Goal: Task Accomplishment & Management: Manage account settings

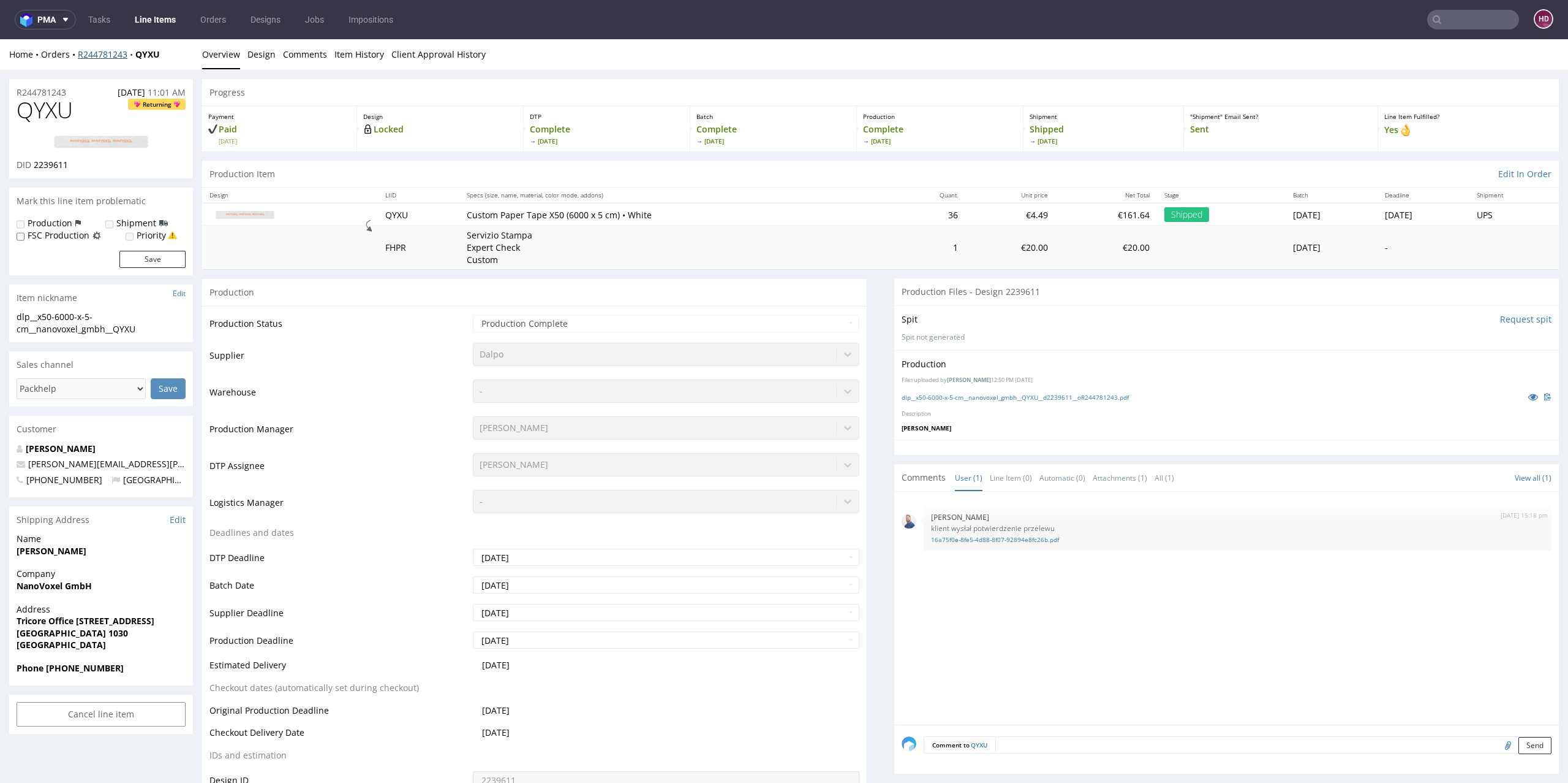
scroll to position [3, 0]
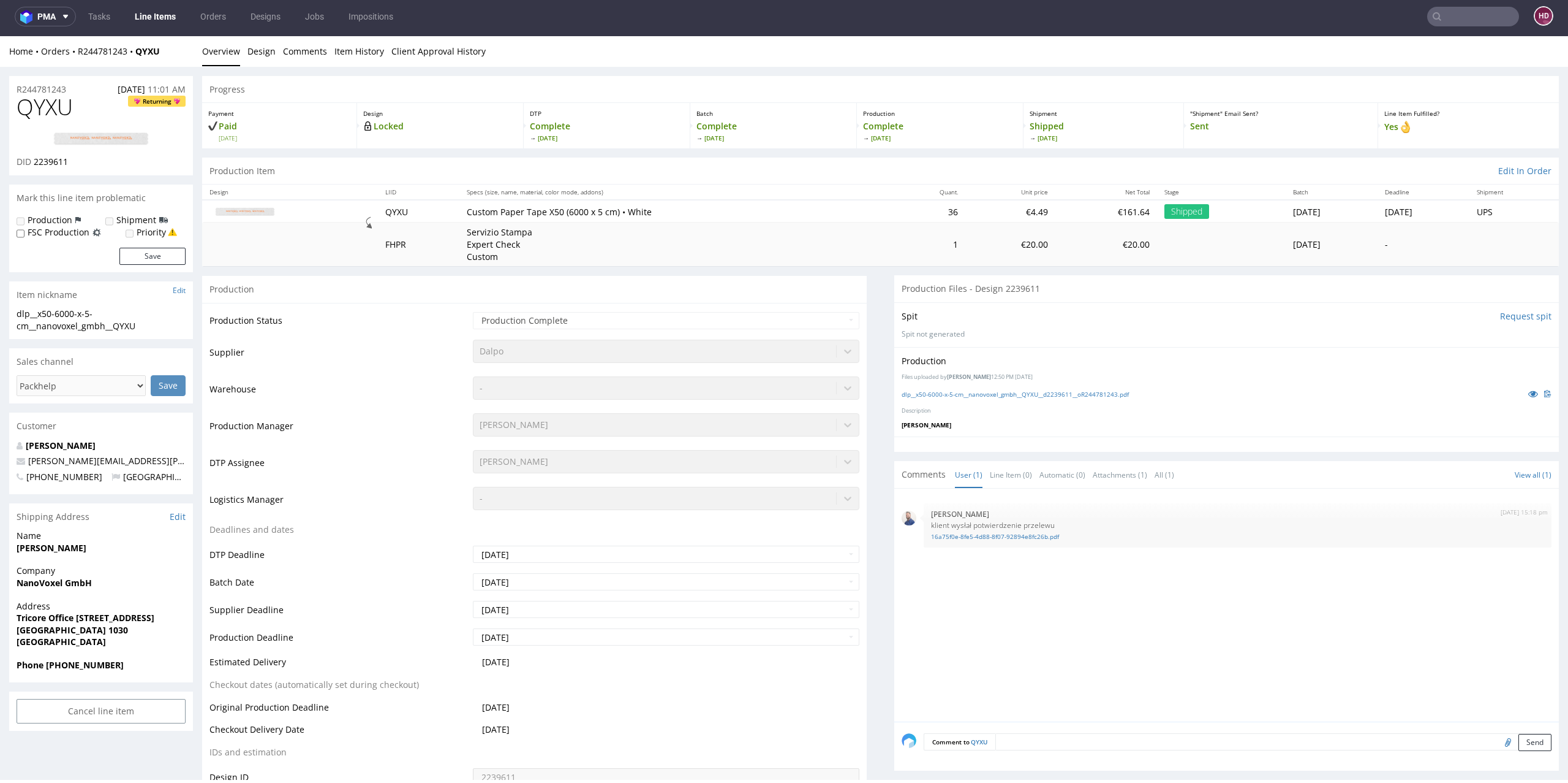
click at [165, 17] on link "Line Items" at bounding box center [156, 16] width 56 height 20
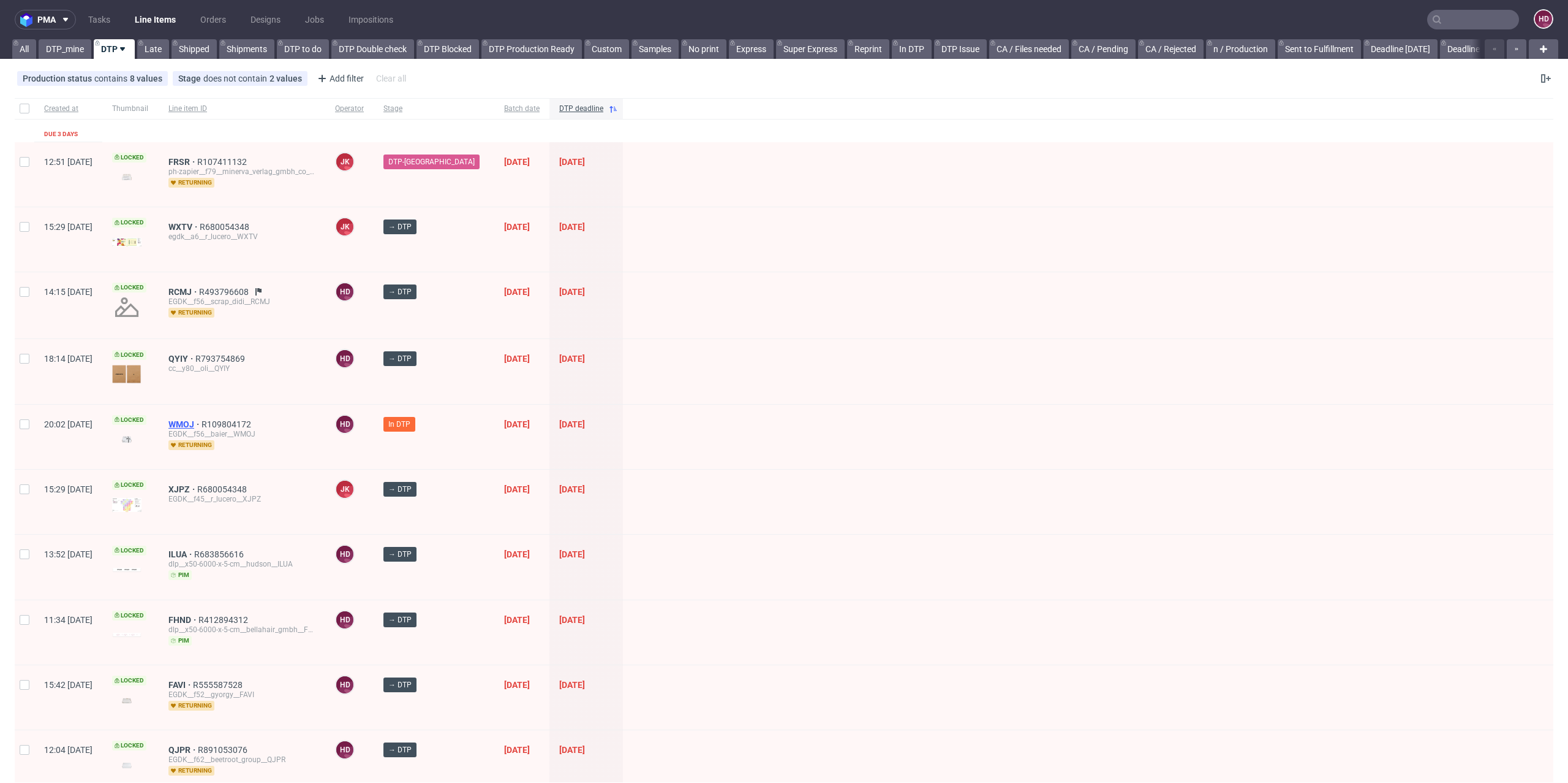
click at [202, 423] on span "WMOJ" at bounding box center [185, 425] width 33 height 10
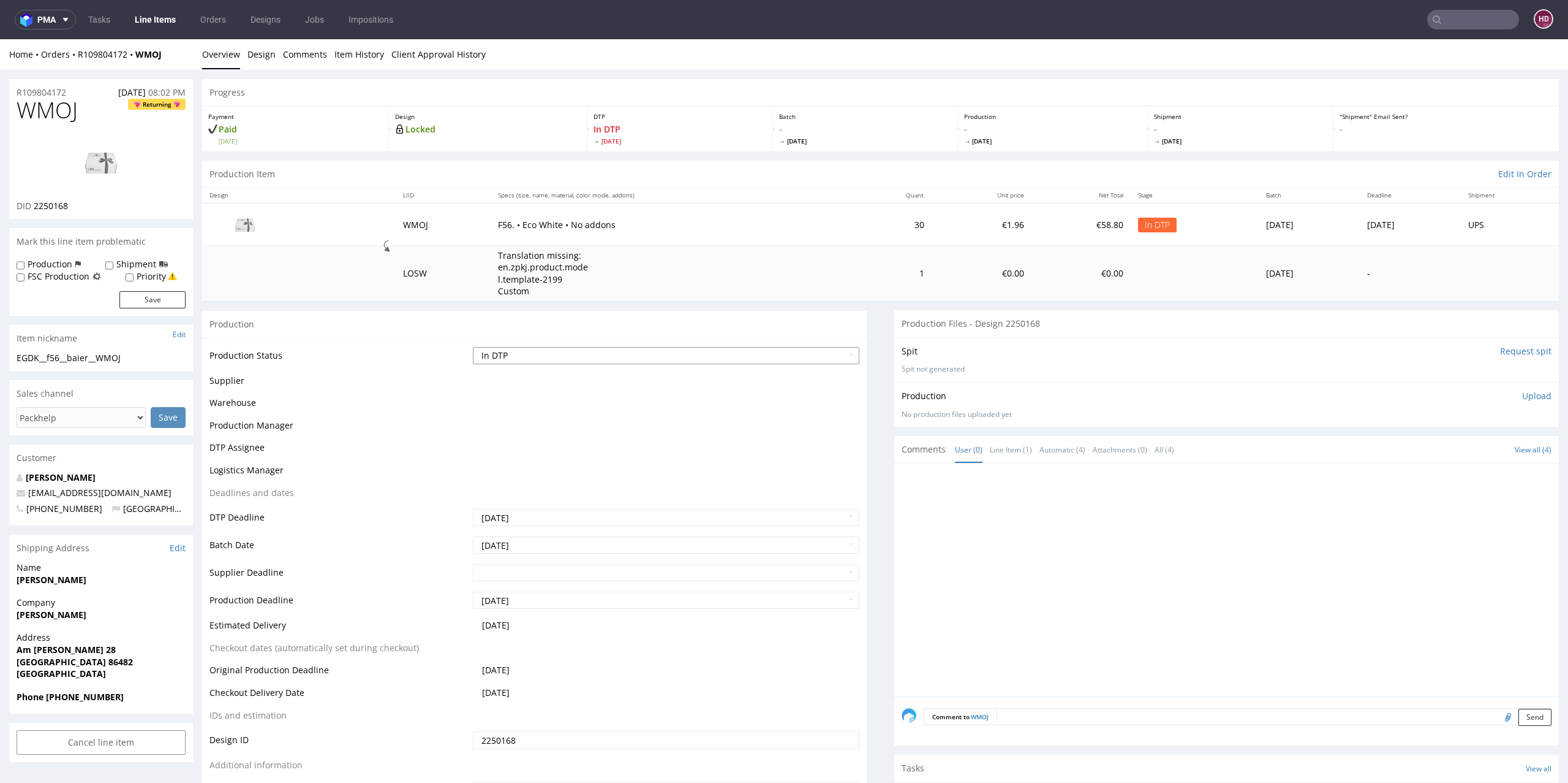
click at [534, 355] on select "Waiting for Artwork Waiting for Diecut Waiting for Mockup Waiting for DTP Waiti…" at bounding box center [666, 356] width 387 height 17
select select "dtp_production_ready"
click at [473, 347] on select "Waiting for Artwork Waiting for Diecut Waiting for Mockup Waiting for DTP Waiti…" at bounding box center [666, 356] width 387 height 17
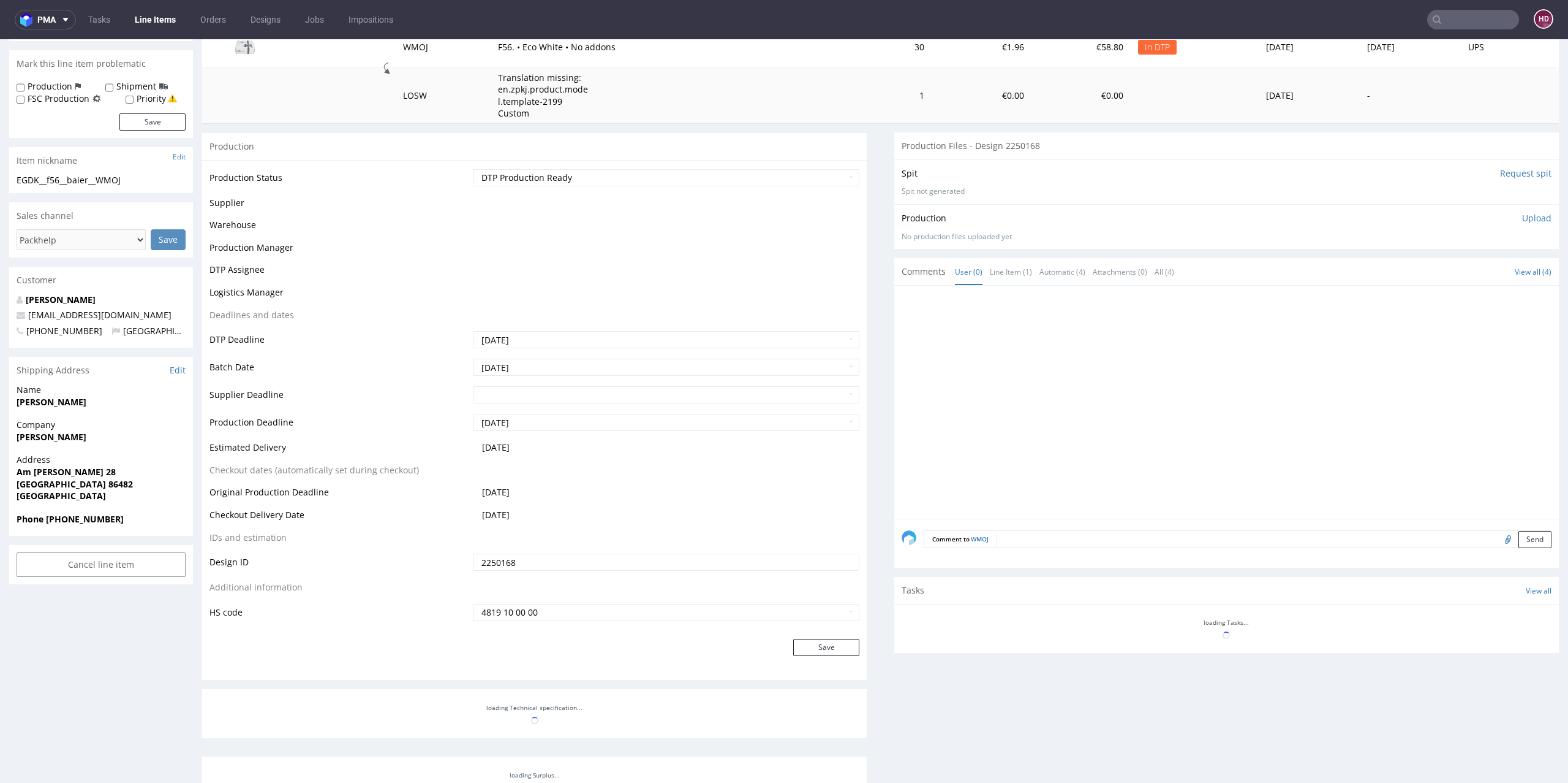
scroll to position [225, 0]
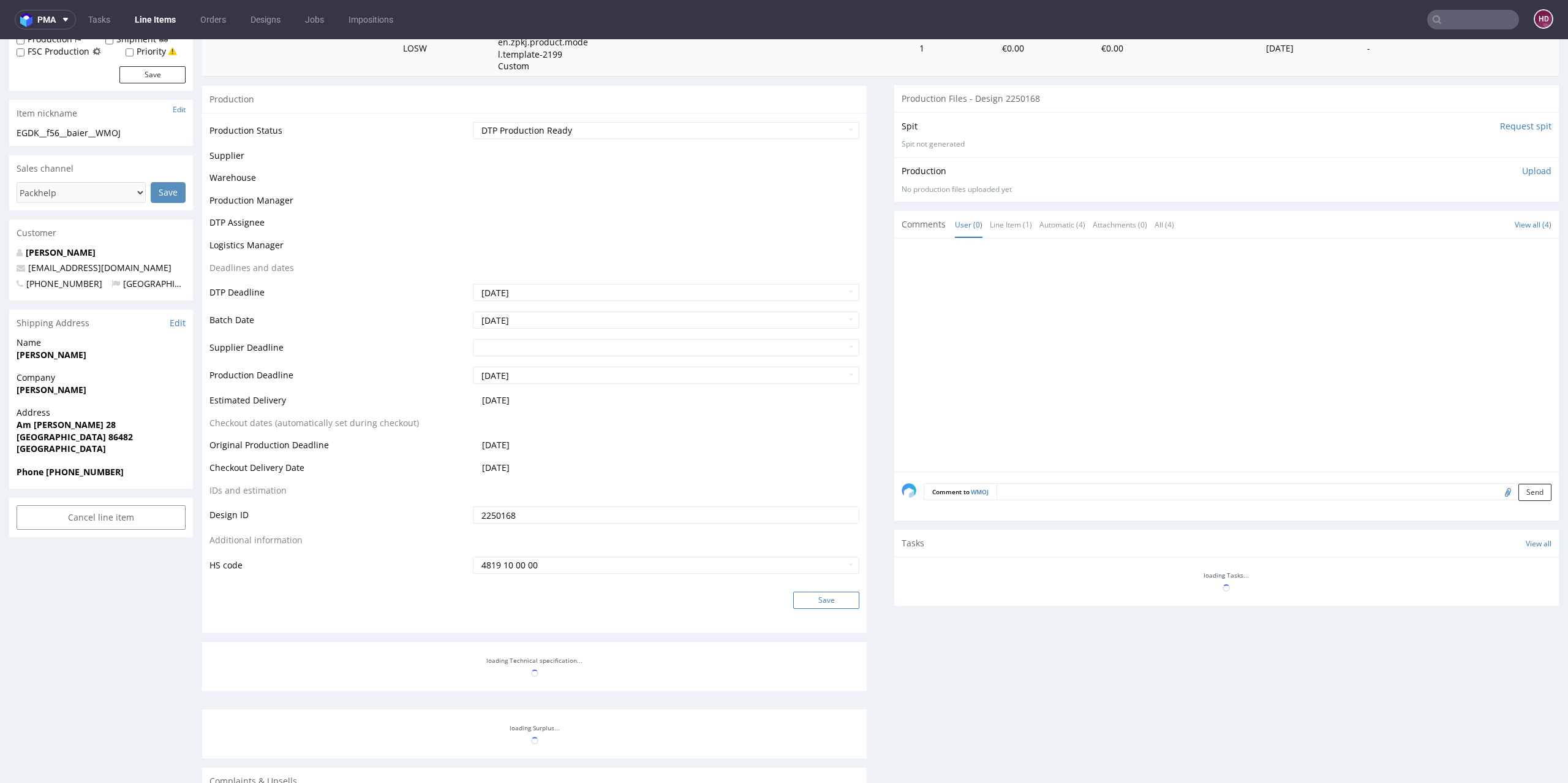
click at [814, 599] on button "Save" at bounding box center [827, 600] width 66 height 17
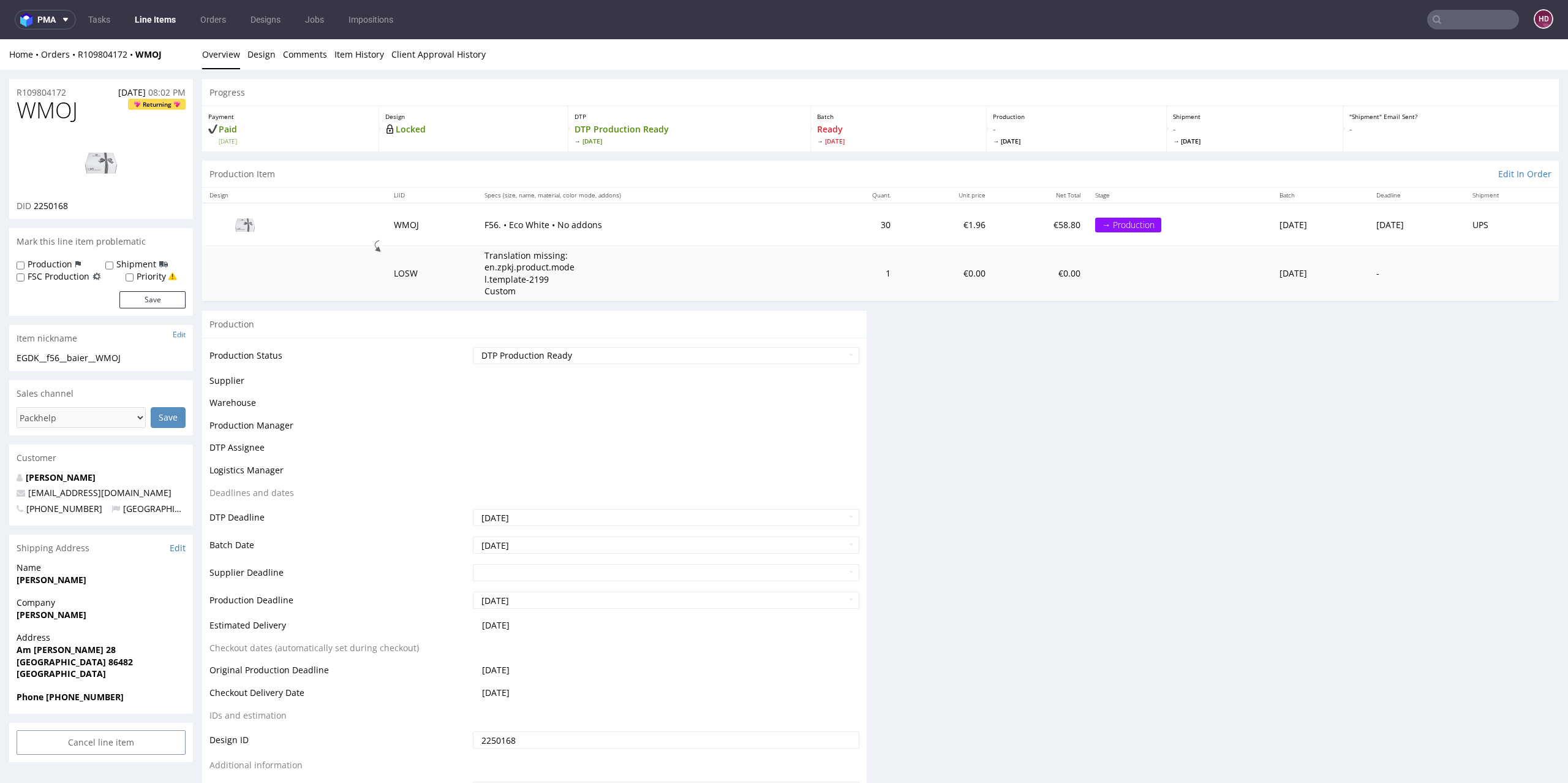
scroll to position [0, 0]
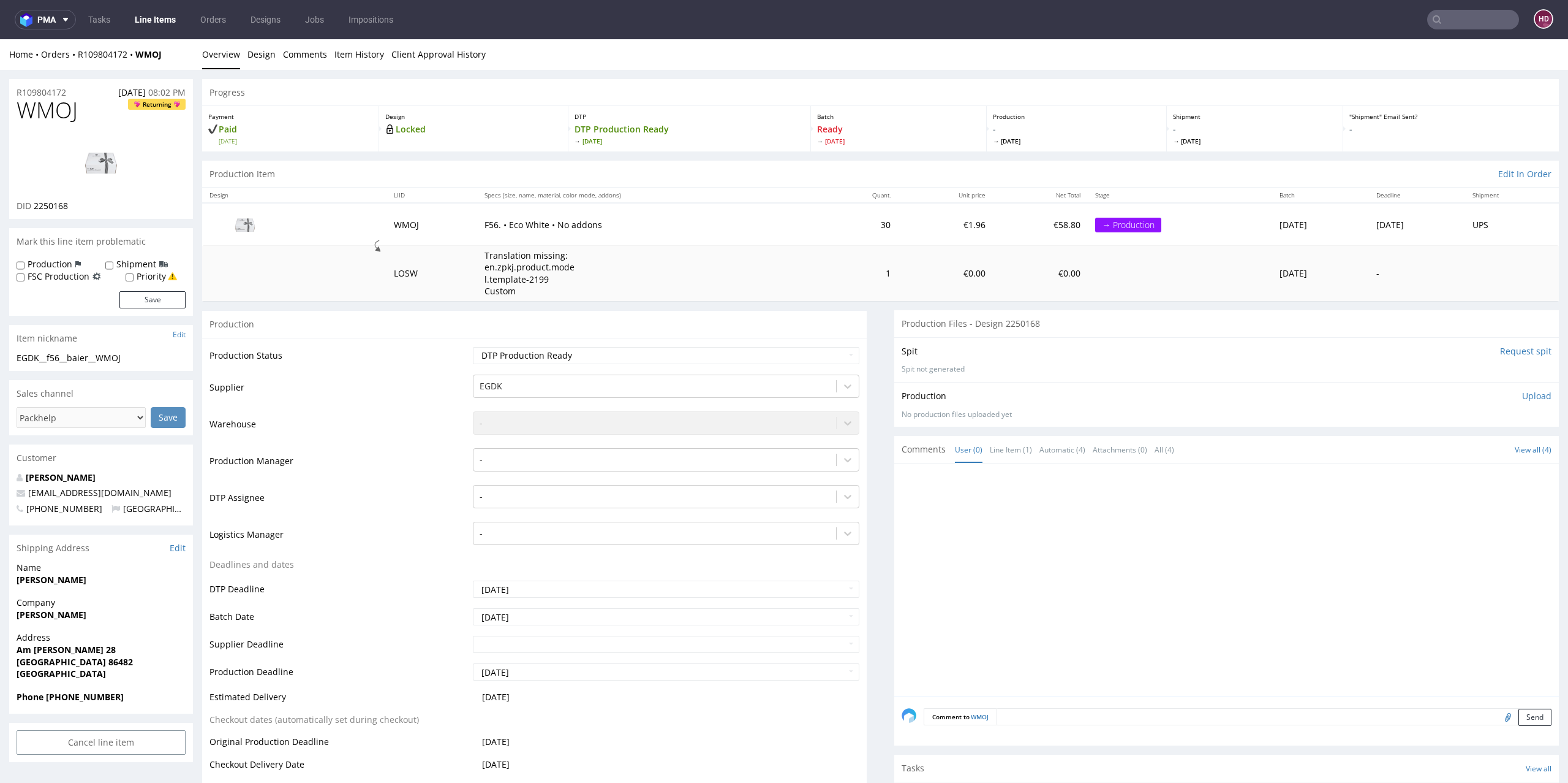
click at [105, 168] on img at bounding box center [100, 162] width 98 height 55
drag, startPoint x: 90, startPoint y: 106, endPoint x: 82, endPoint y: 135, distance: 30.1
click at [83, 139] on div "WMOJ Returning DID 2250168" at bounding box center [101, 158] width 184 height 121
drag, startPoint x: 88, startPoint y: 100, endPoint x: 0, endPoint y: 105, distance: 88.1
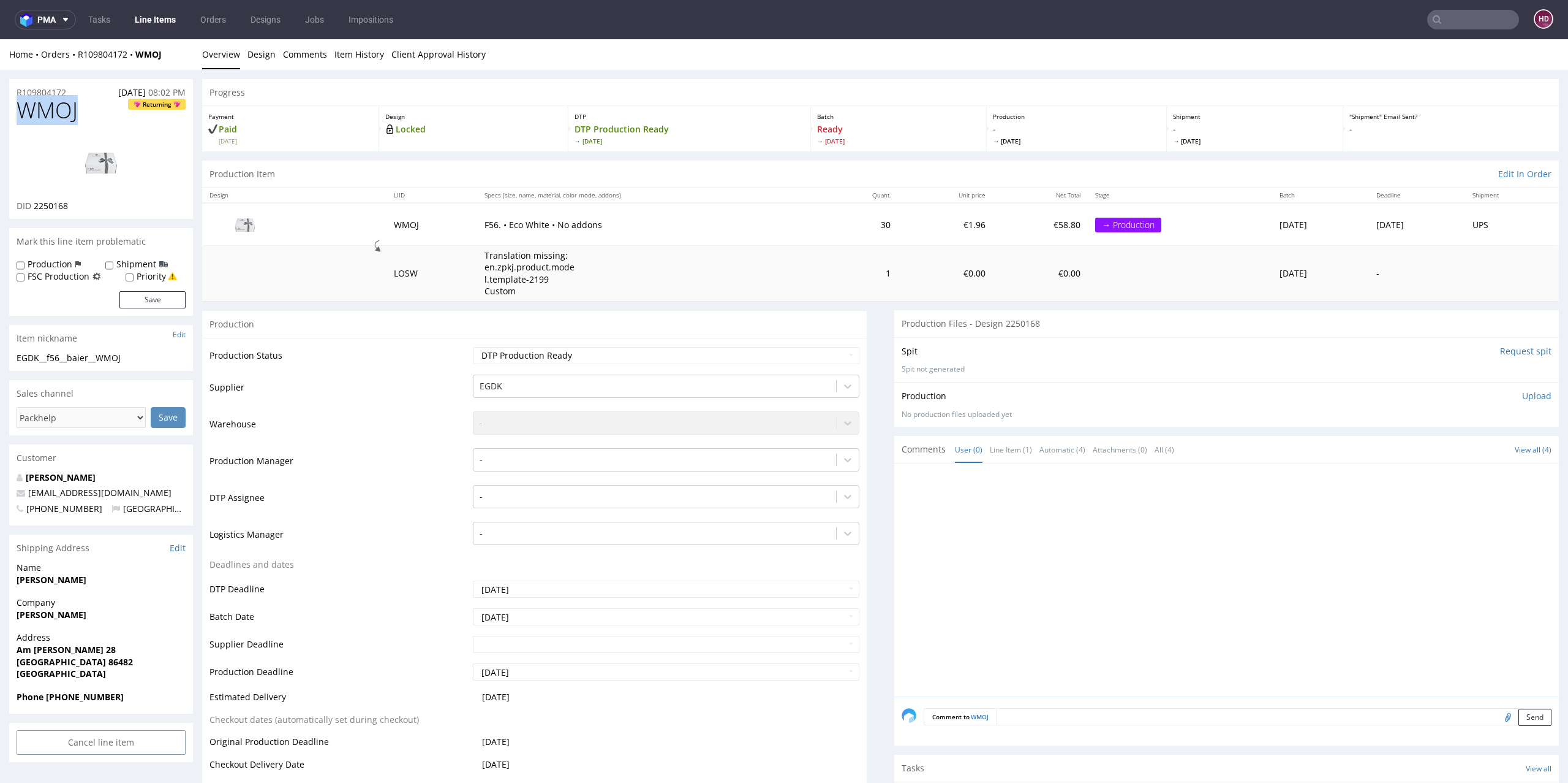
copy span "WMOJ"
drag, startPoint x: 131, startPoint y: 358, endPoint x: 0, endPoint y: 362, distance: 131.1
copy div "EGDK__f56__baier__WMOJ"
drag, startPoint x: 80, startPoint y: 94, endPoint x: 0, endPoint y: 86, distance: 80.4
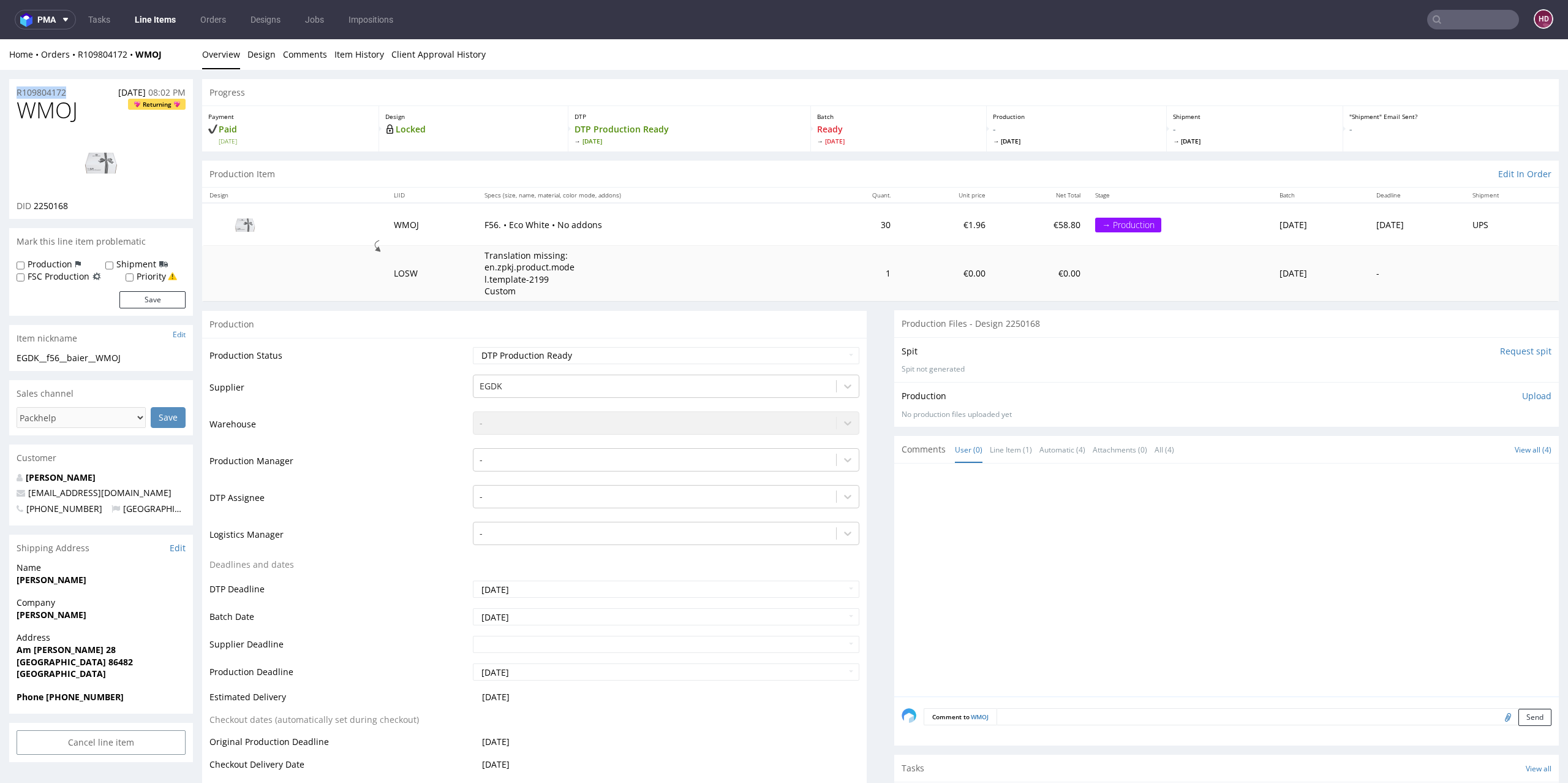
copy p "R109804172"
click at [70, 205] on div "DID 2250168" at bounding box center [100, 206] width 169 height 12
drag, startPoint x: 70, startPoint y: 205, endPoint x: 40, endPoint y: 204, distance: 30.0
click at [40, 204] on div "DID 2250168" at bounding box center [100, 206] width 169 height 12
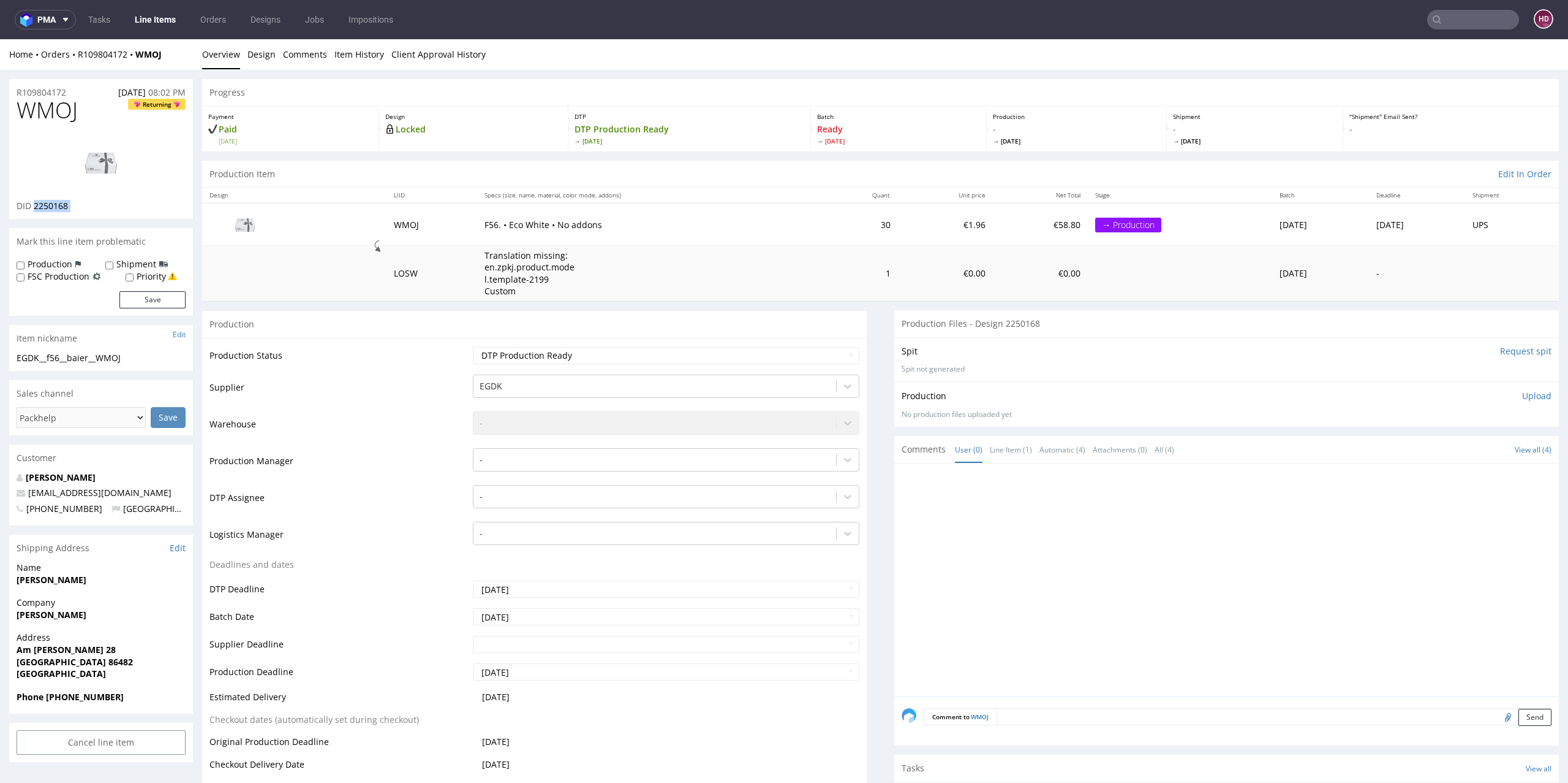
copy div "2250168"
click at [1522, 393] on p "Upload" at bounding box center [1537, 396] width 30 height 12
click at [1439, 446] on div "Add files" at bounding box center [1465, 452] width 61 height 19
type input "C:\fakepath\EGDK__f56__baier__WMOJ__d2250168__oR109804172__outside.pdf"
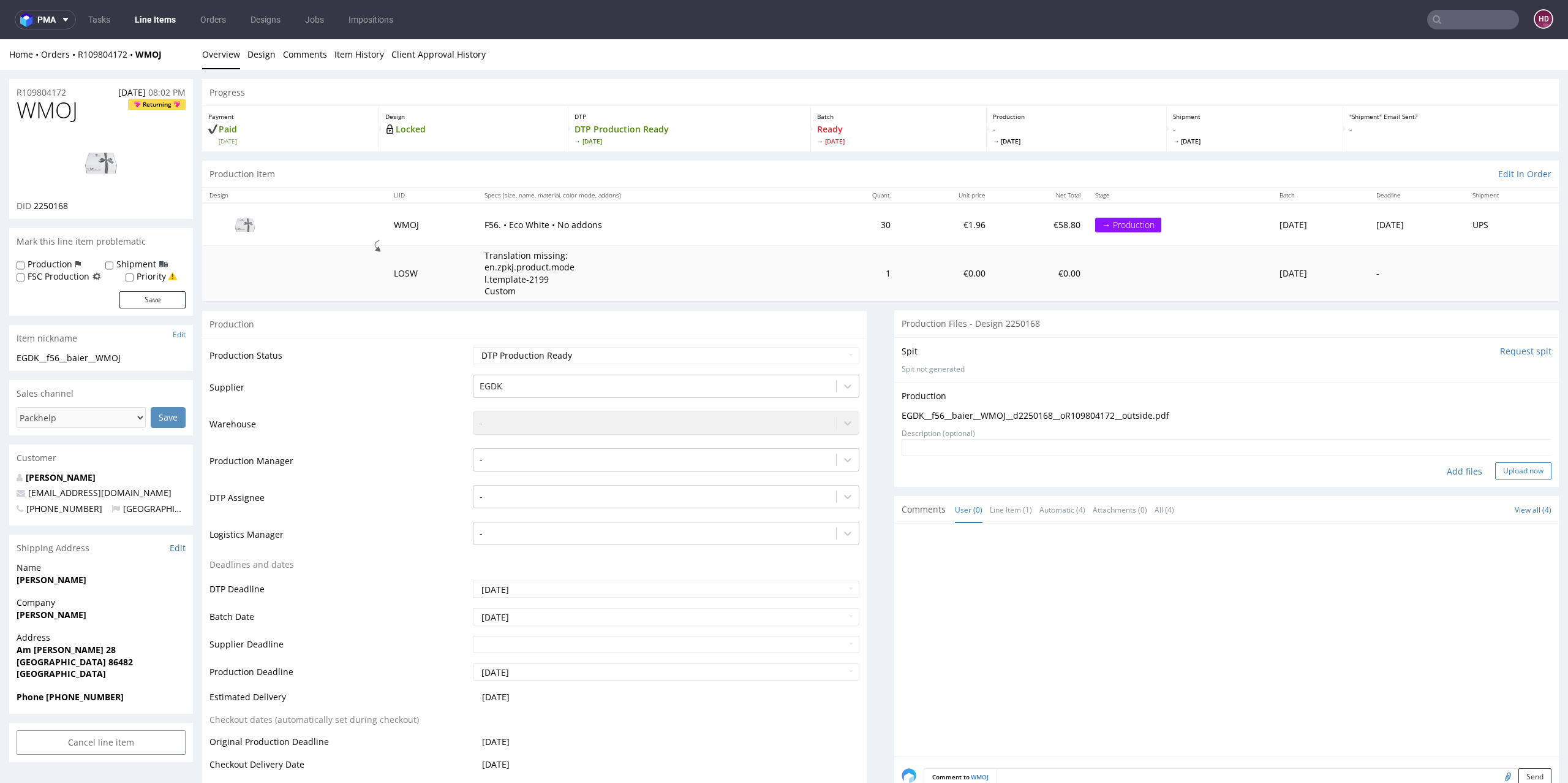
click at [1502, 475] on button "Upload now" at bounding box center [1524, 471] width 56 height 17
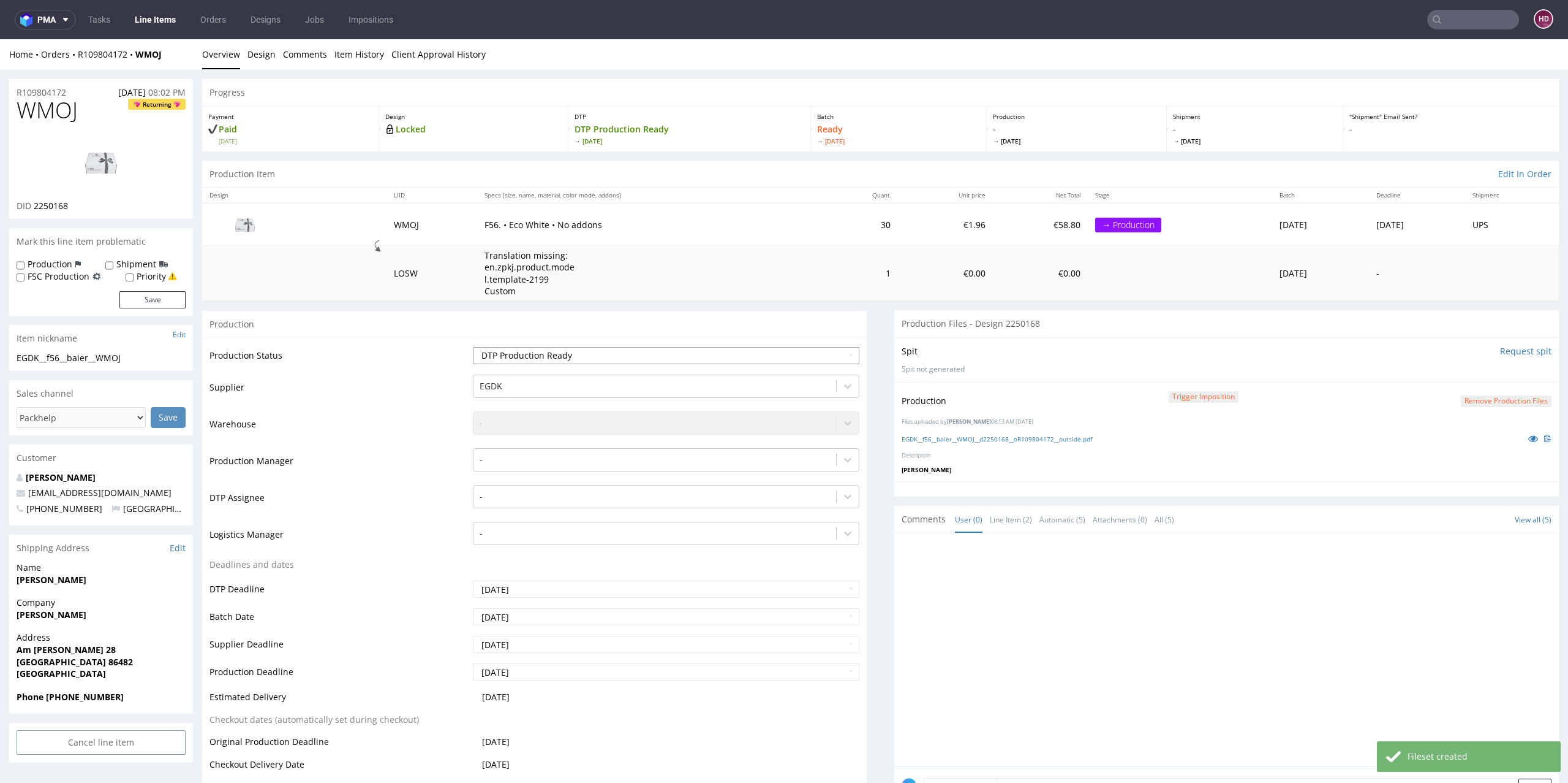
click at [698, 351] on select "Waiting for Artwork Waiting for Diecut Waiting for Mockup Waiting for DTP Waiti…" at bounding box center [666, 356] width 387 height 17
click at [163, 16] on link "Line Items" at bounding box center [156, 20] width 56 height 20
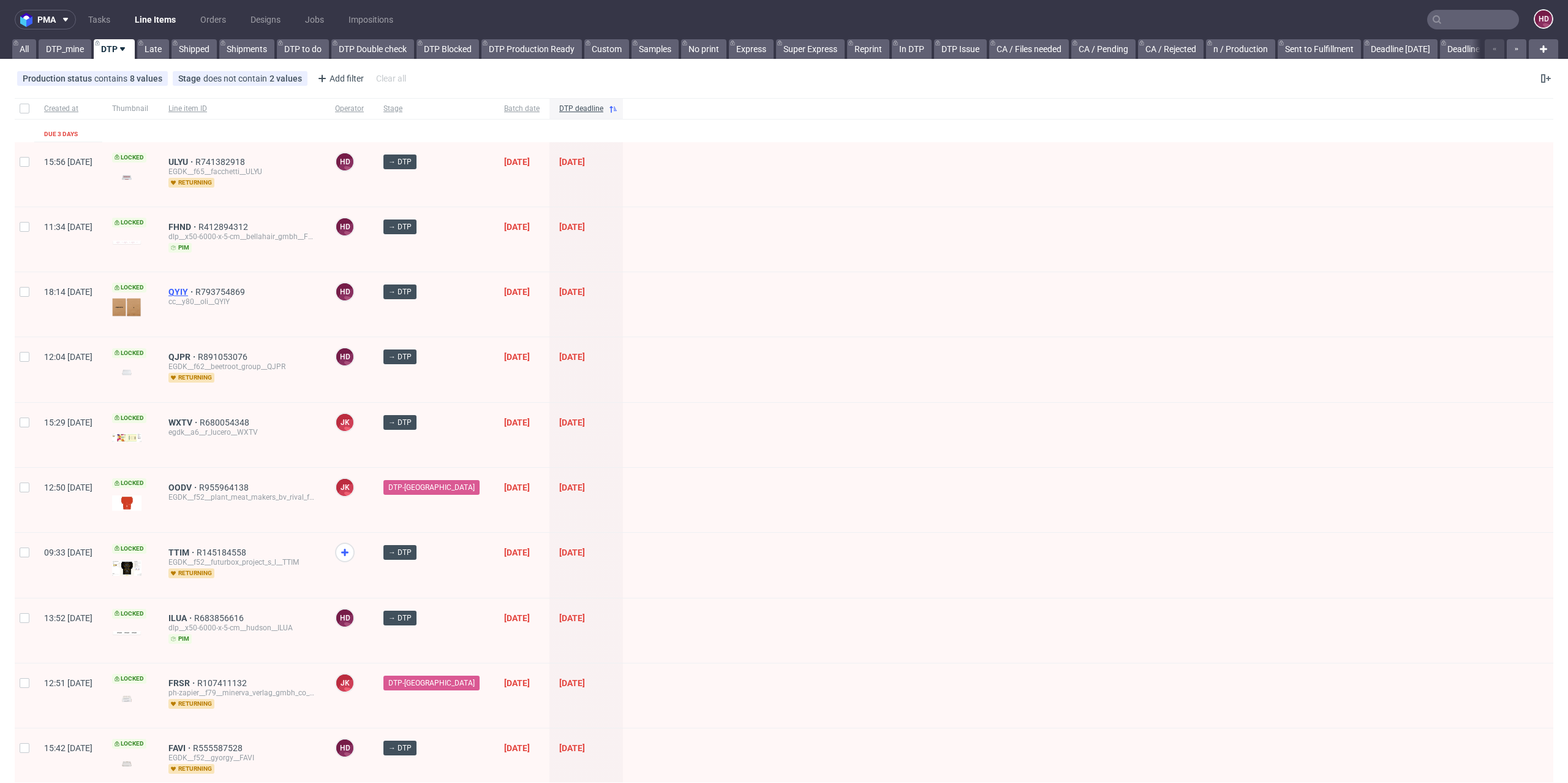
click at [196, 287] on span "QYIY" at bounding box center [182, 292] width 27 height 10
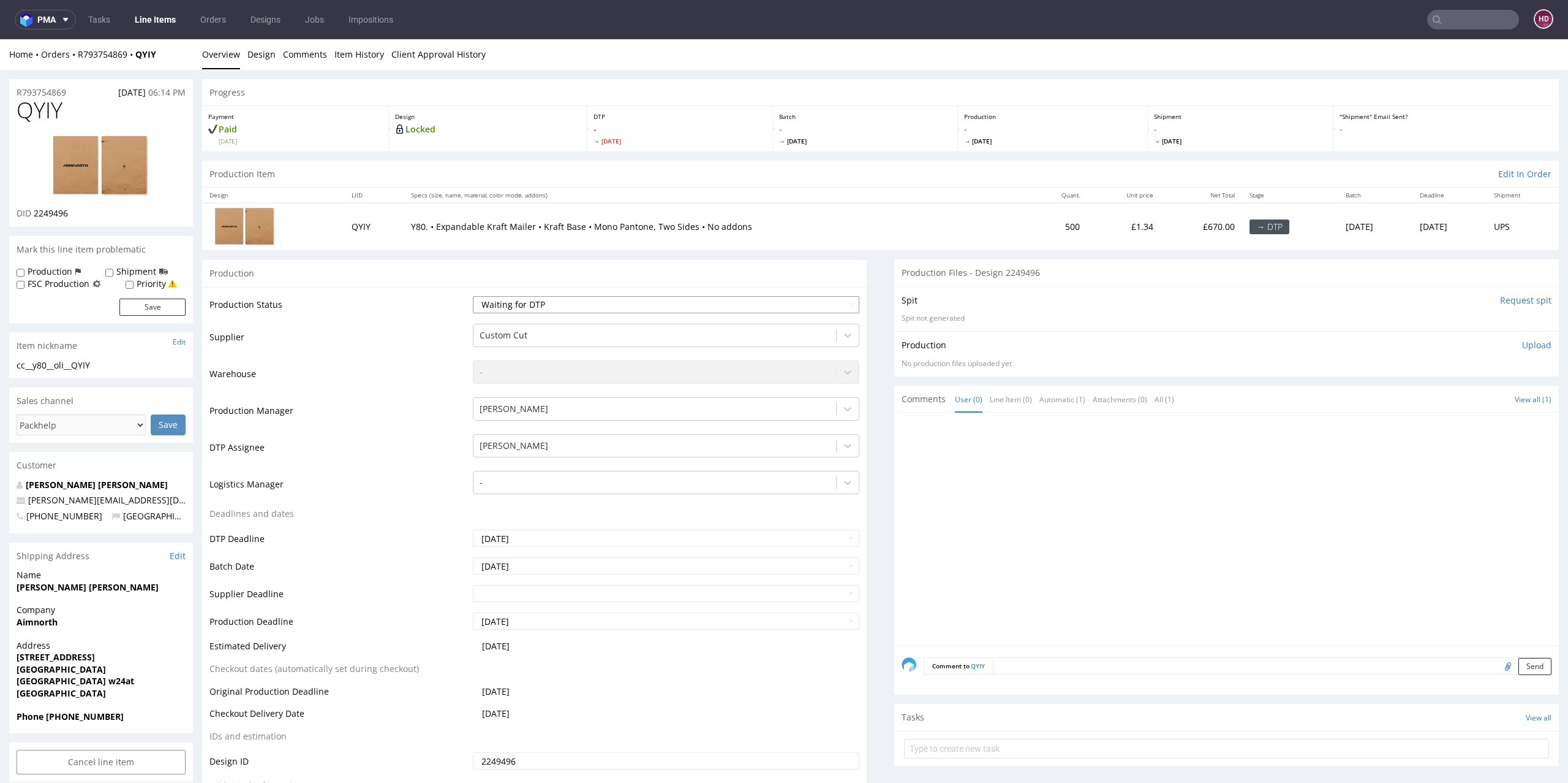
click at [585, 307] on select "Waiting for Artwork Waiting for Diecut Waiting for Mockup Waiting for DTP Waiti…" at bounding box center [666, 305] width 387 height 17
select select "dtp_in_process"
click at [473, 296] on select "Waiting for Artwork Waiting for Diecut Waiting for Mockup Waiting for DTP Waiti…" at bounding box center [666, 305] width 387 height 17
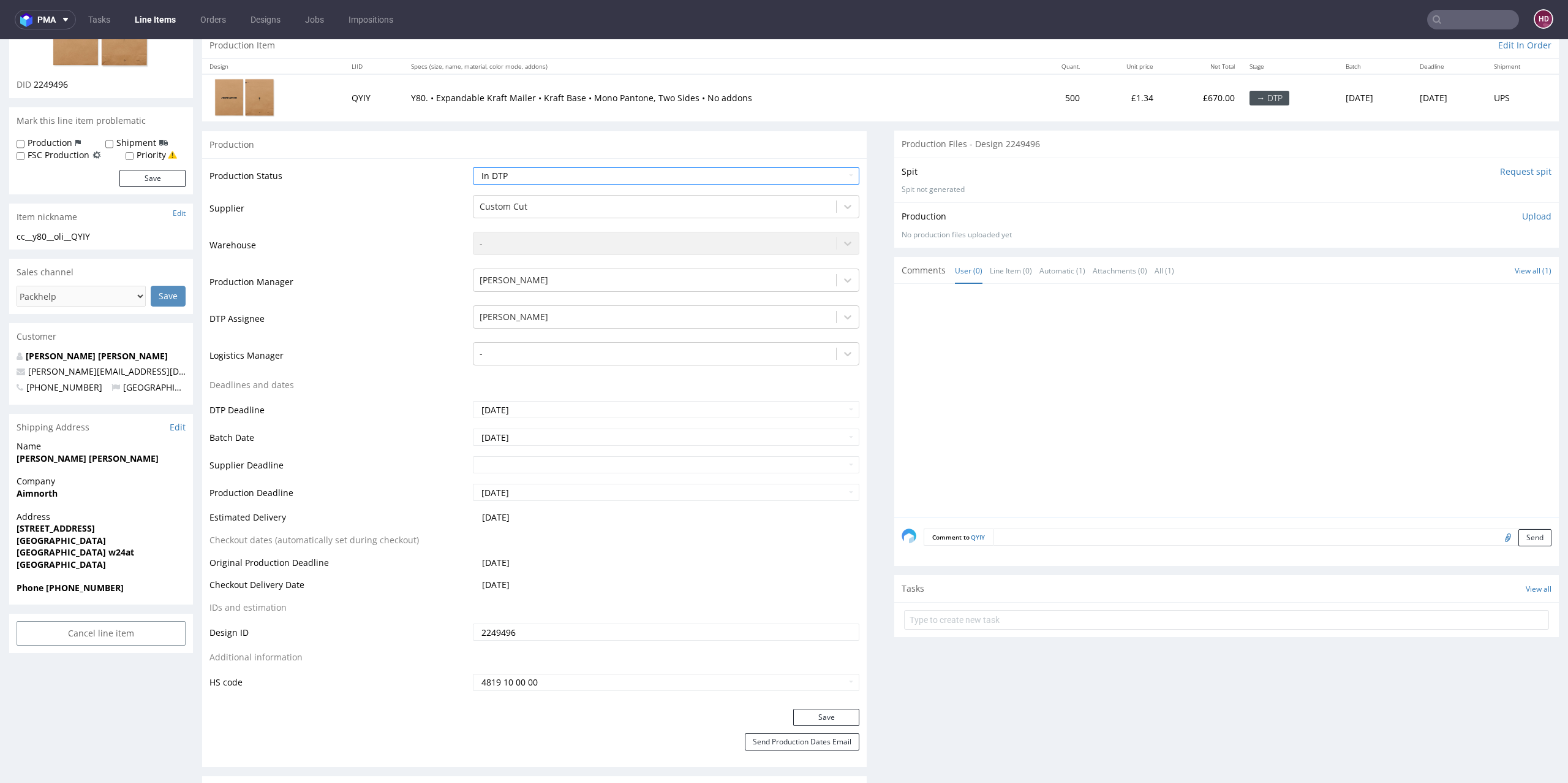
scroll to position [142, 0]
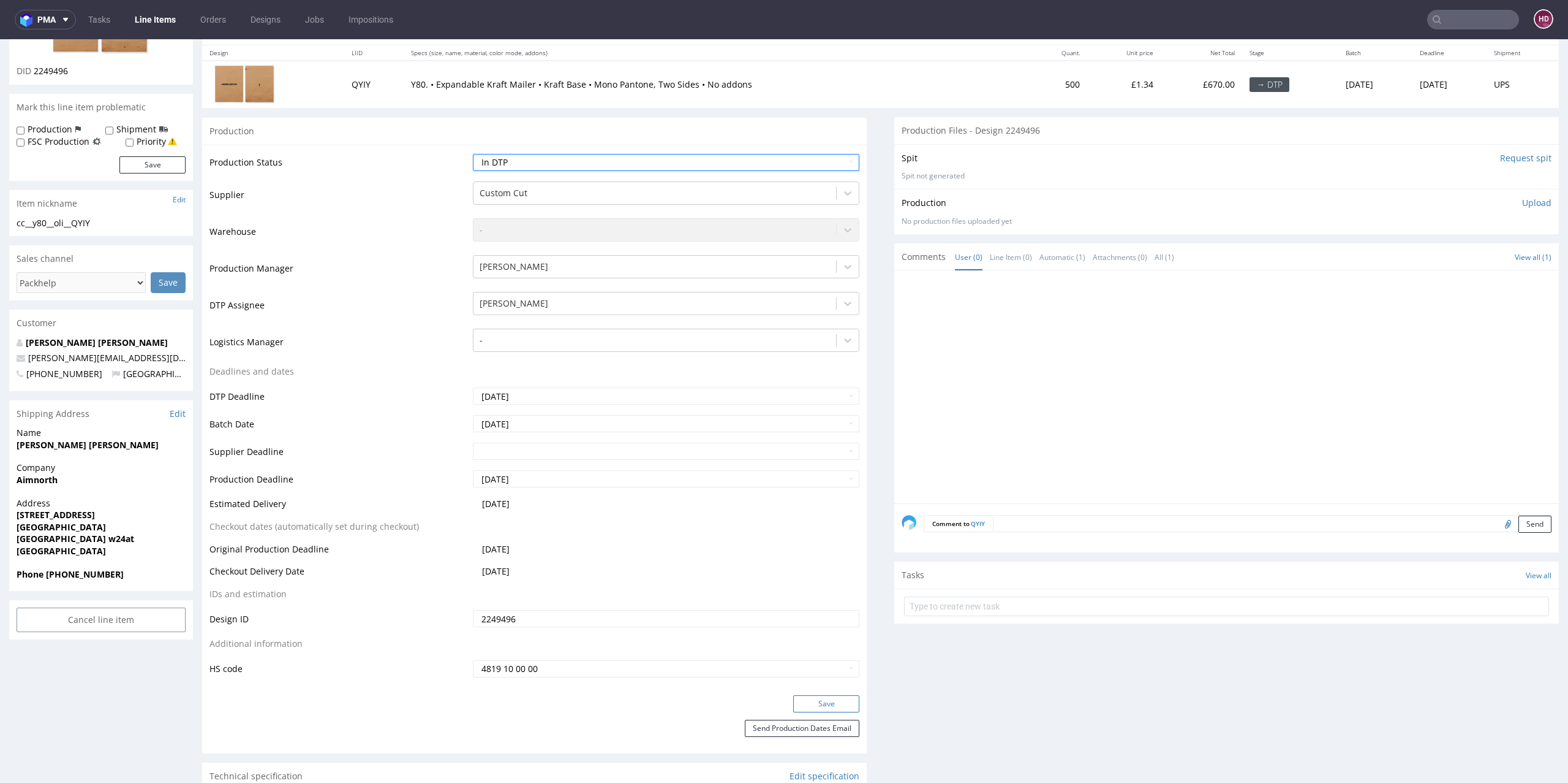
click at [811, 707] on button "Save" at bounding box center [827, 704] width 66 height 17
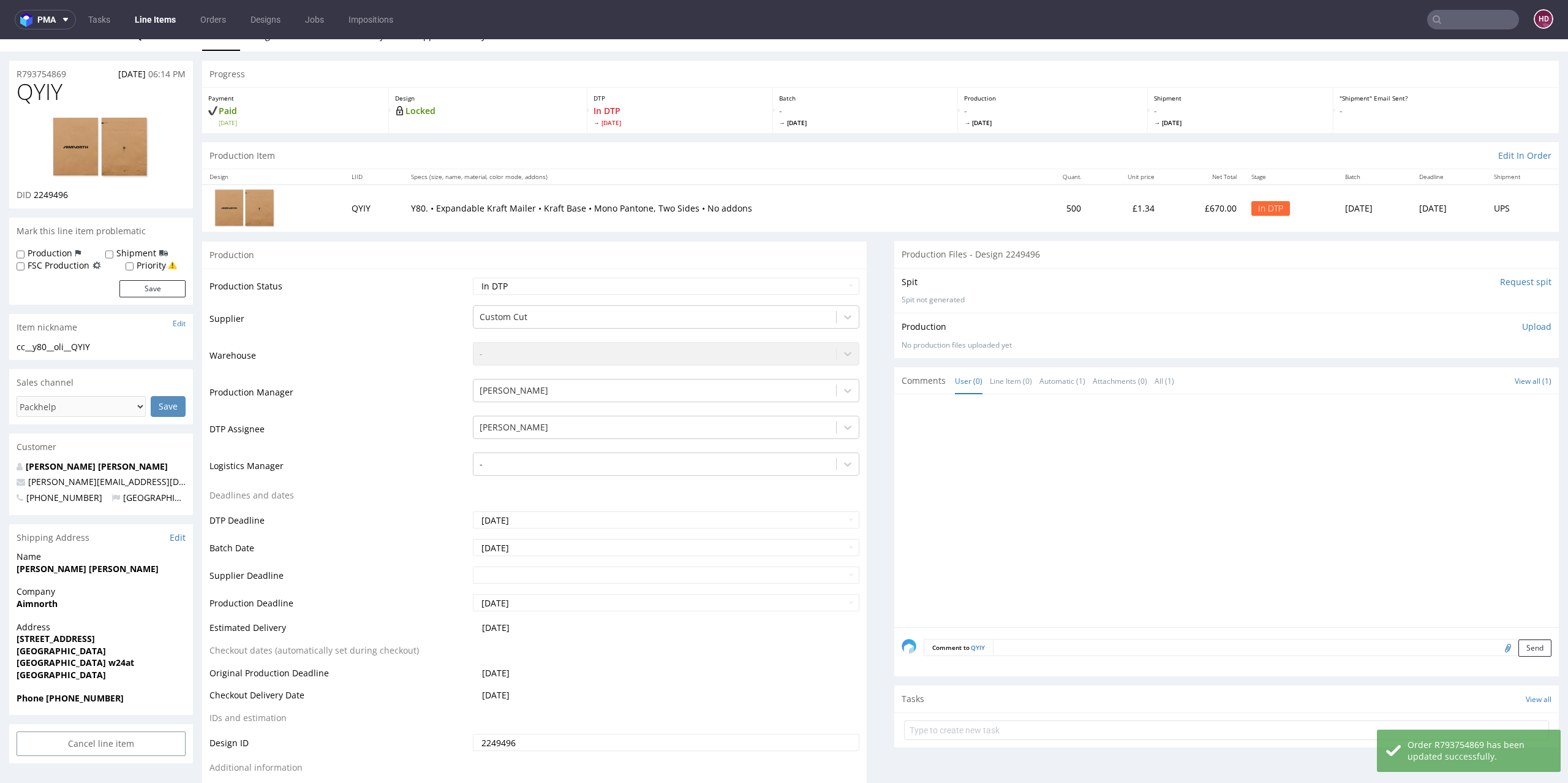
scroll to position [0, 0]
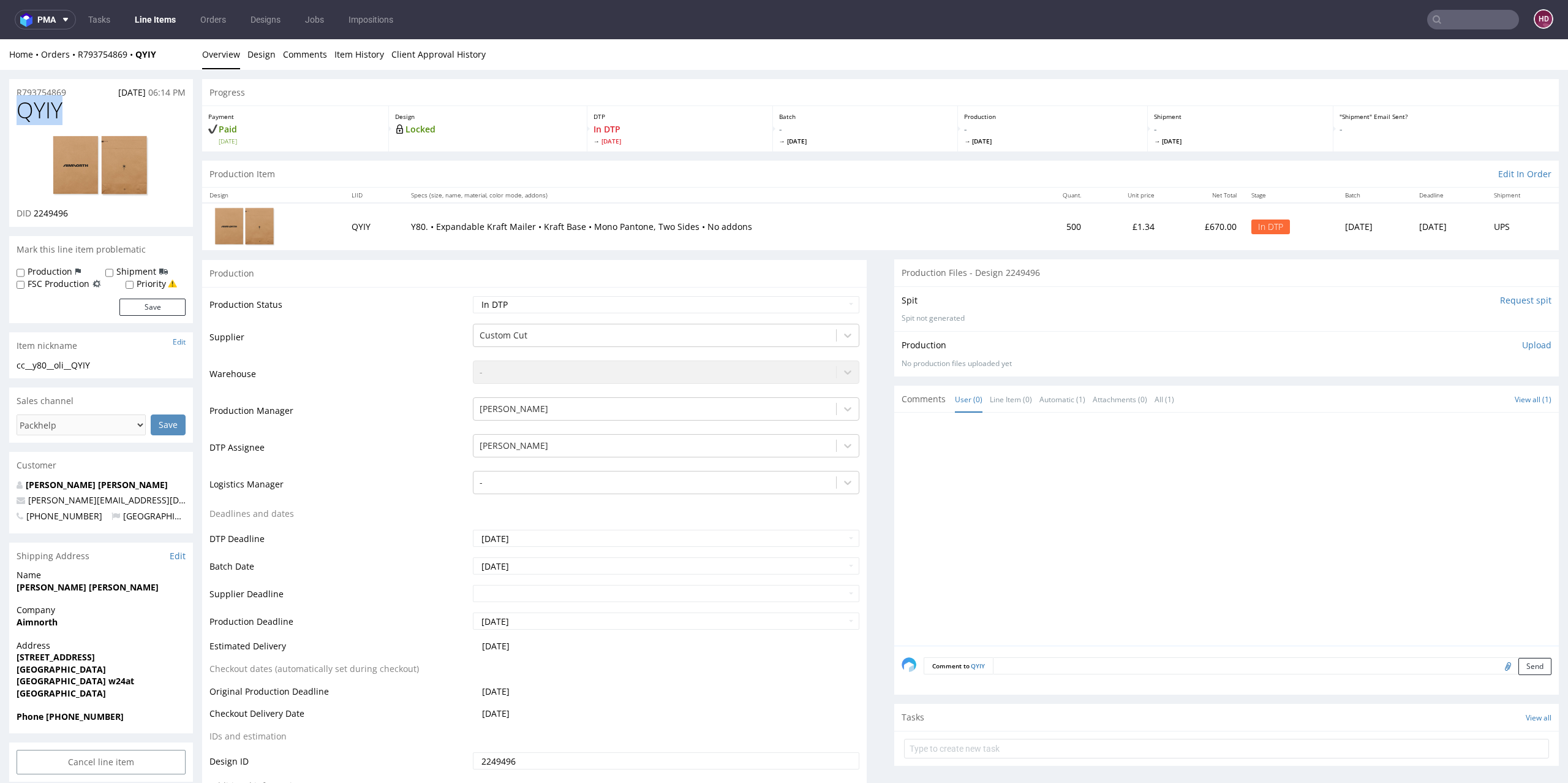
drag, startPoint x: 94, startPoint y: 112, endPoint x: 8, endPoint y: 106, distance: 86.2
copy span "QYIY"
drag, startPoint x: 71, startPoint y: 214, endPoint x: 31, endPoint y: 215, distance: 40.0
click at [31, 215] on div "DID 2249496" at bounding box center [100, 213] width 169 height 12
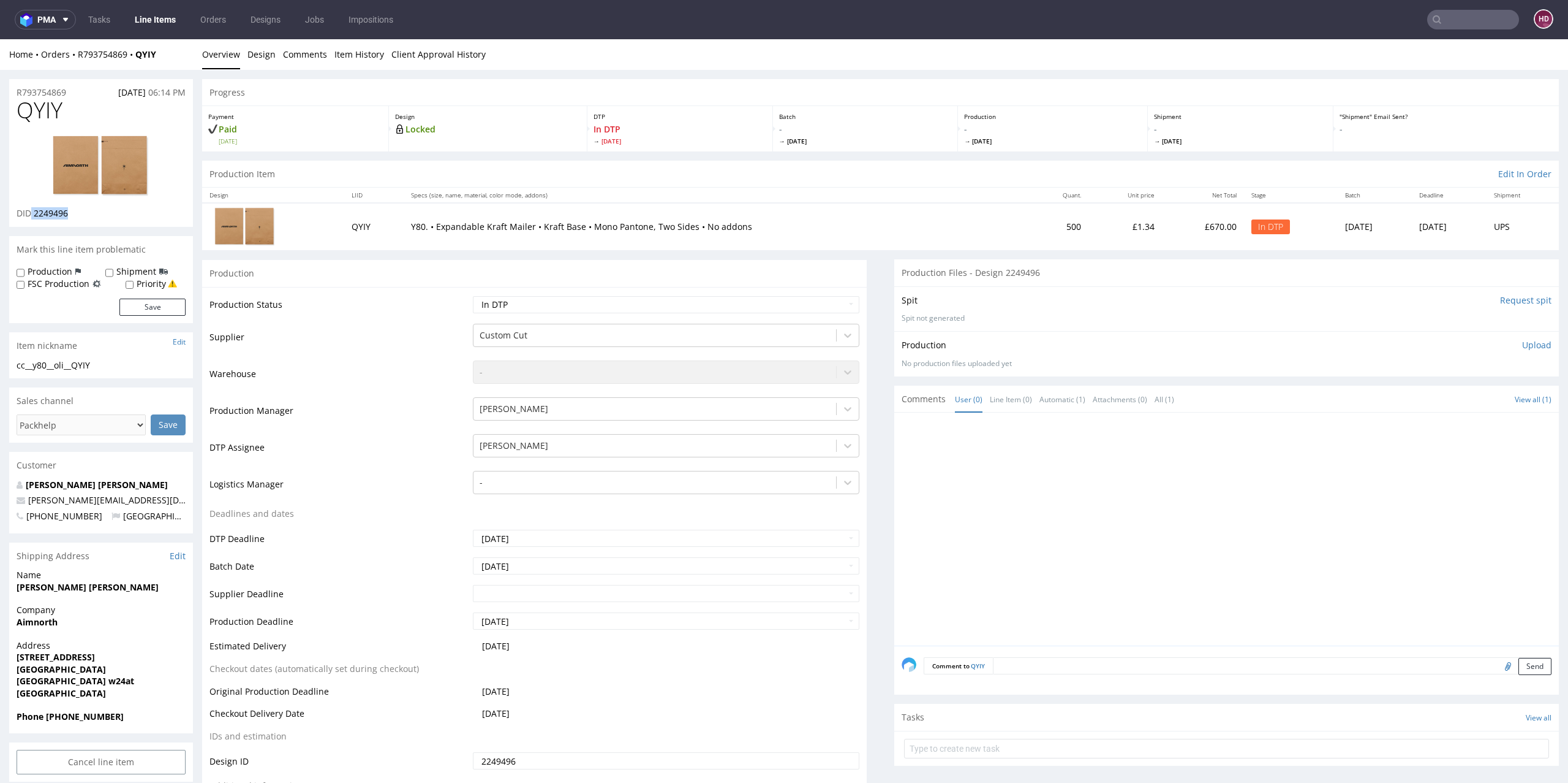
copy p "2249496"
drag, startPoint x: 105, startPoint y: 364, endPoint x: 0, endPoint y: 367, distance: 105.0
copy div "cc__y80__oli__QYIY"
drag, startPoint x: 55, startPoint y: 90, endPoint x: 0, endPoint y: 92, distance: 55.0
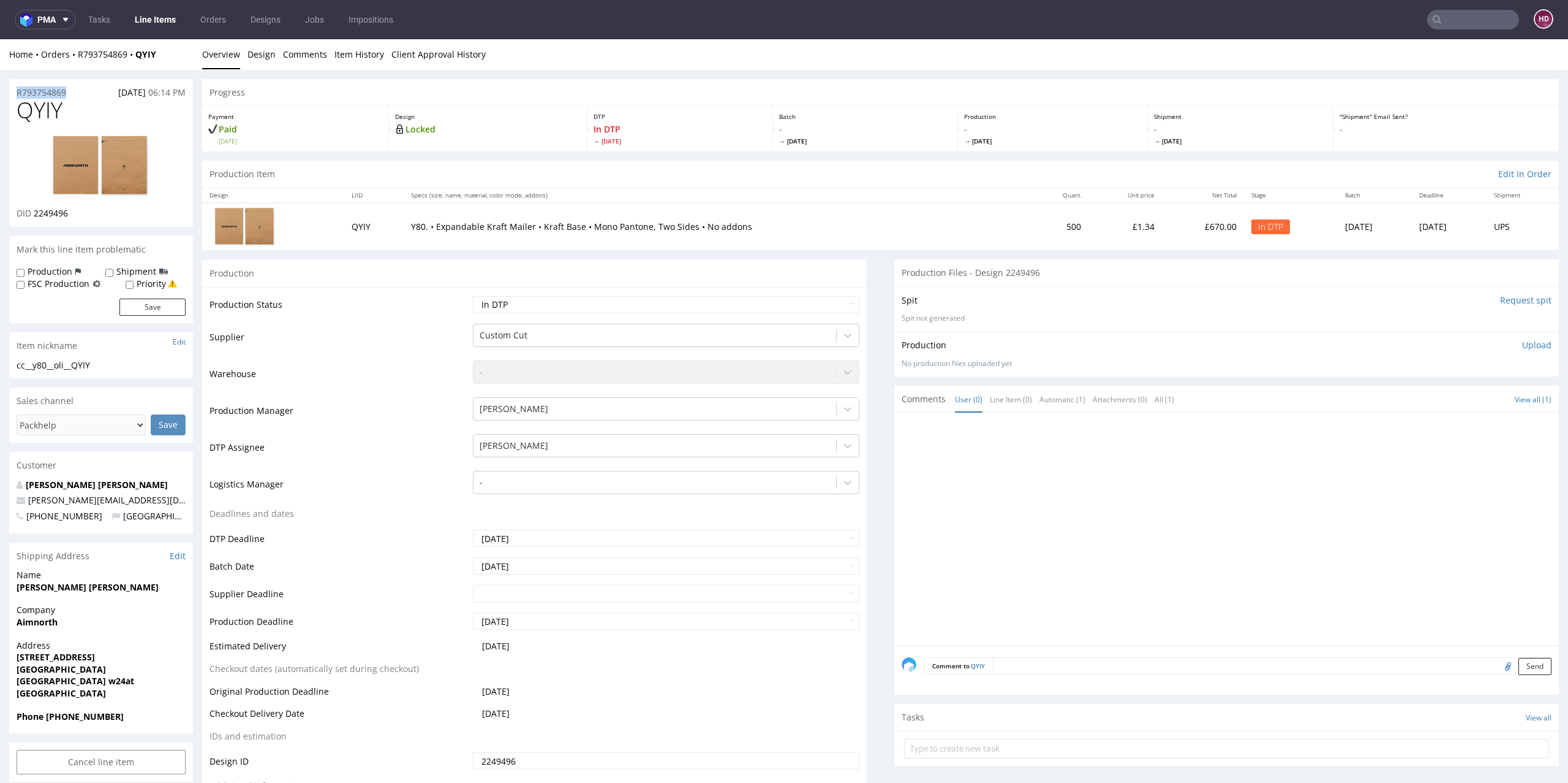
copy p "R793754869"
drag, startPoint x: 73, startPoint y: 214, endPoint x: 32, endPoint y: 211, distance: 41.1
click at [32, 211] on div "DID 2249496" at bounding box center [100, 213] width 169 height 12
copy span "2249496"
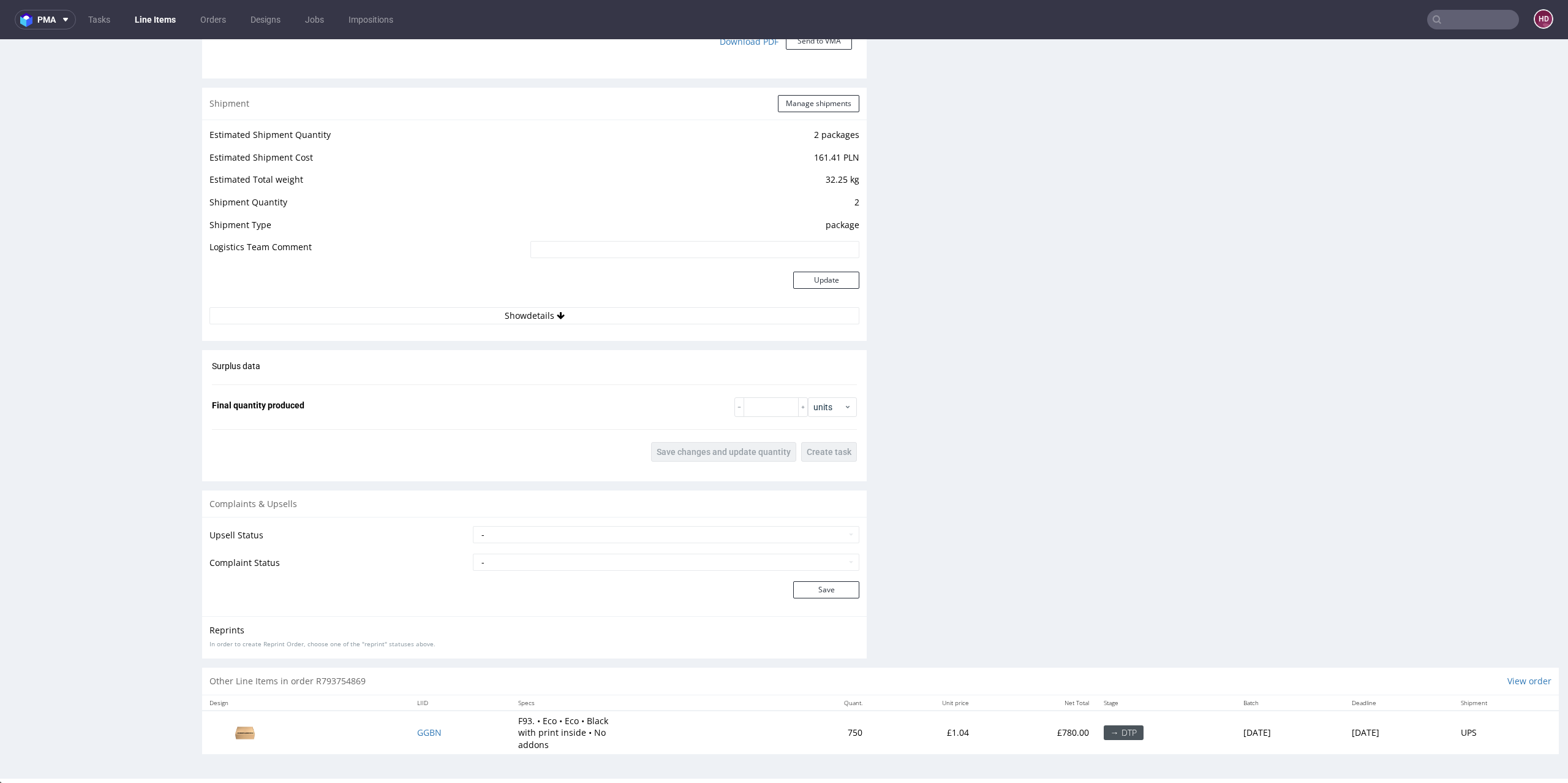
scroll to position [1170, 0]
click at [527, 317] on button "Show details" at bounding box center [534, 317] width 650 height 17
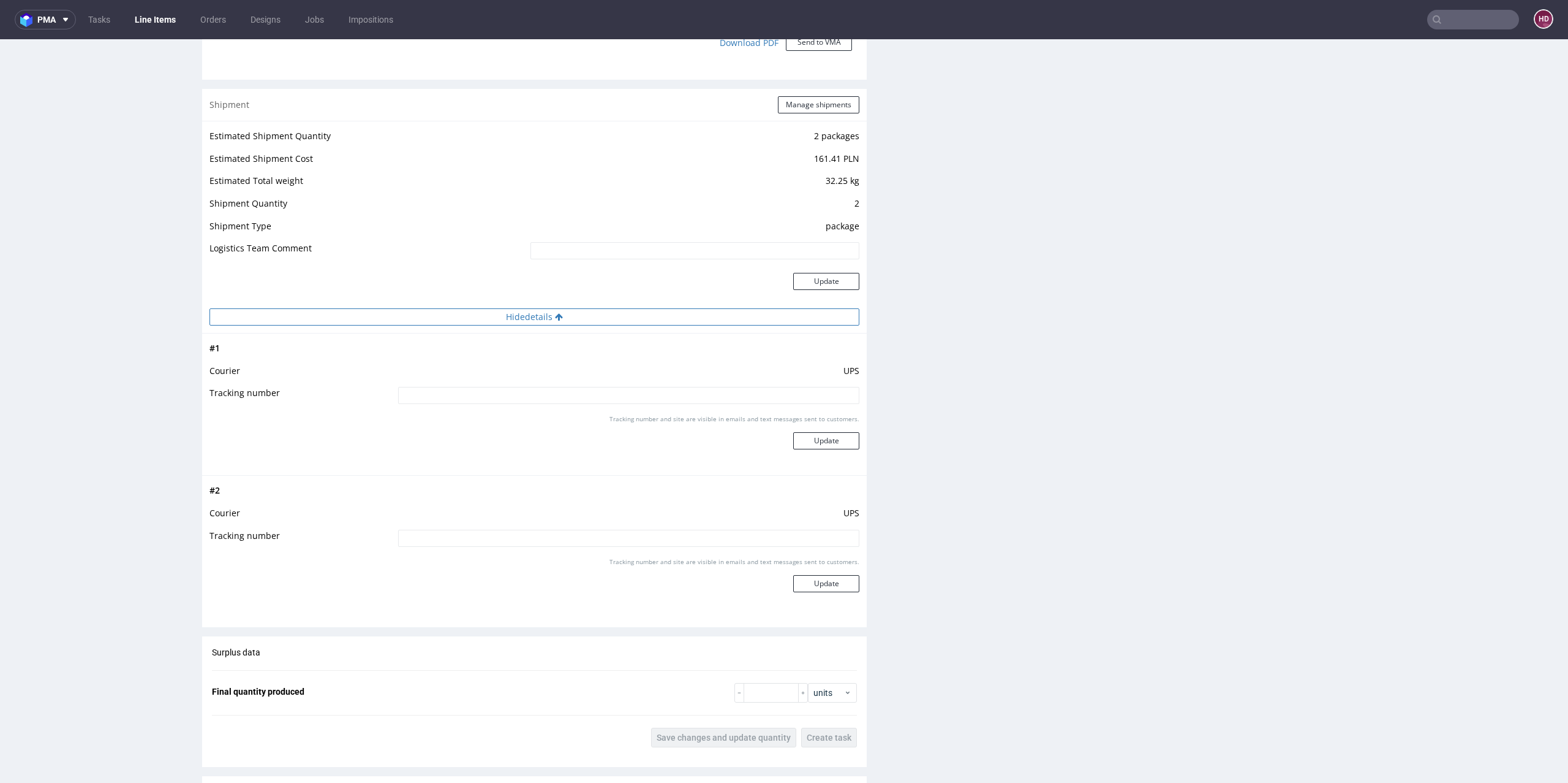
click at [527, 317] on button "Hide details" at bounding box center [534, 317] width 650 height 17
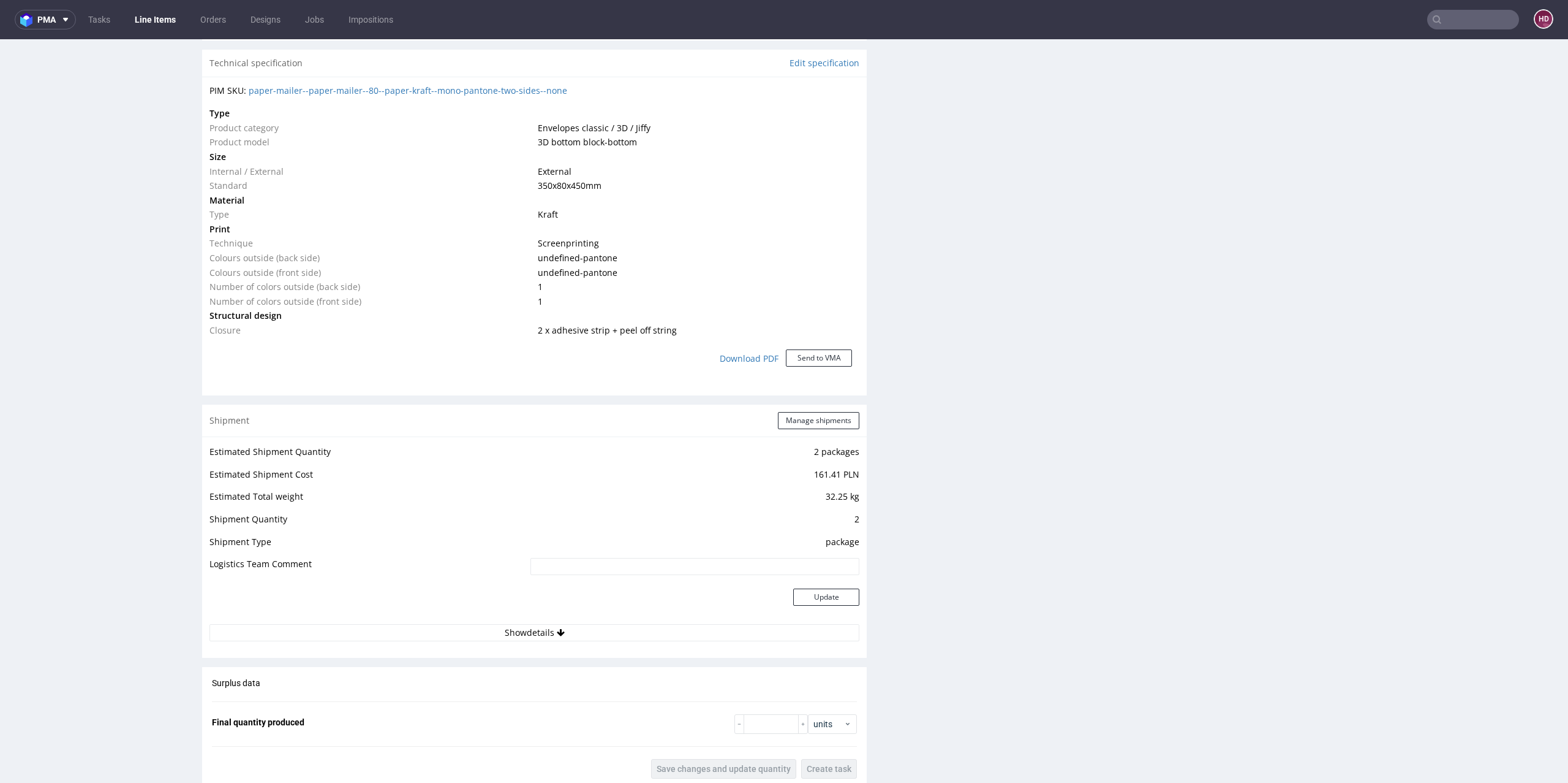
scroll to position [0, 0]
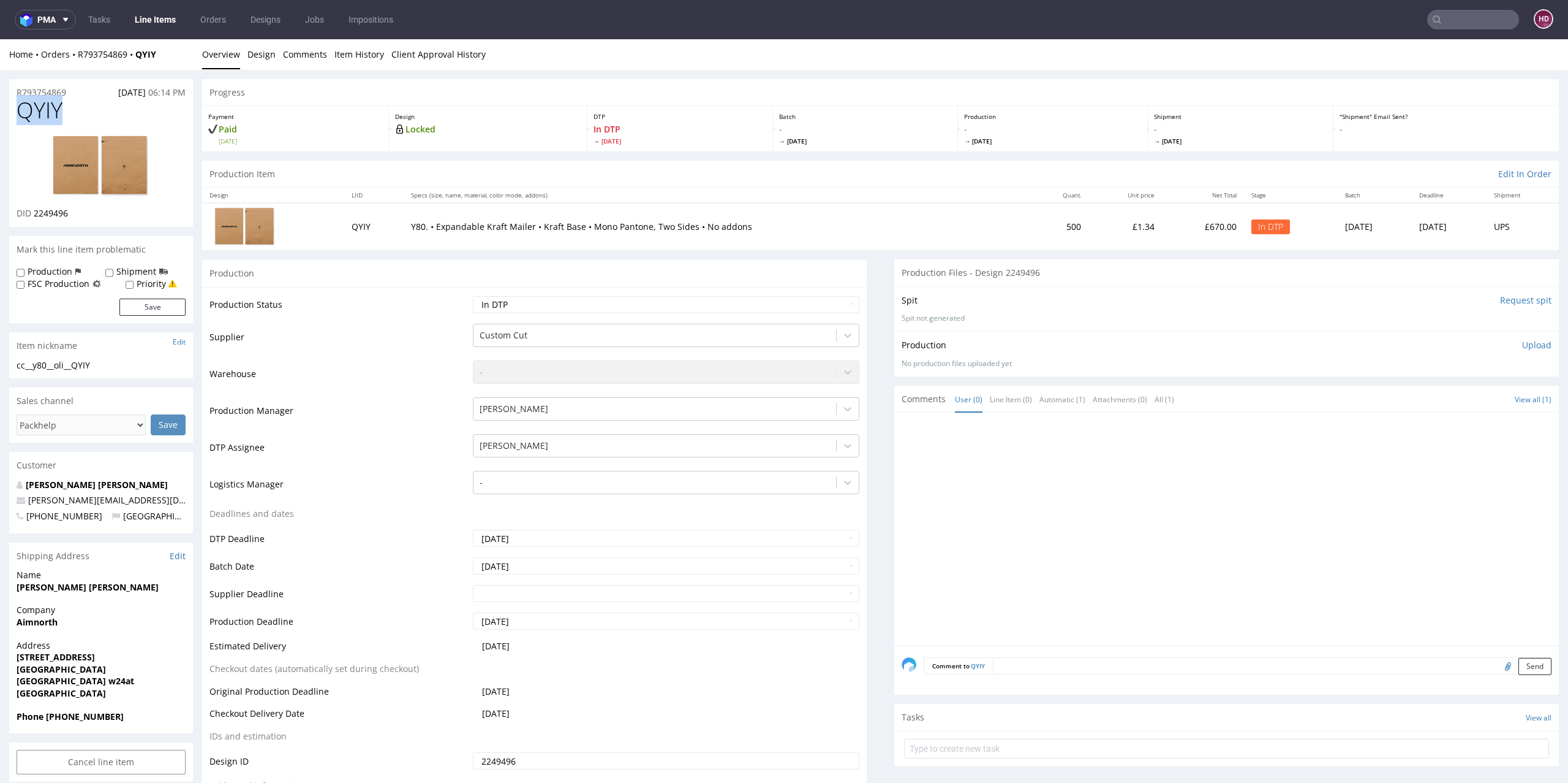
drag, startPoint x: 62, startPoint y: 106, endPoint x: 0, endPoint y: 104, distance: 62.0
copy span "QYIY"
click at [48, 215] on span "2249496" at bounding box center [51, 213] width 34 height 12
click at [86, 156] on img at bounding box center [100, 165] width 98 height 62
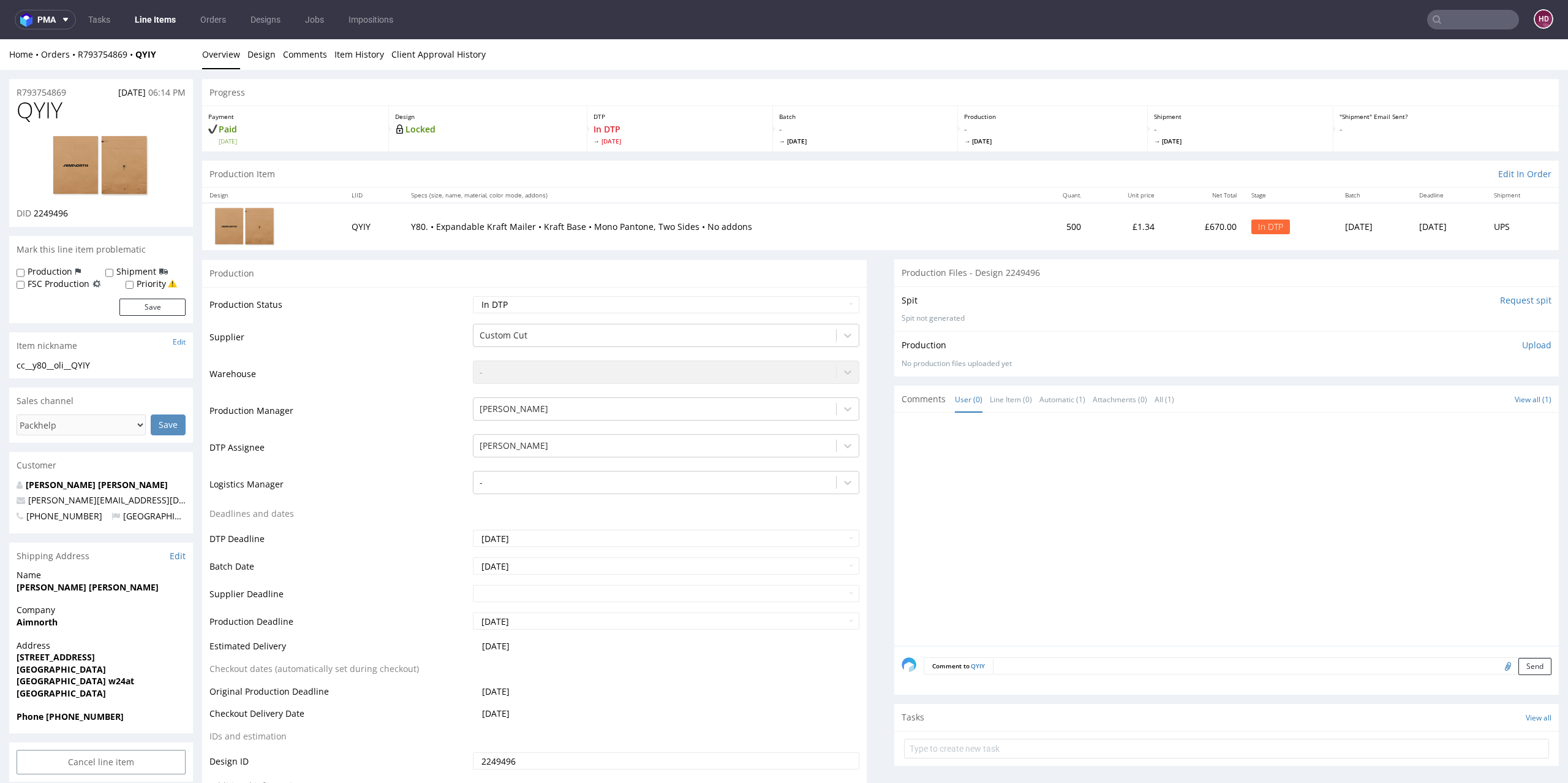
click at [106, 368] on div "cc__y80__oli__QYIY" at bounding box center [100, 365] width 169 height 12
drag, startPoint x: 36, startPoint y: 359, endPoint x: 0, endPoint y: 360, distance: 36.0
drag, startPoint x: 74, startPoint y: 89, endPoint x: 3, endPoint y: 86, distance: 71.1
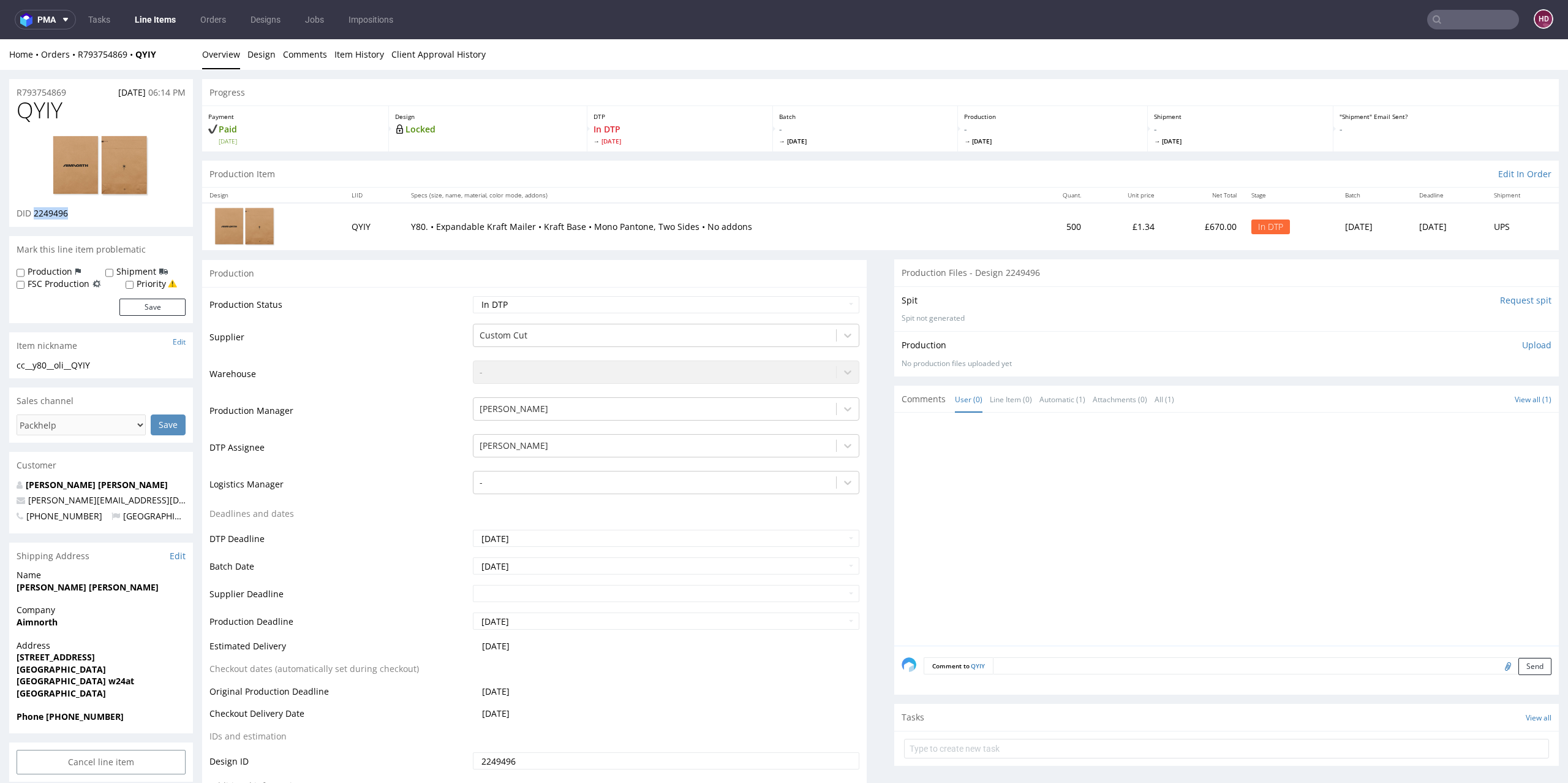
drag, startPoint x: 80, startPoint y: 210, endPoint x: 34, endPoint y: 210, distance: 46.0
click at [34, 210] on div "DID 2249496" at bounding box center [100, 213] width 169 height 12
click at [1522, 345] on p "Upload" at bounding box center [1537, 345] width 30 height 12
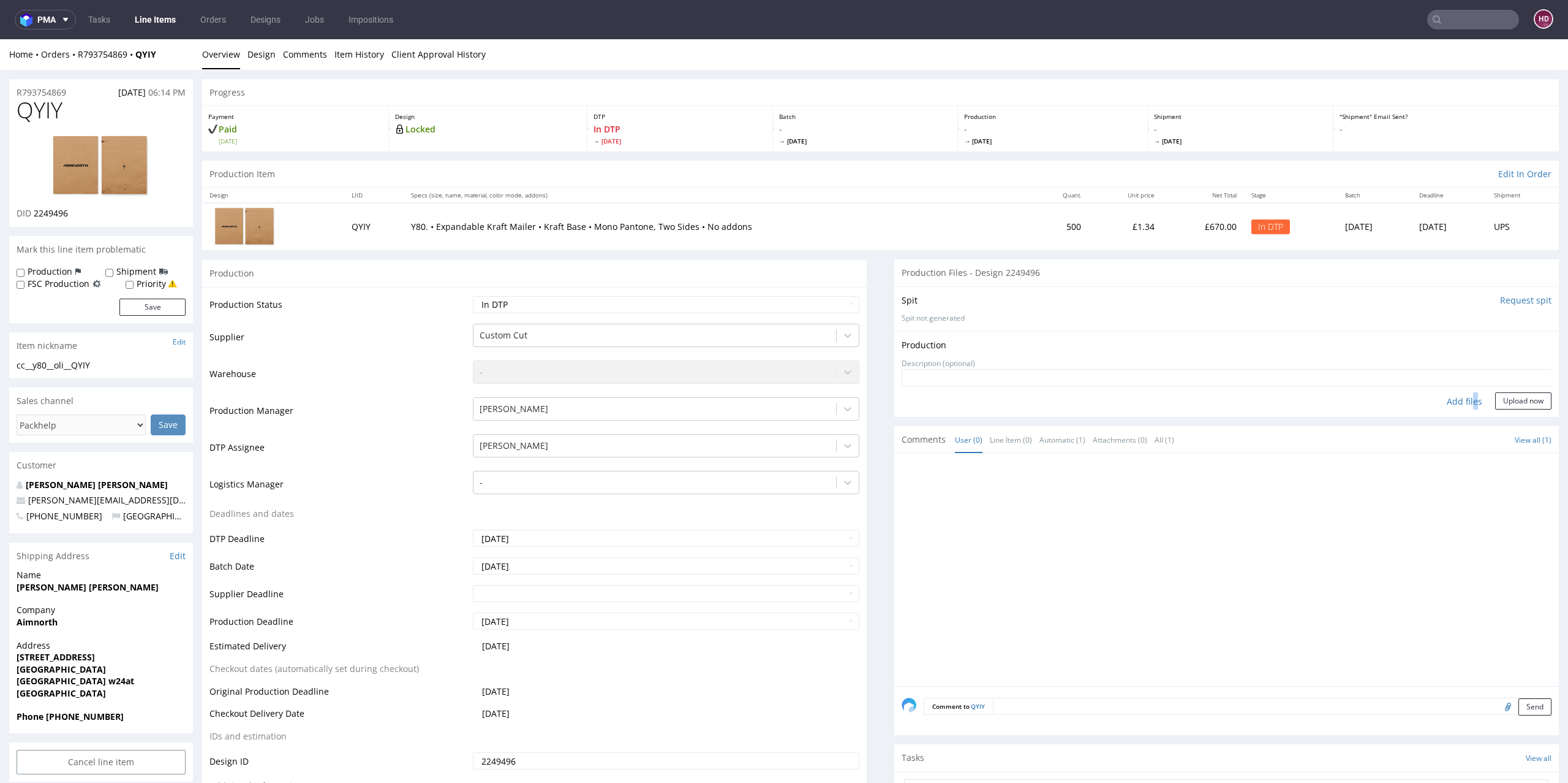
click at [1450, 397] on div "Add files" at bounding box center [1465, 402] width 61 height 19
type input "C:\fakepath\bds__t88-38-x-50-cm__bianca__KVJD__d2247227__oR820416421.pdf"
click at [1496, 420] on button "Upload now" at bounding box center [1524, 420] width 56 height 17
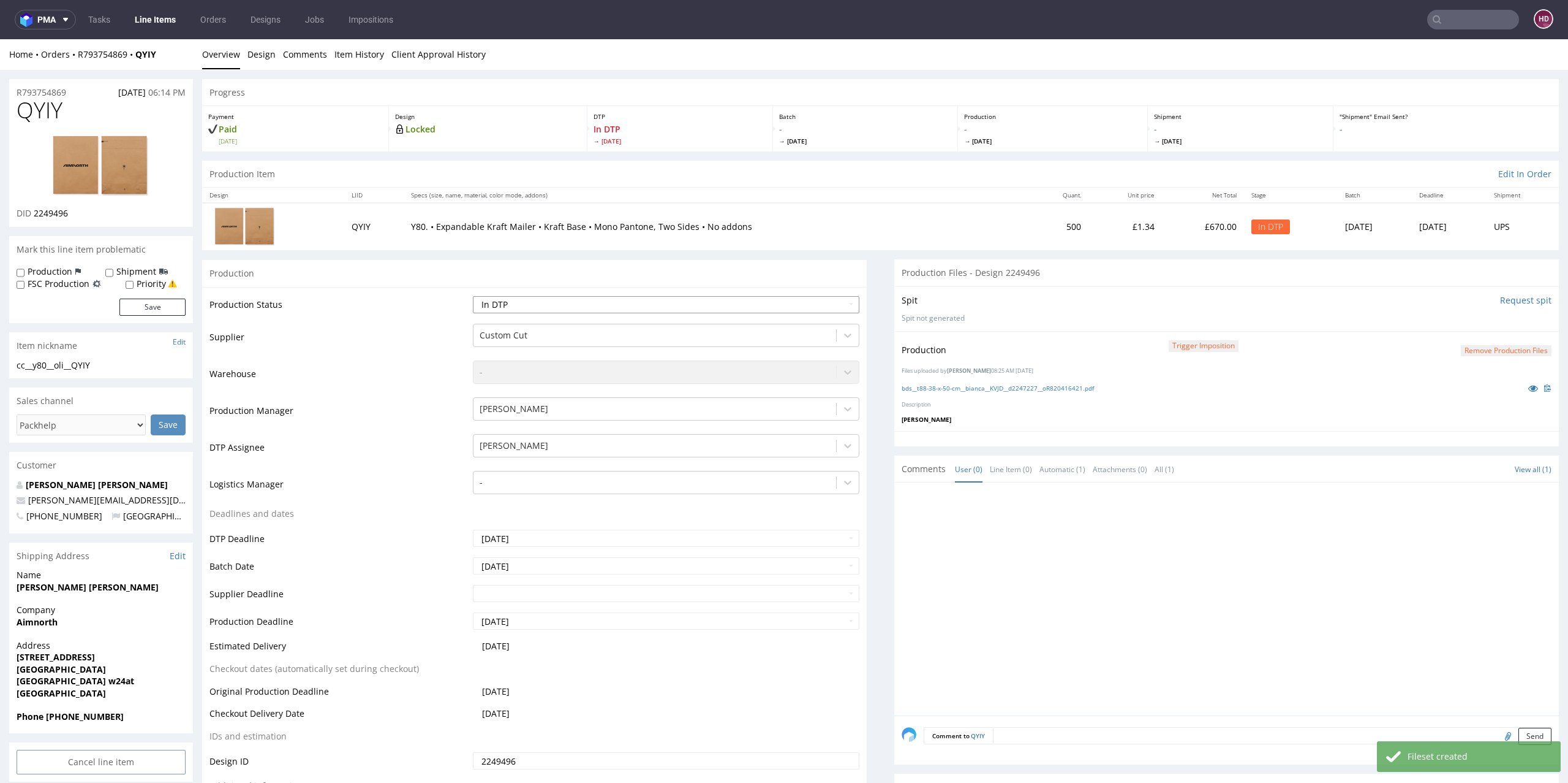
click at [757, 303] on select "Waiting for Artwork Waiting for Diecut Waiting for Mockup Waiting for DTP Waiti…" at bounding box center [666, 305] width 387 height 17
select select "dtp_production_ready"
click at [473, 296] on select "Waiting for Artwork Waiting for Diecut Waiting for Mockup Waiting for DTP Waiti…" at bounding box center [666, 305] width 387 height 17
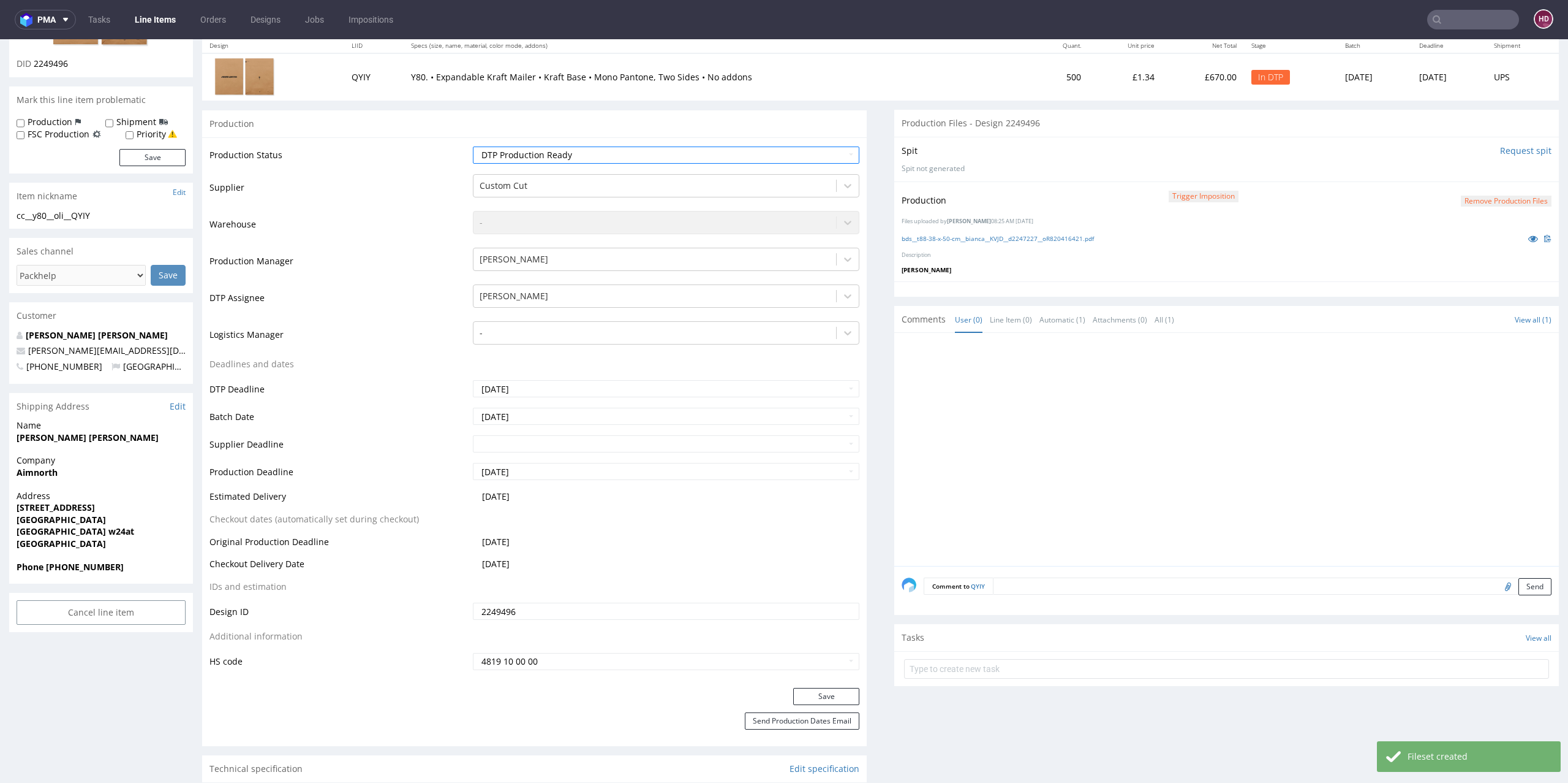
scroll to position [259, 0]
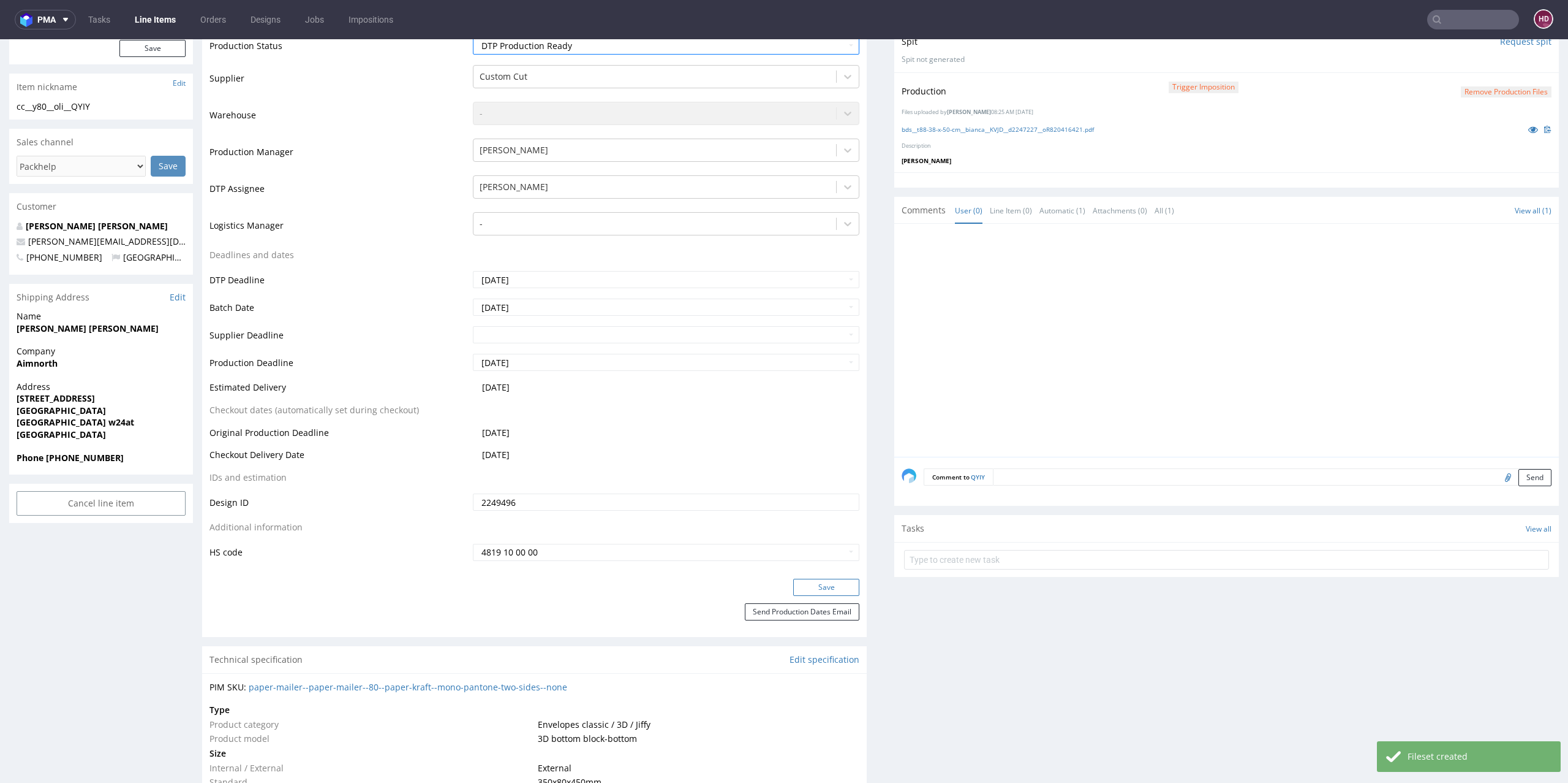
click at [816, 579] on button "Save" at bounding box center [827, 587] width 66 height 17
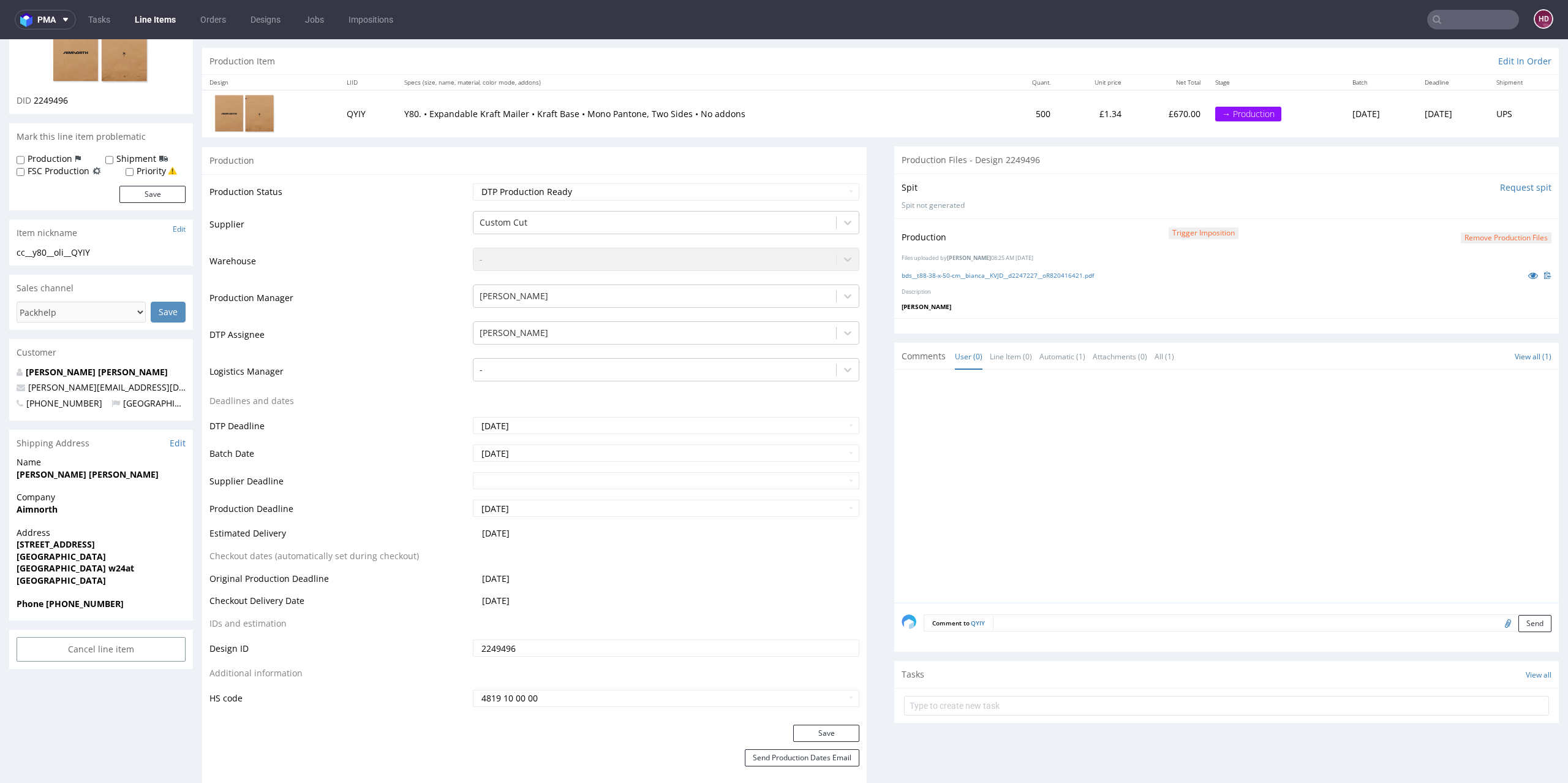
click at [1469, 239] on button "Remove production files" at bounding box center [1506, 238] width 91 height 12
click at [1457, 209] on icon at bounding box center [1455, 209] width 8 height 9
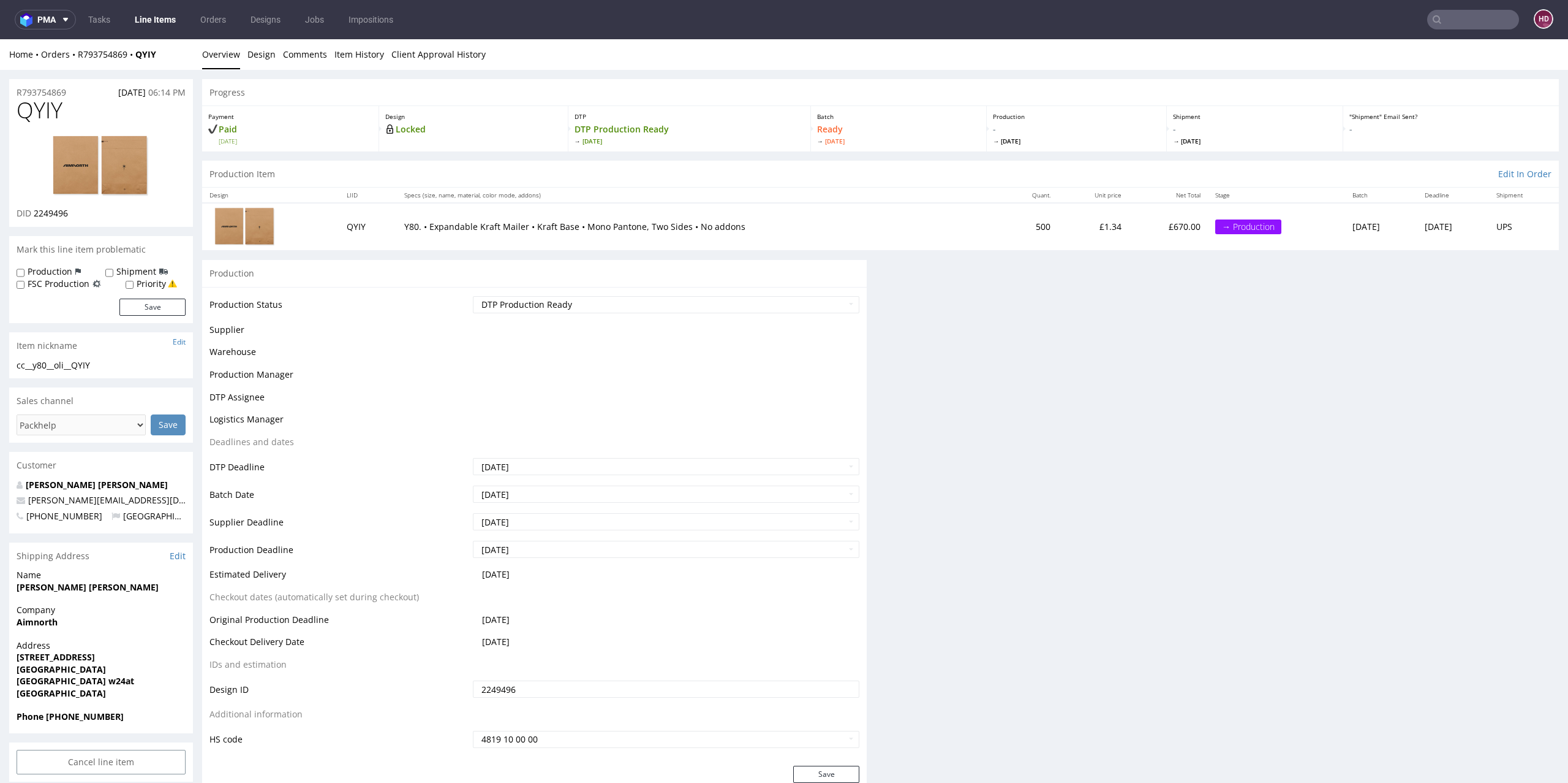
scroll to position [0, 0]
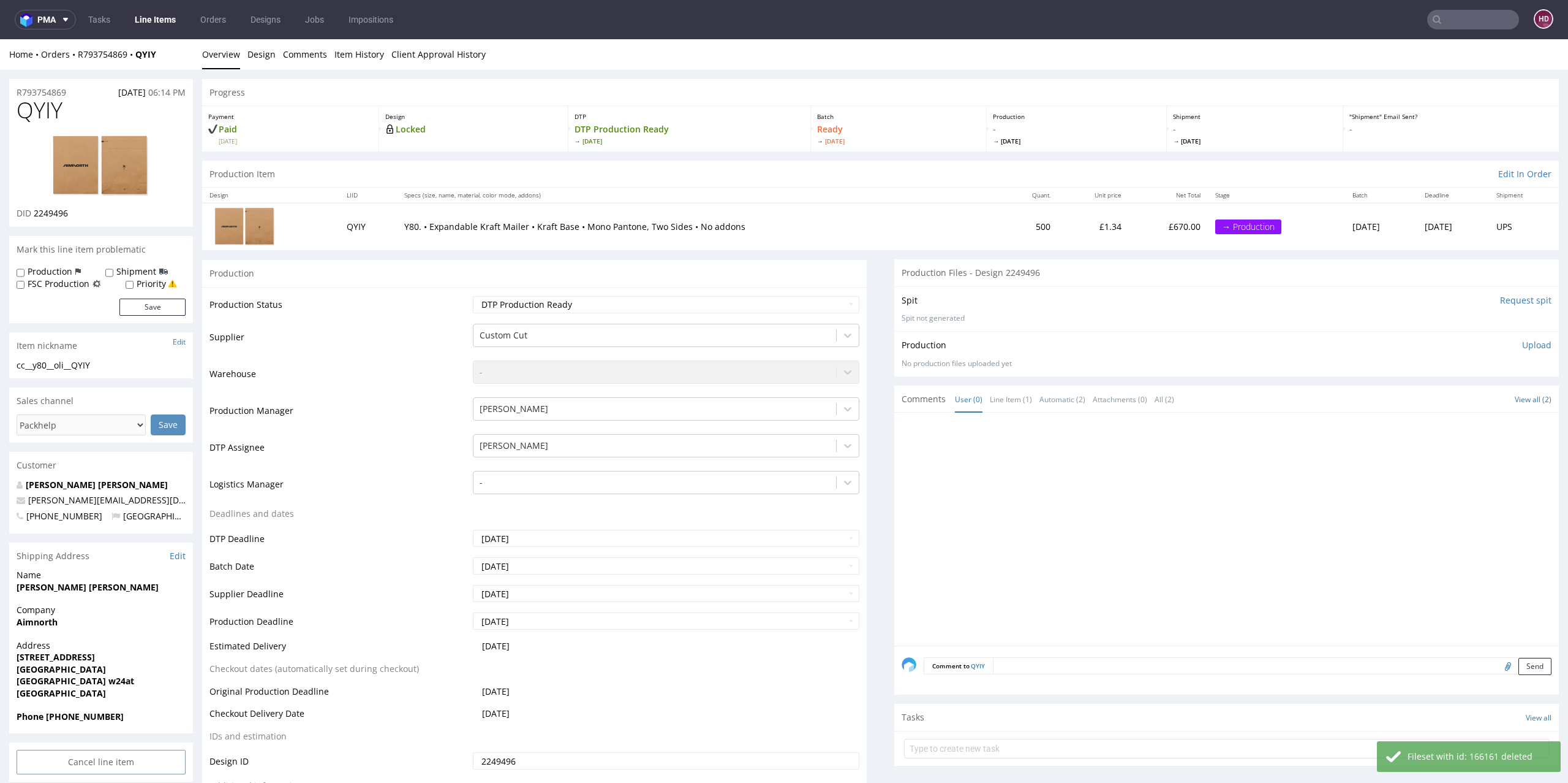
click at [1522, 343] on p "Upload" at bounding box center [1537, 345] width 30 height 12
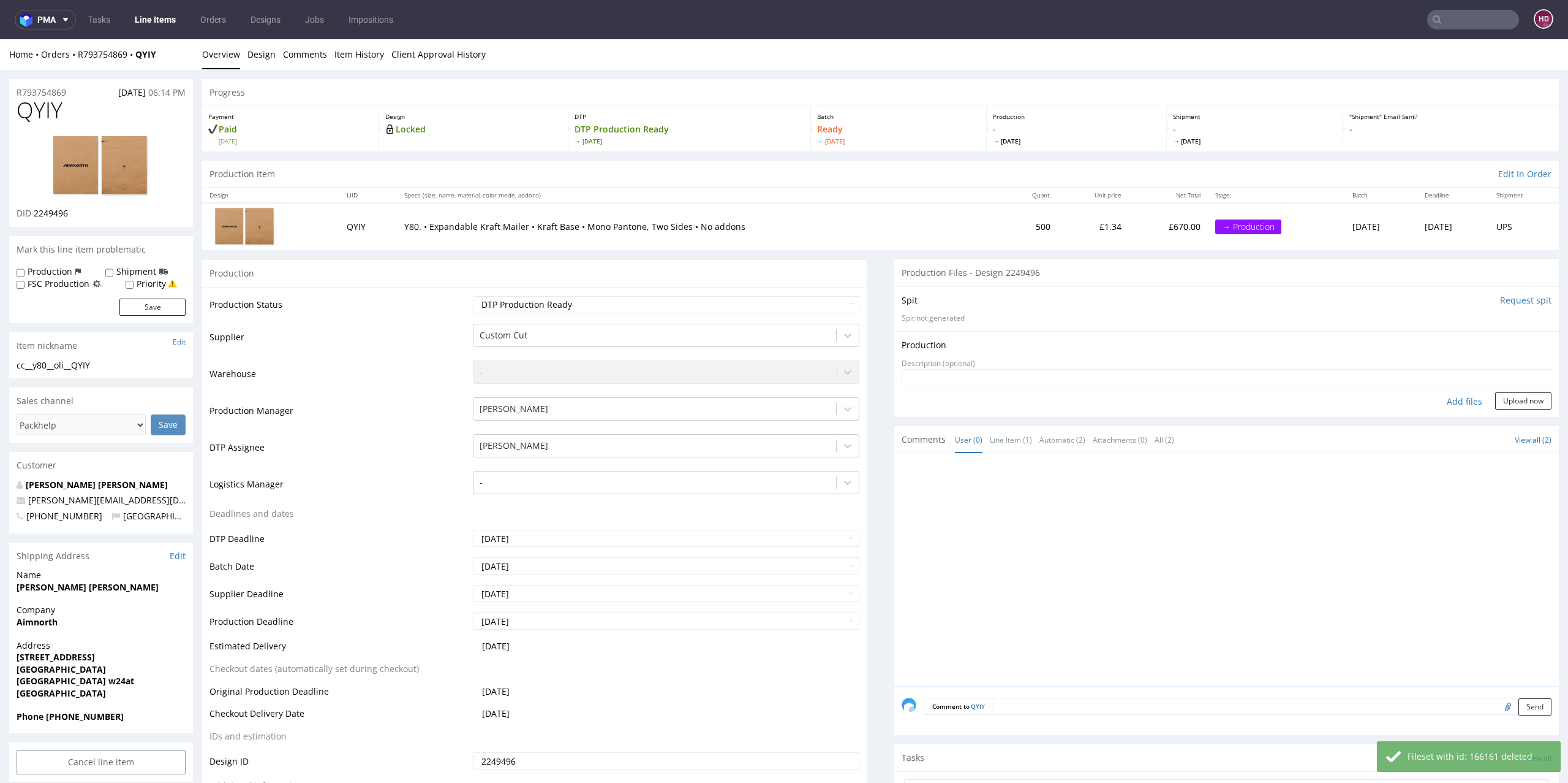
click at [1434, 401] on div "Add files" at bounding box center [1465, 402] width 61 height 19
type input "C:\fakepath\cc__y80__oli__QYIY__d2249496__oR793754869.pdf"
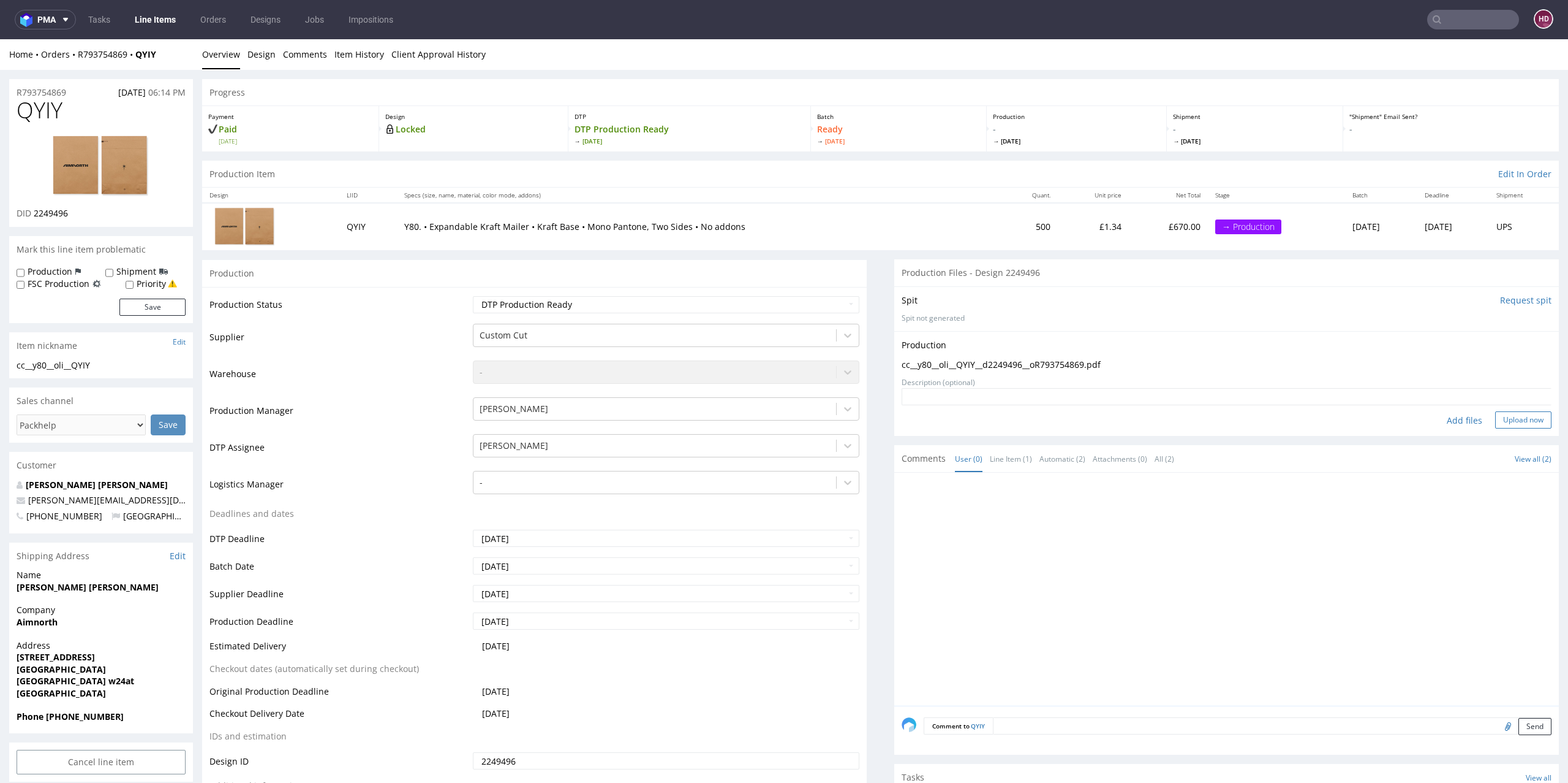
click at [1496, 414] on button "Upload now" at bounding box center [1524, 420] width 56 height 17
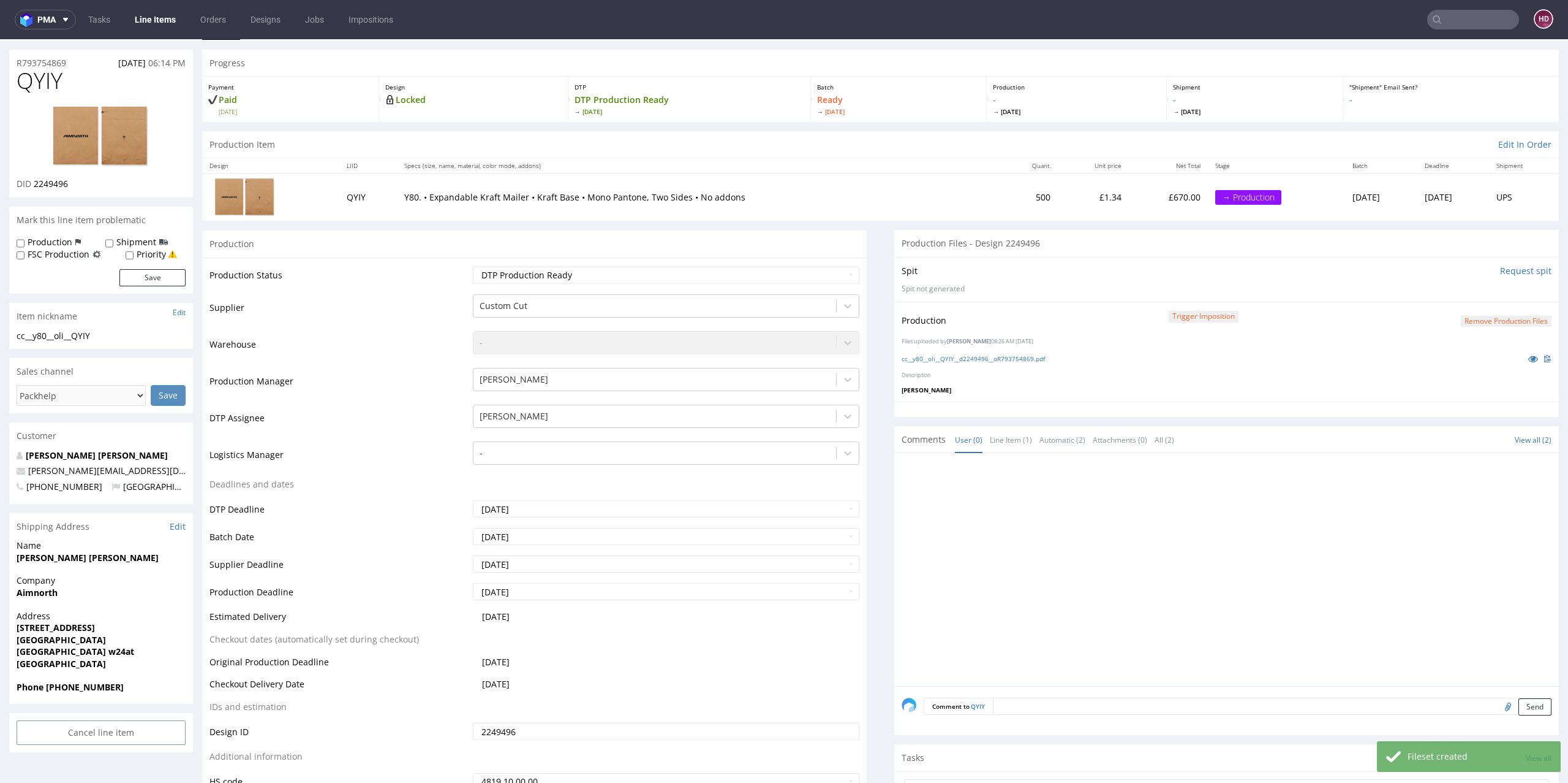
scroll to position [272, 0]
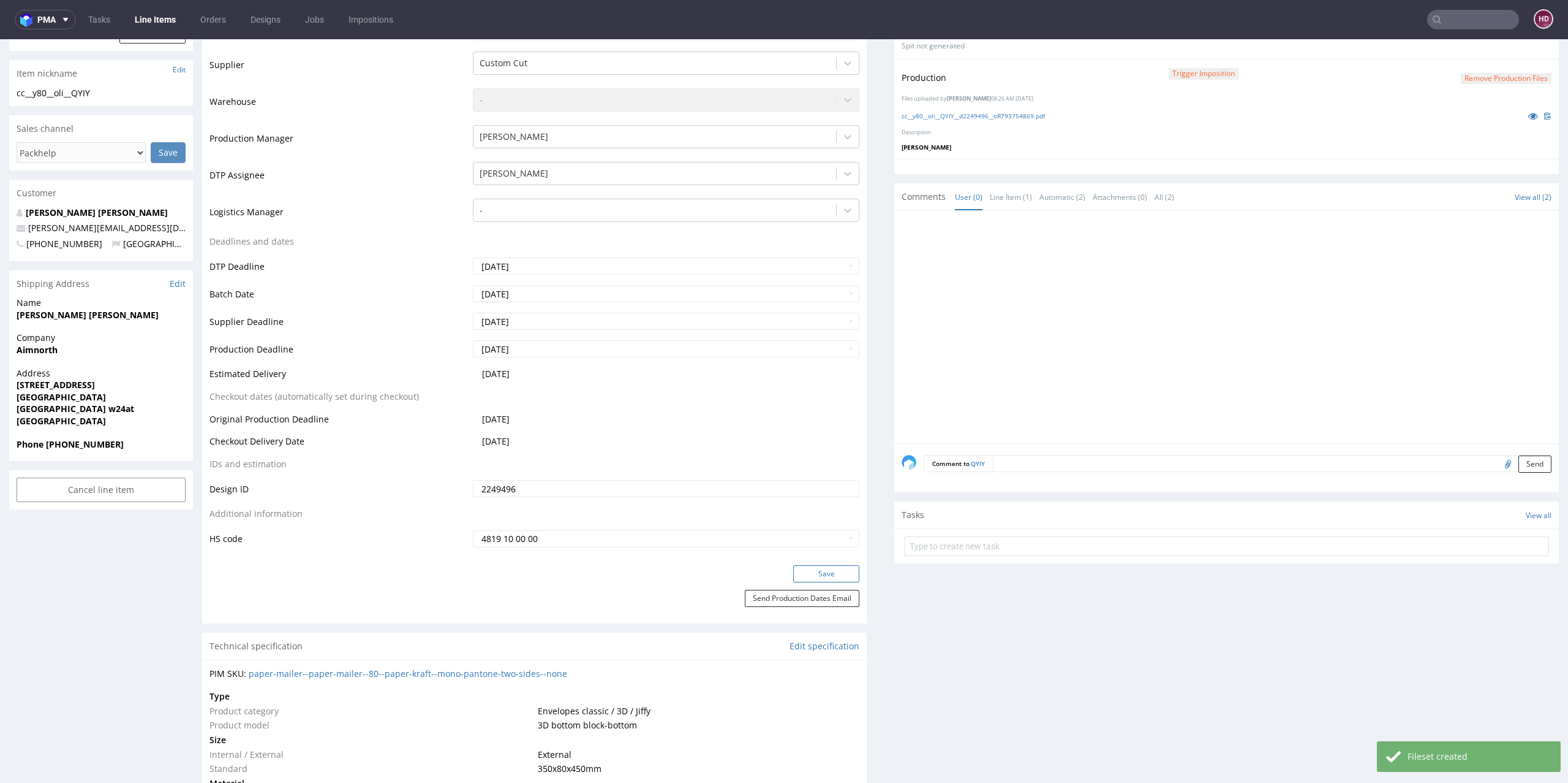
click at [812, 571] on button "Save" at bounding box center [827, 574] width 66 height 17
click at [157, 20] on link "Line Items" at bounding box center [156, 20] width 56 height 20
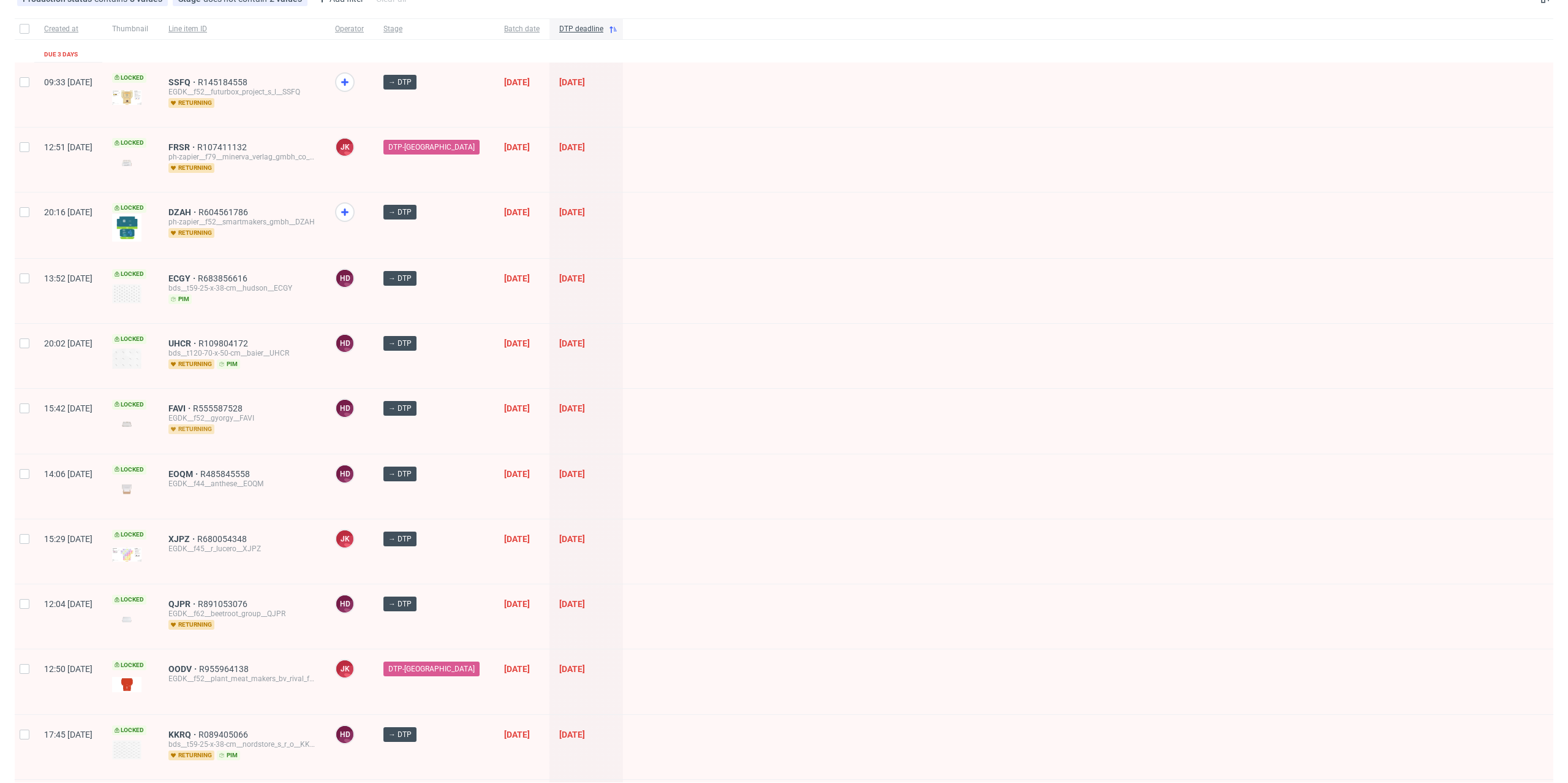
scroll to position [136, 0]
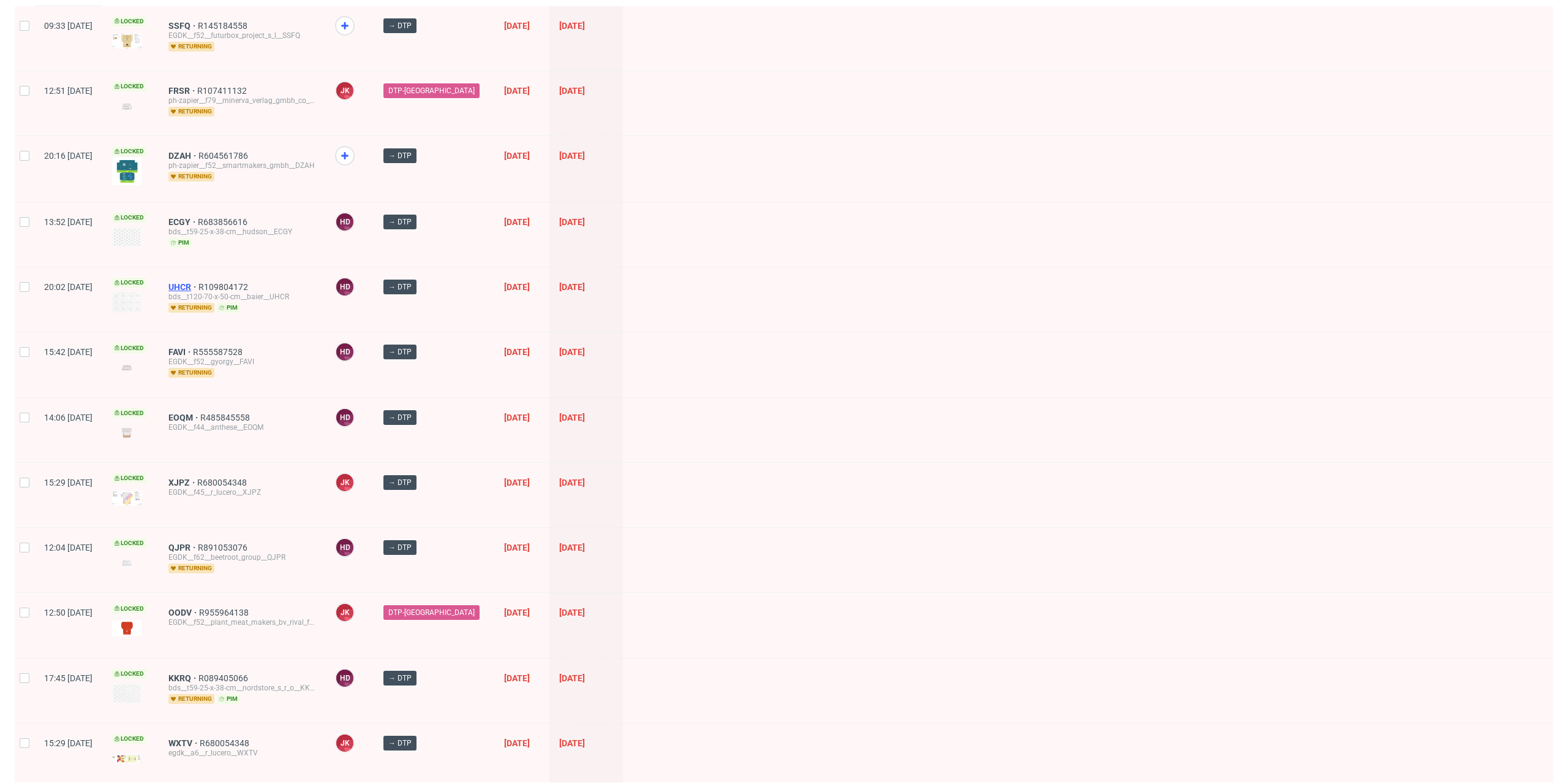
click at [198, 282] on span "UHCR" at bounding box center [183, 287] width 30 height 10
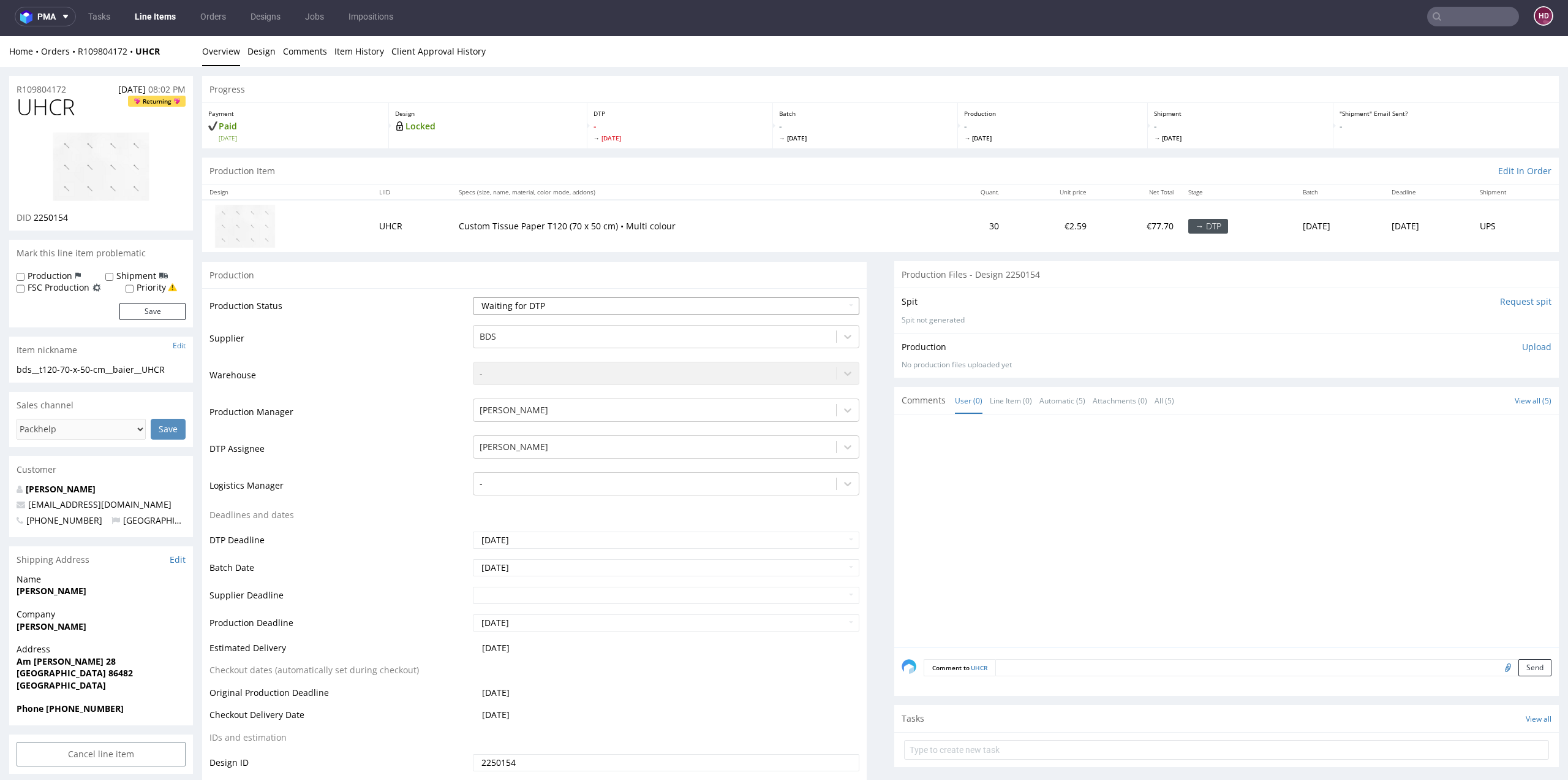
click at [538, 303] on select "Waiting for Artwork Waiting for Diecut Waiting for Mockup Waiting for DTP Waiti…" at bounding box center [666, 306] width 387 height 17
select select "dtp_in_process"
click at [473, 297] on select "Waiting for Artwork Waiting for Diecut Waiting for Mockup Waiting for DTP Waiti…" at bounding box center [666, 306] width 387 height 17
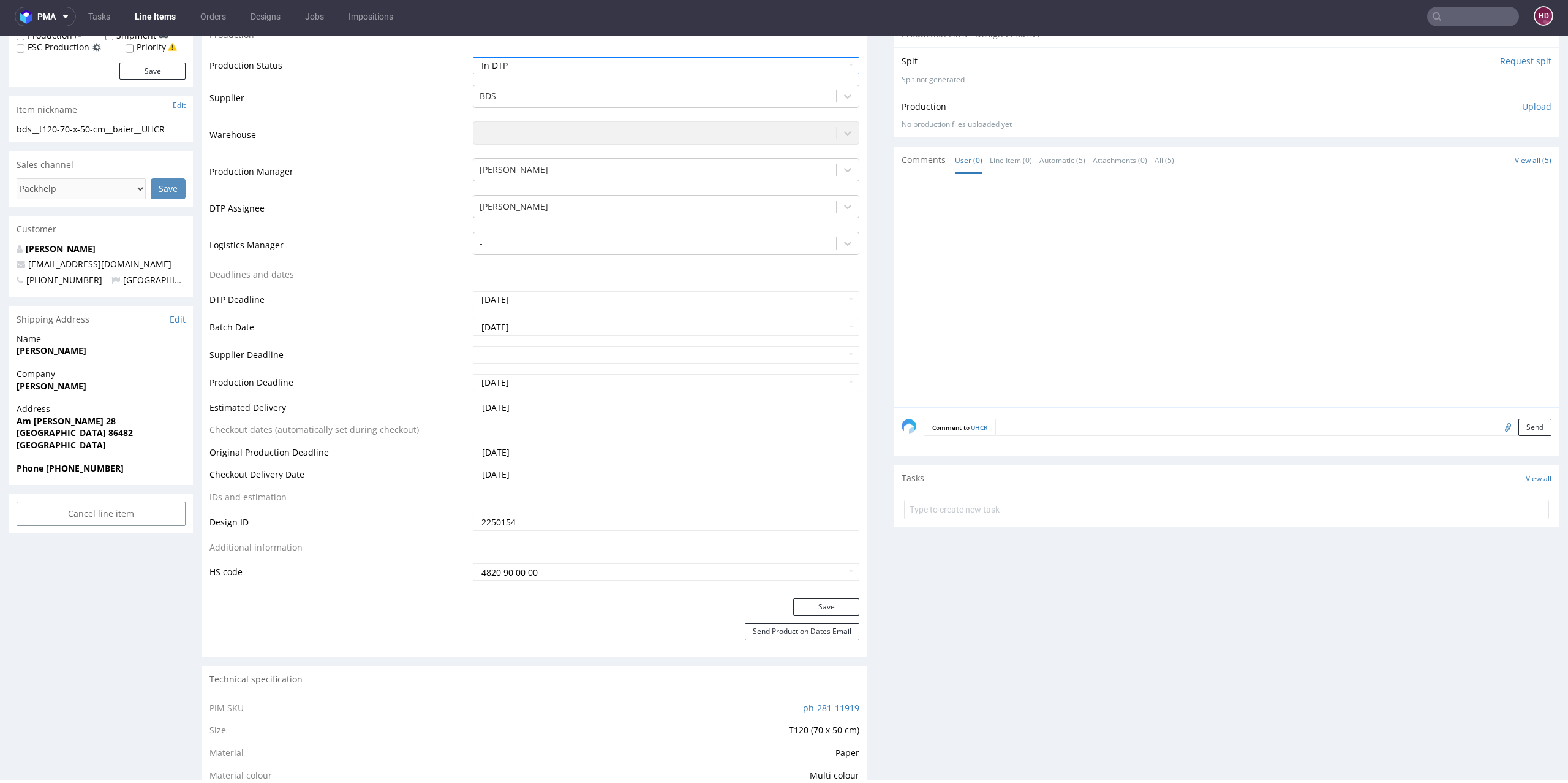
scroll to position [243, 0]
click at [836, 602] on button "Save" at bounding box center [827, 604] width 66 height 17
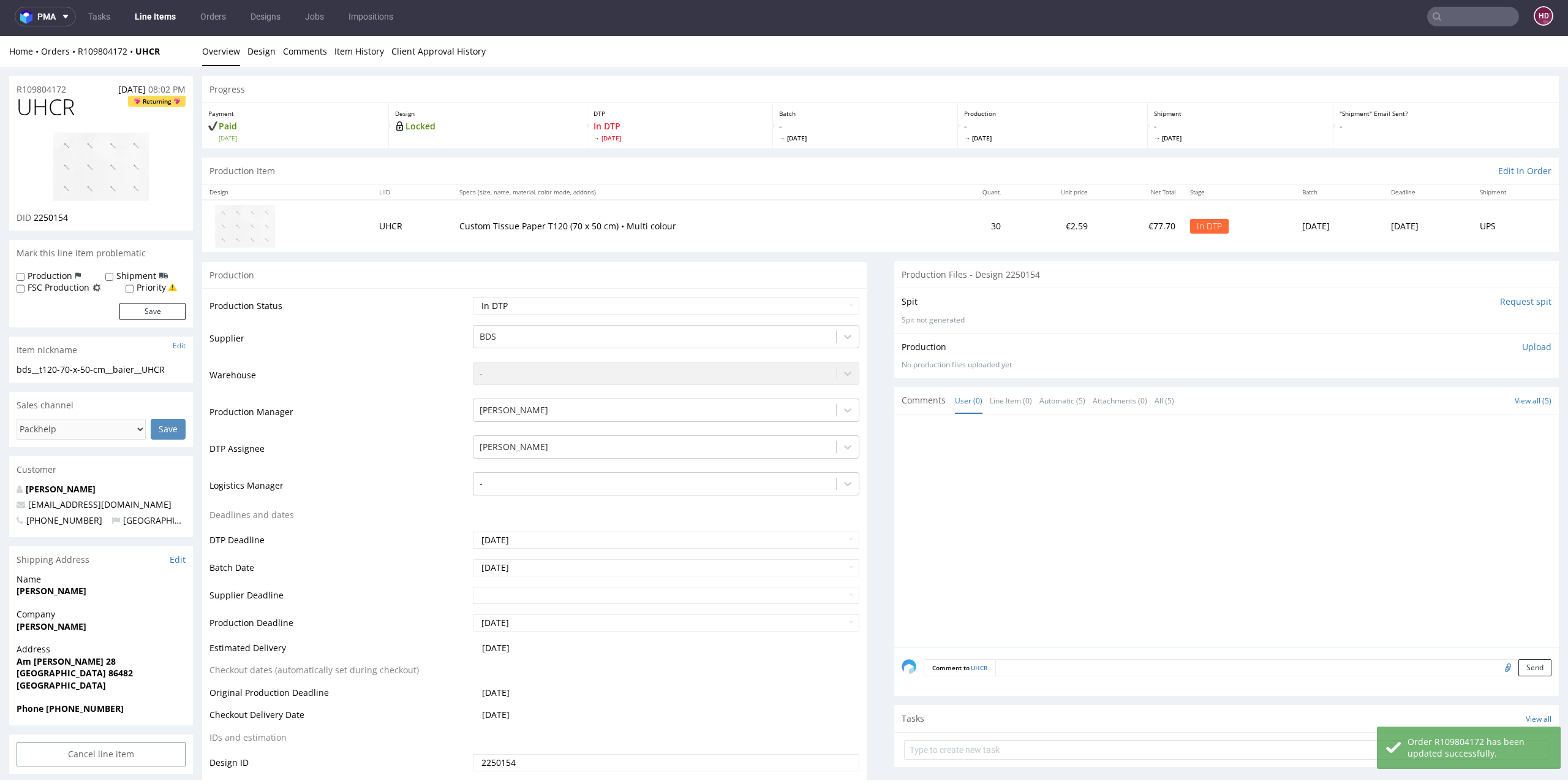
scroll to position [0, 0]
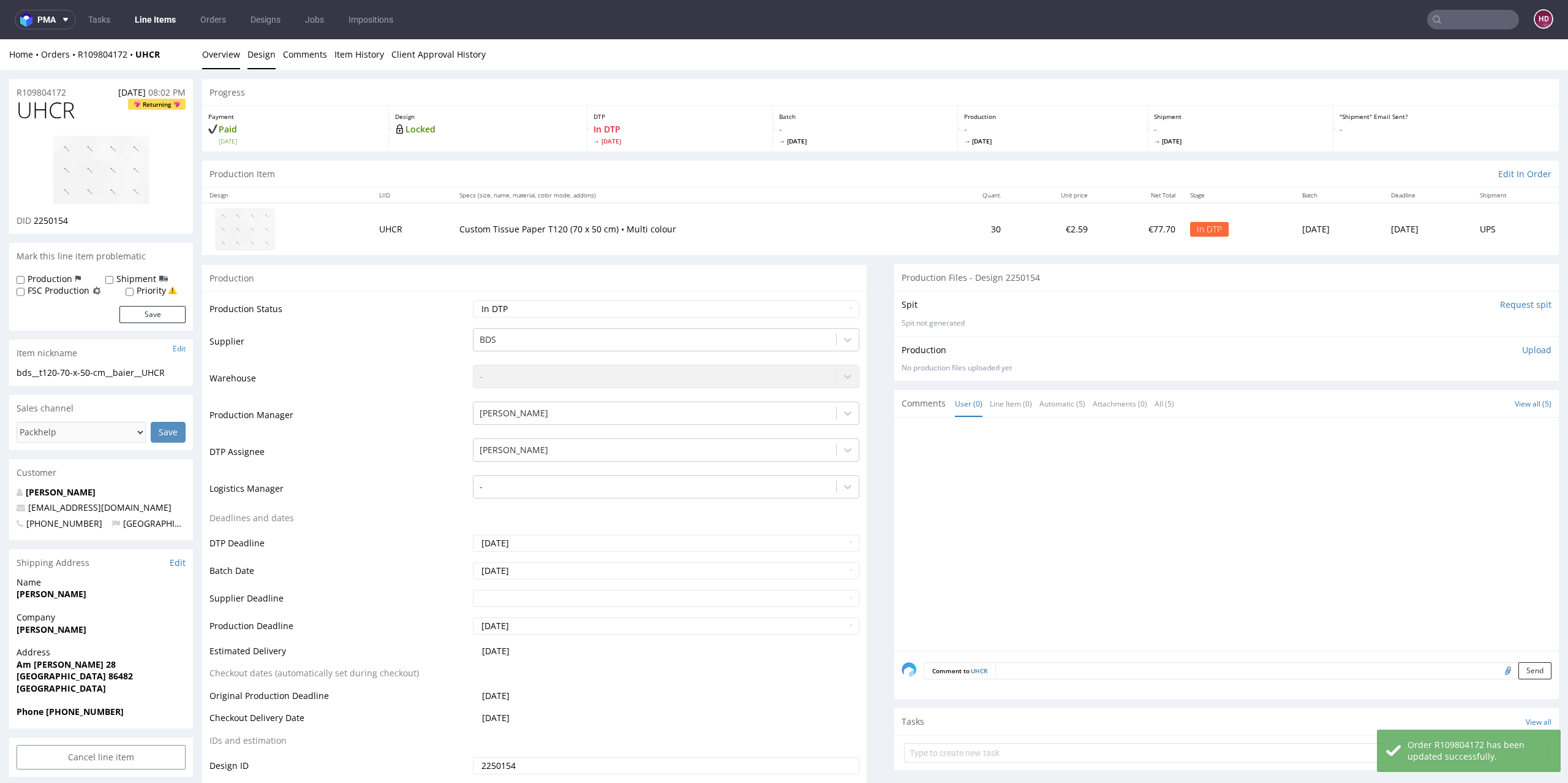
click at [255, 47] on link "Design" at bounding box center [261, 54] width 28 height 30
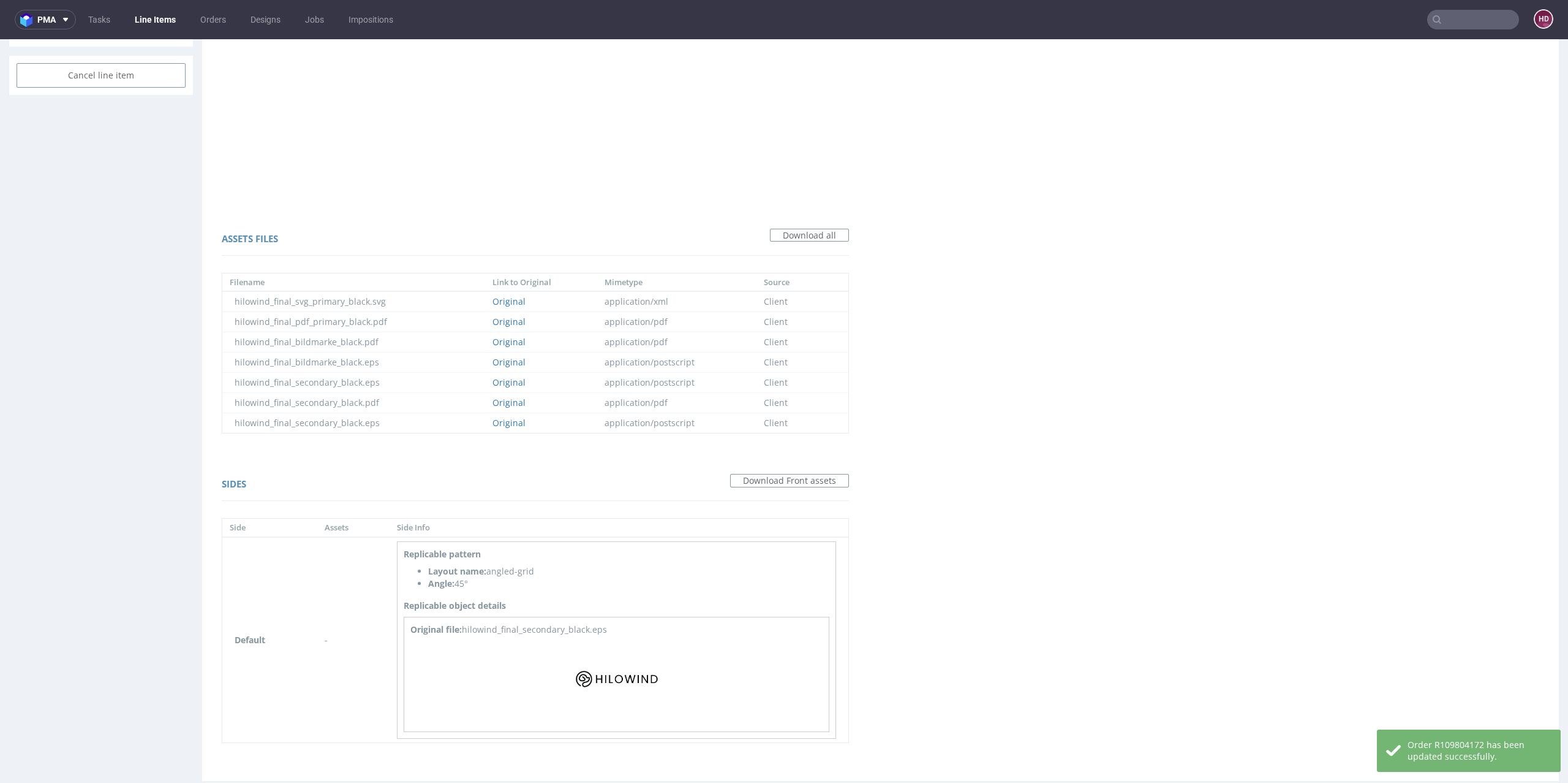
scroll to position [712, 0]
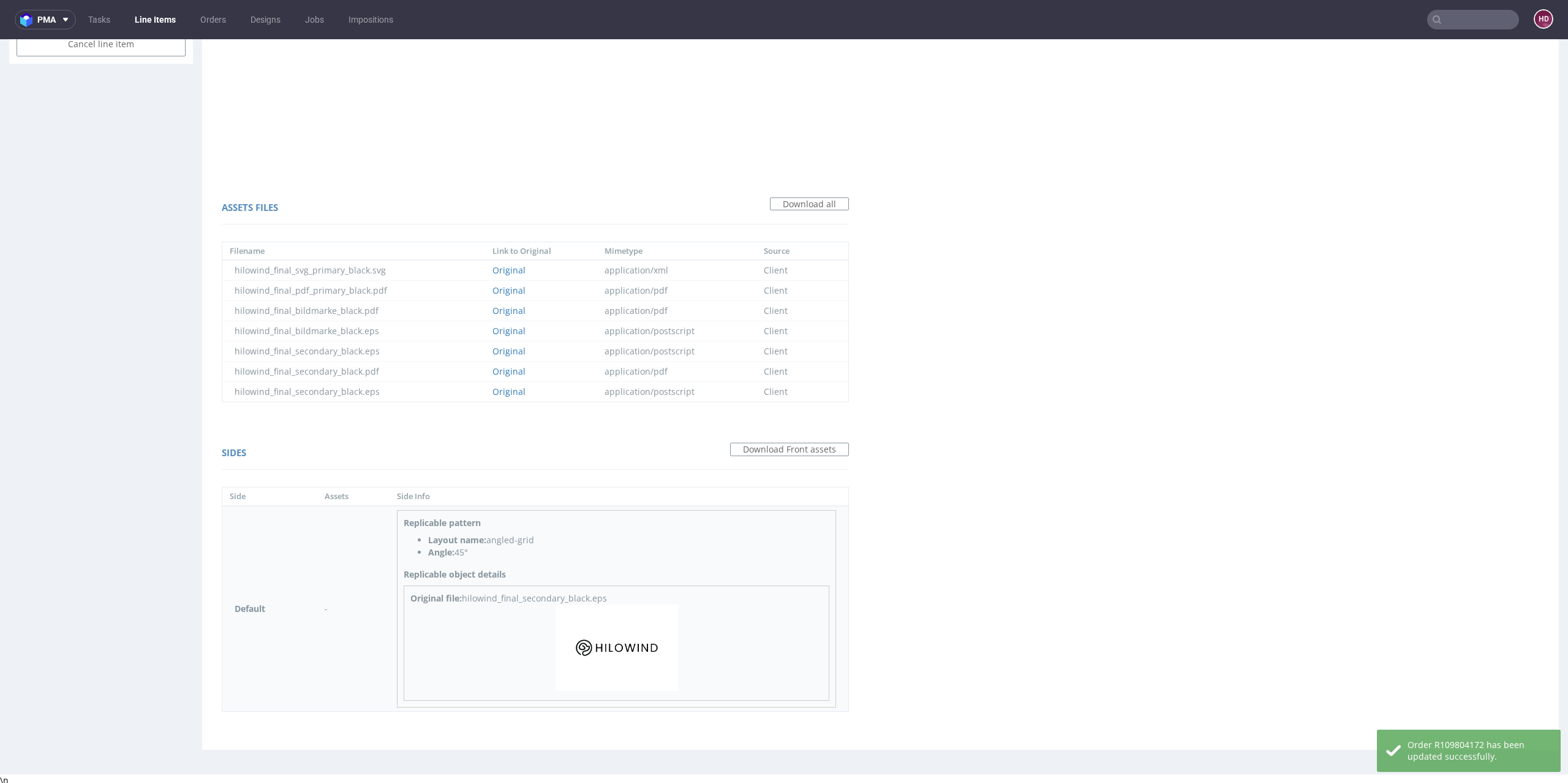
click at [619, 638] on img at bounding box center [617, 648] width 123 height 87
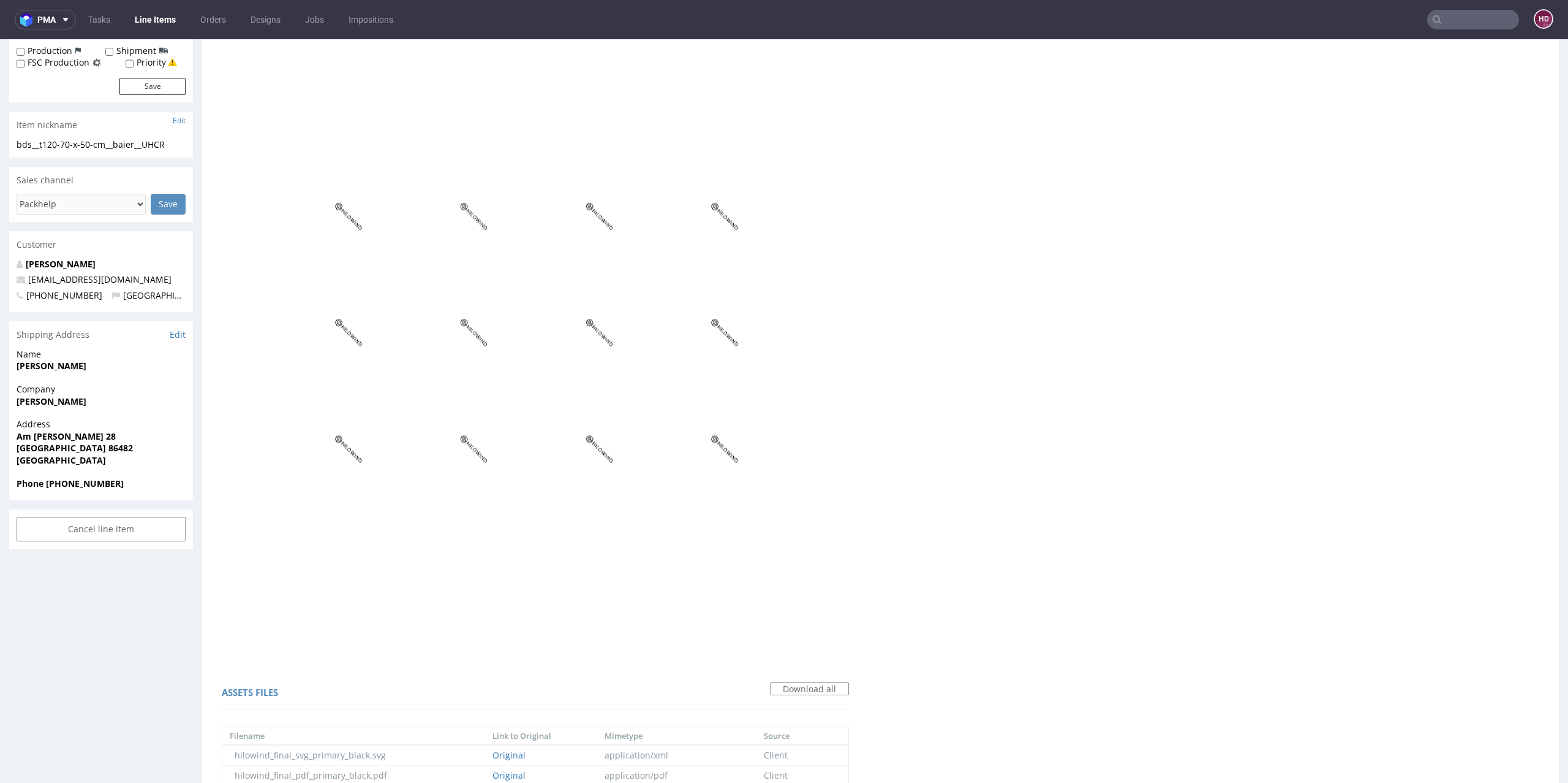
scroll to position [0, 0]
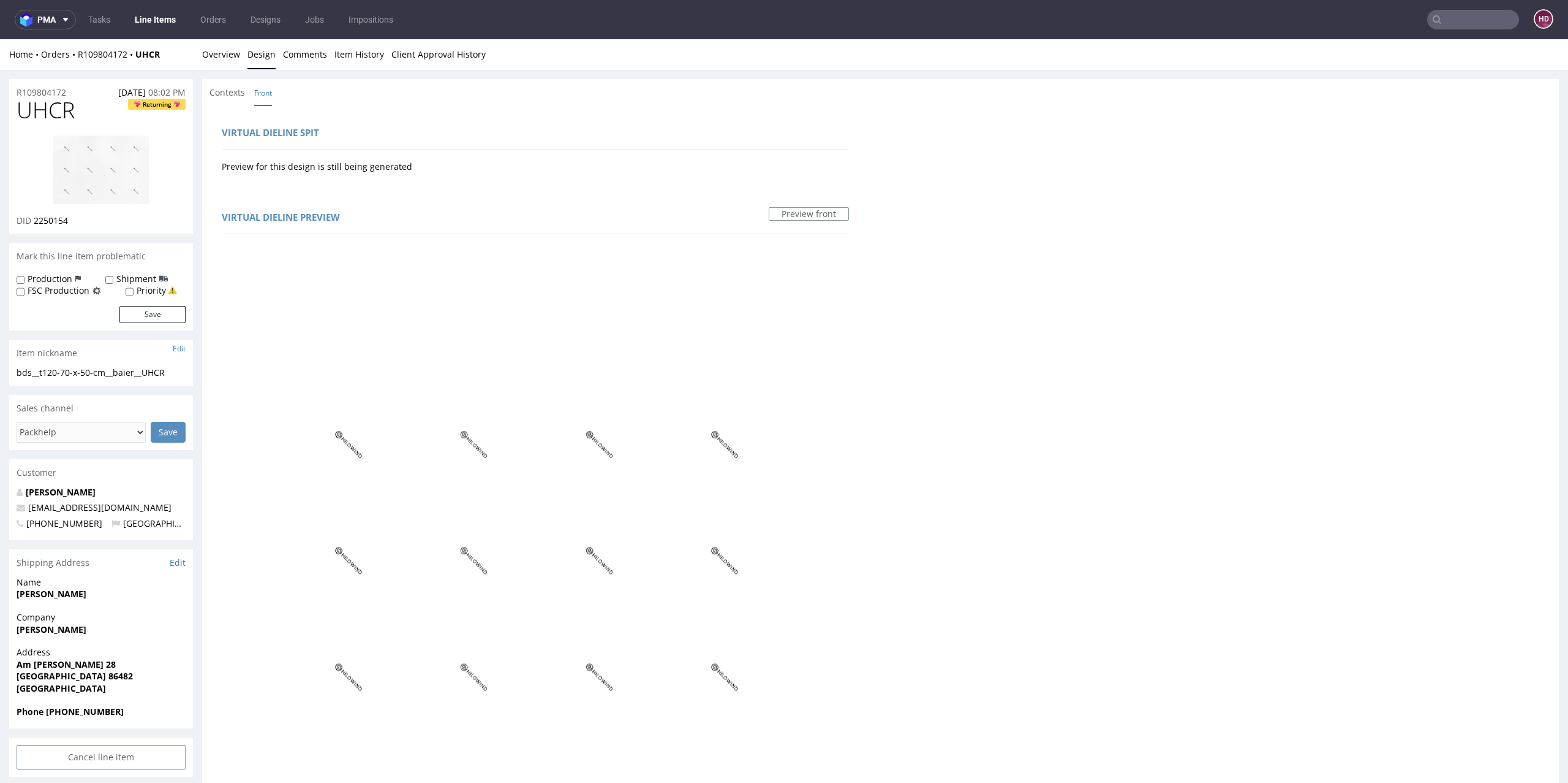
click at [97, 172] on img at bounding box center [100, 169] width 98 height 70
drag, startPoint x: 55, startPoint y: 107, endPoint x: 0, endPoint y: 100, distance: 55.4
click at [0, 100] on div "R109804172 17.08.2025 08:02 PM UHCR Returning DID 2250154 Mark this line item p…" at bounding box center [784, 775] width 1568 height 1411
click at [74, 218] on div "DID 2250154" at bounding box center [100, 220] width 169 height 12
drag, startPoint x: 73, startPoint y: 218, endPoint x: 54, endPoint y: 218, distance: 19.0
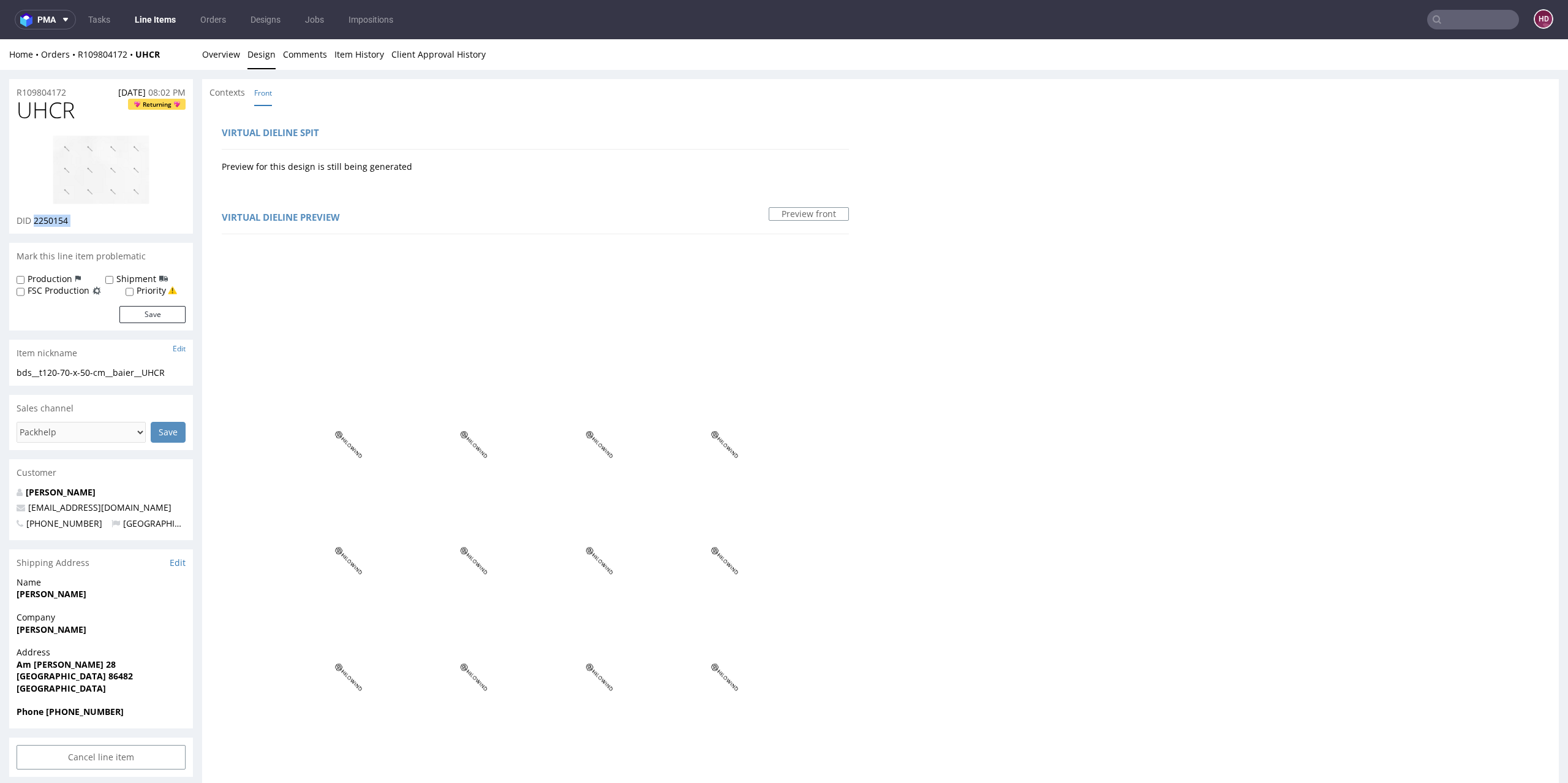
click at [54, 218] on div "DID 2250154" at bounding box center [100, 220] width 169 height 12
click at [174, 373] on div "bds__t120-70-x-50-cm__baier__UHCR" at bounding box center [100, 373] width 169 height 12
drag, startPoint x: 173, startPoint y: 373, endPoint x: 0, endPoint y: 369, distance: 173.0
click at [0, 369] on div "R109804172 17.08.2025 08:02 PM UHCR Returning DID 2250154 Mark this line item p…" at bounding box center [784, 775] width 1568 height 1411
click at [0, 91] on div "R109804172 17.08.2025 08:02 PM UHCR Returning DID 2250154 Mark this line item p…" at bounding box center [784, 775] width 1568 height 1411
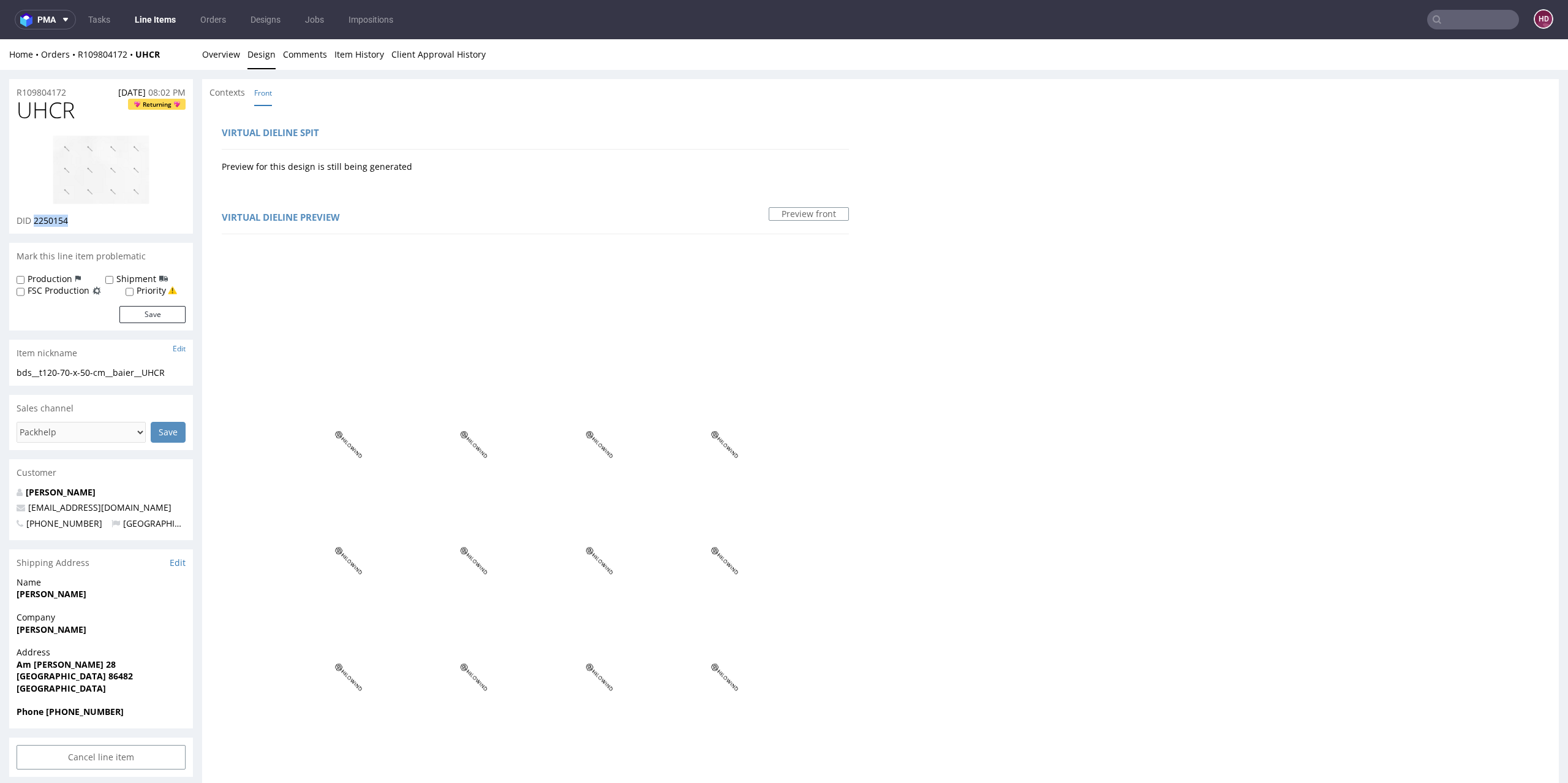
drag, startPoint x: 81, startPoint y: 222, endPoint x: 33, endPoint y: 220, distance: 48.0
click at [33, 220] on div "DID 2250154" at bounding box center [100, 220] width 169 height 12
click at [211, 49] on link "Overview" at bounding box center [221, 54] width 38 height 30
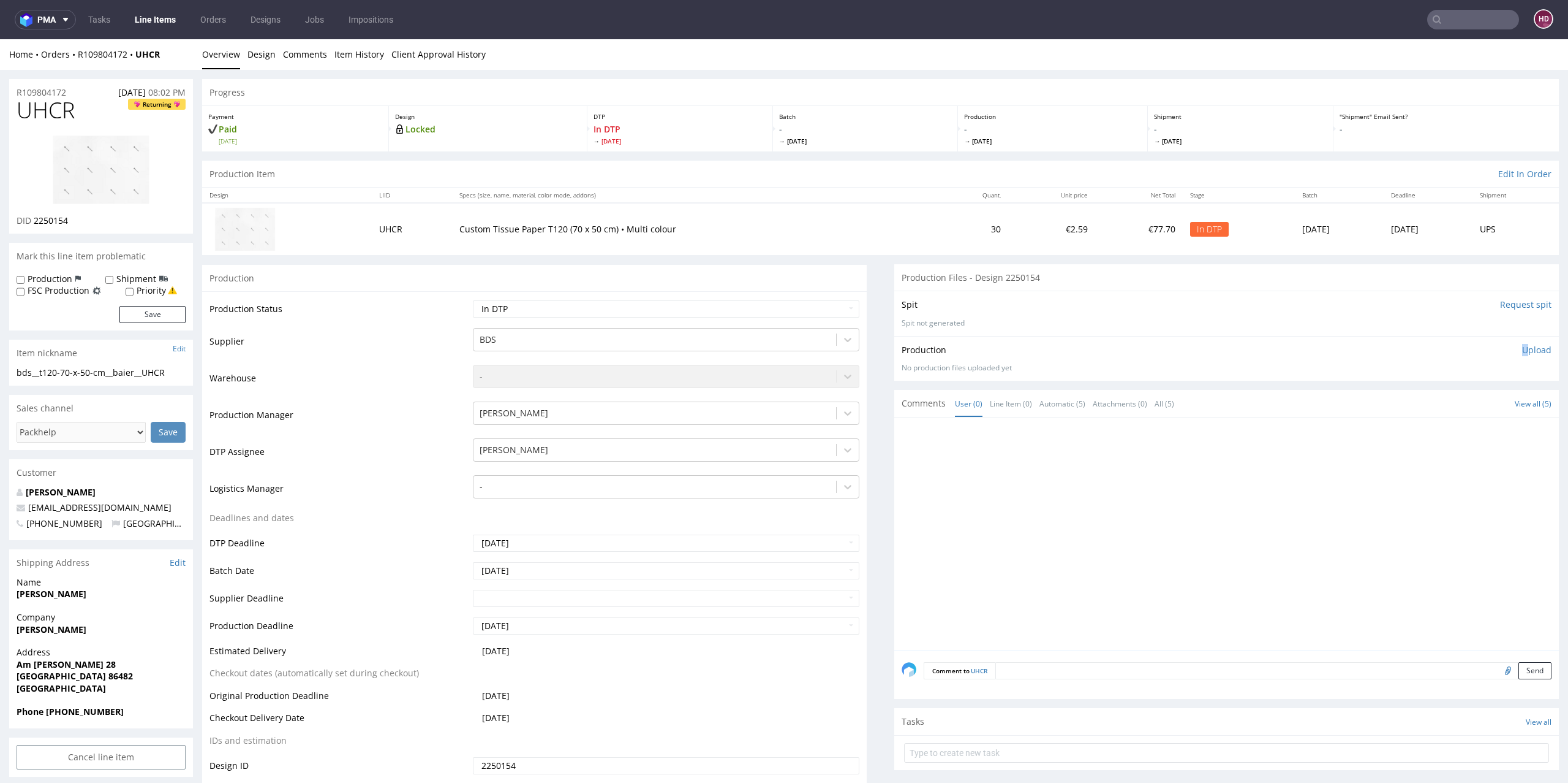
click at [1522, 348] on p "Upload" at bounding box center [1537, 350] width 30 height 12
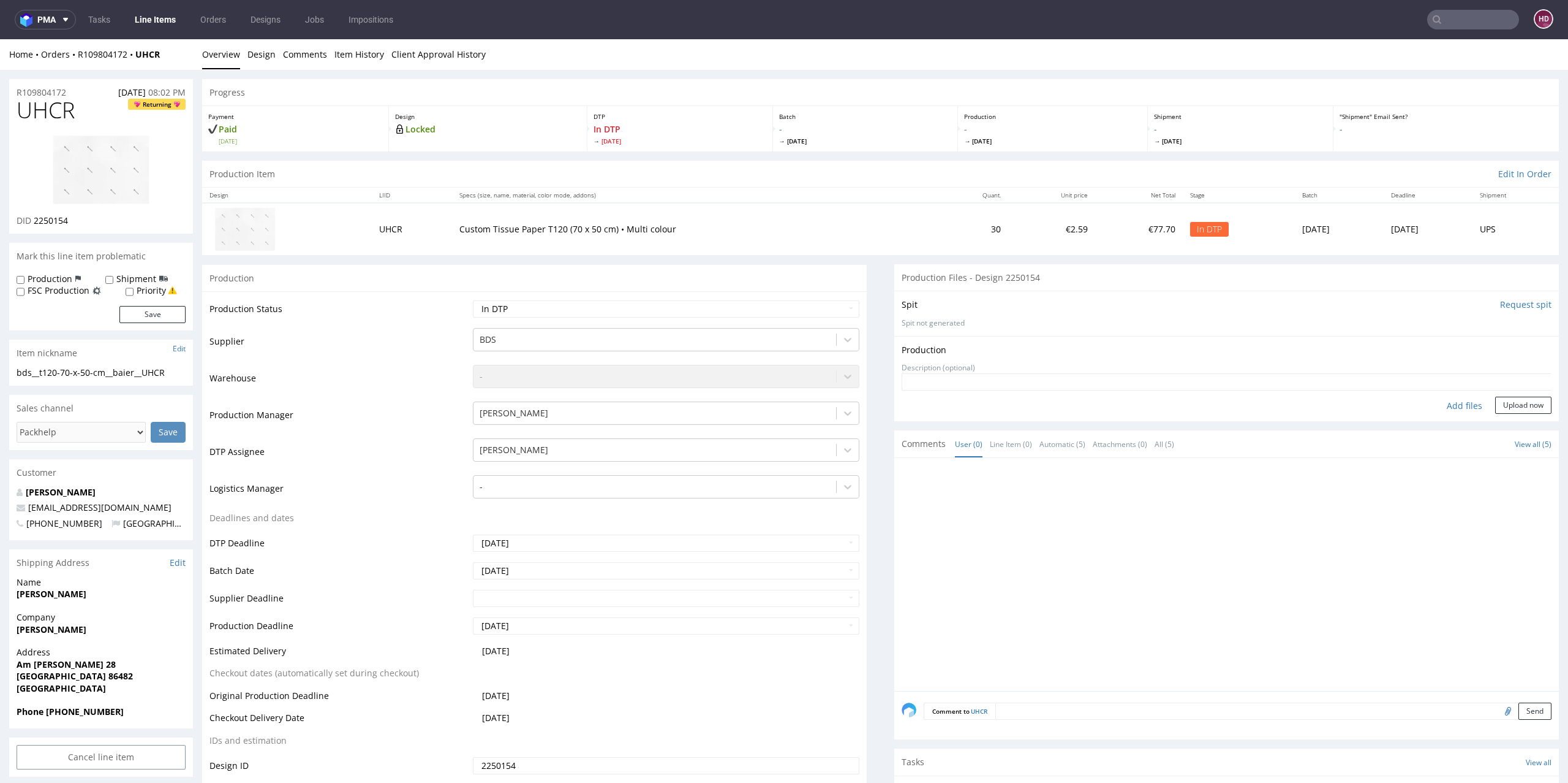
click at [1448, 401] on div "Add files" at bounding box center [1465, 406] width 61 height 19
type input "C:\fakepath\bds__t120-70-x-50-cm__baier__UHCR__d2250154__oR109804172.pdf"
click at [1517, 422] on button "Upload now" at bounding box center [1524, 424] width 56 height 17
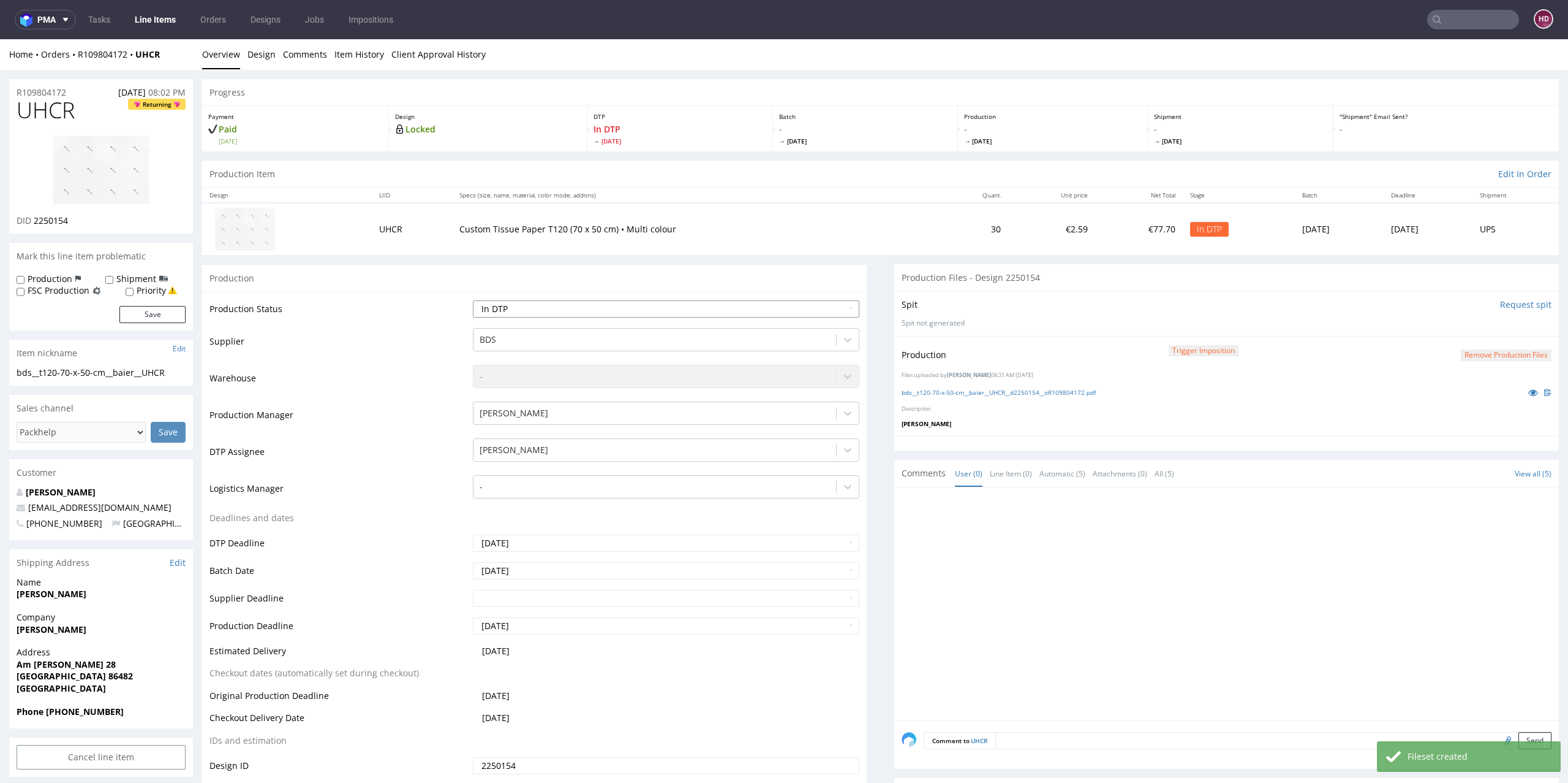
click at [786, 311] on select "Waiting for Artwork Waiting for Diecut Waiting for Mockup Waiting for DTP Waiti…" at bounding box center [666, 309] width 387 height 17
select select "dtp_production_ready"
click at [473, 300] on select "Waiting for Artwork Waiting for Diecut Waiting for Mockup Waiting for DTP Waiti…" at bounding box center [666, 309] width 387 height 17
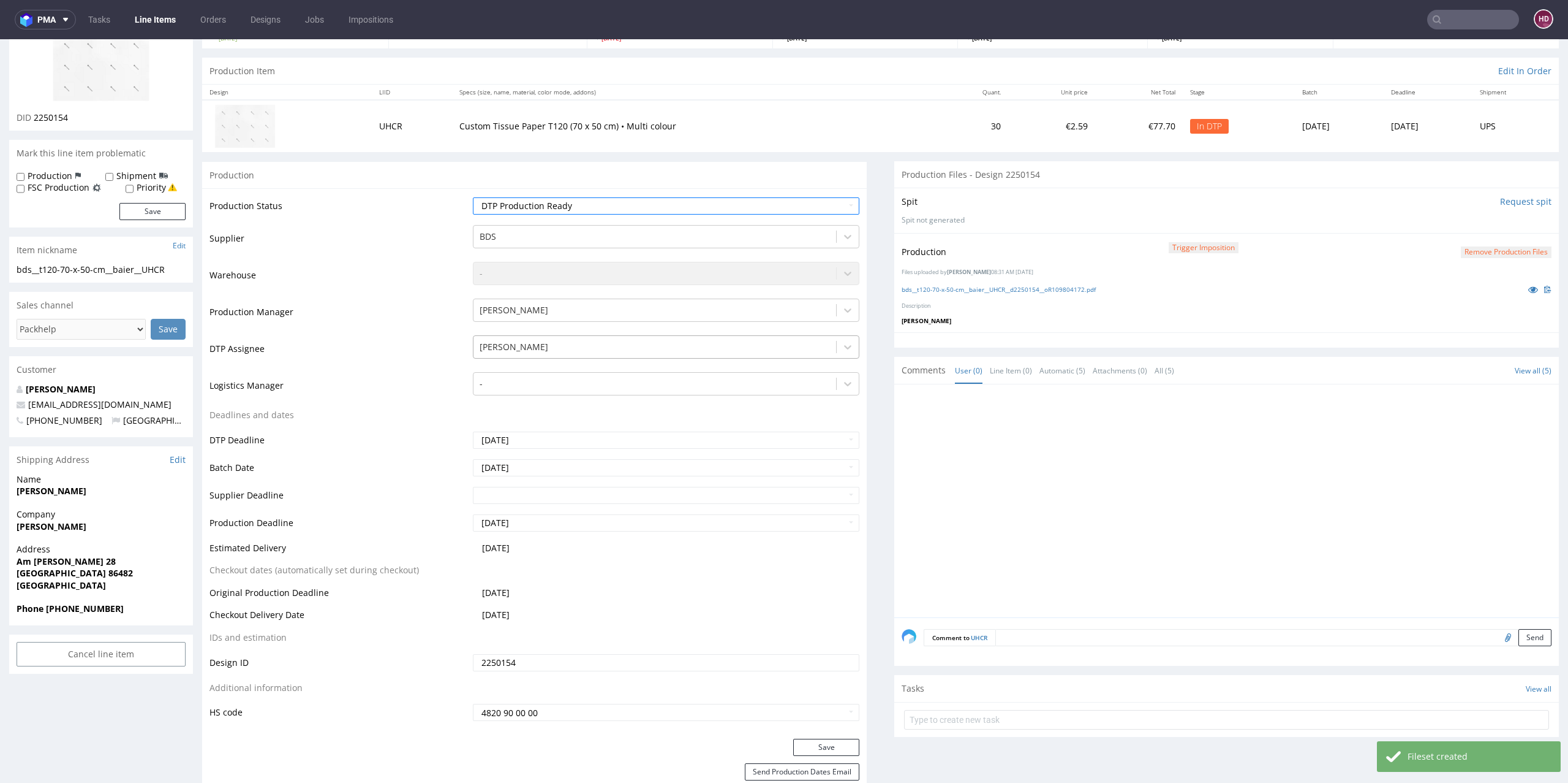
scroll to position [215, 0]
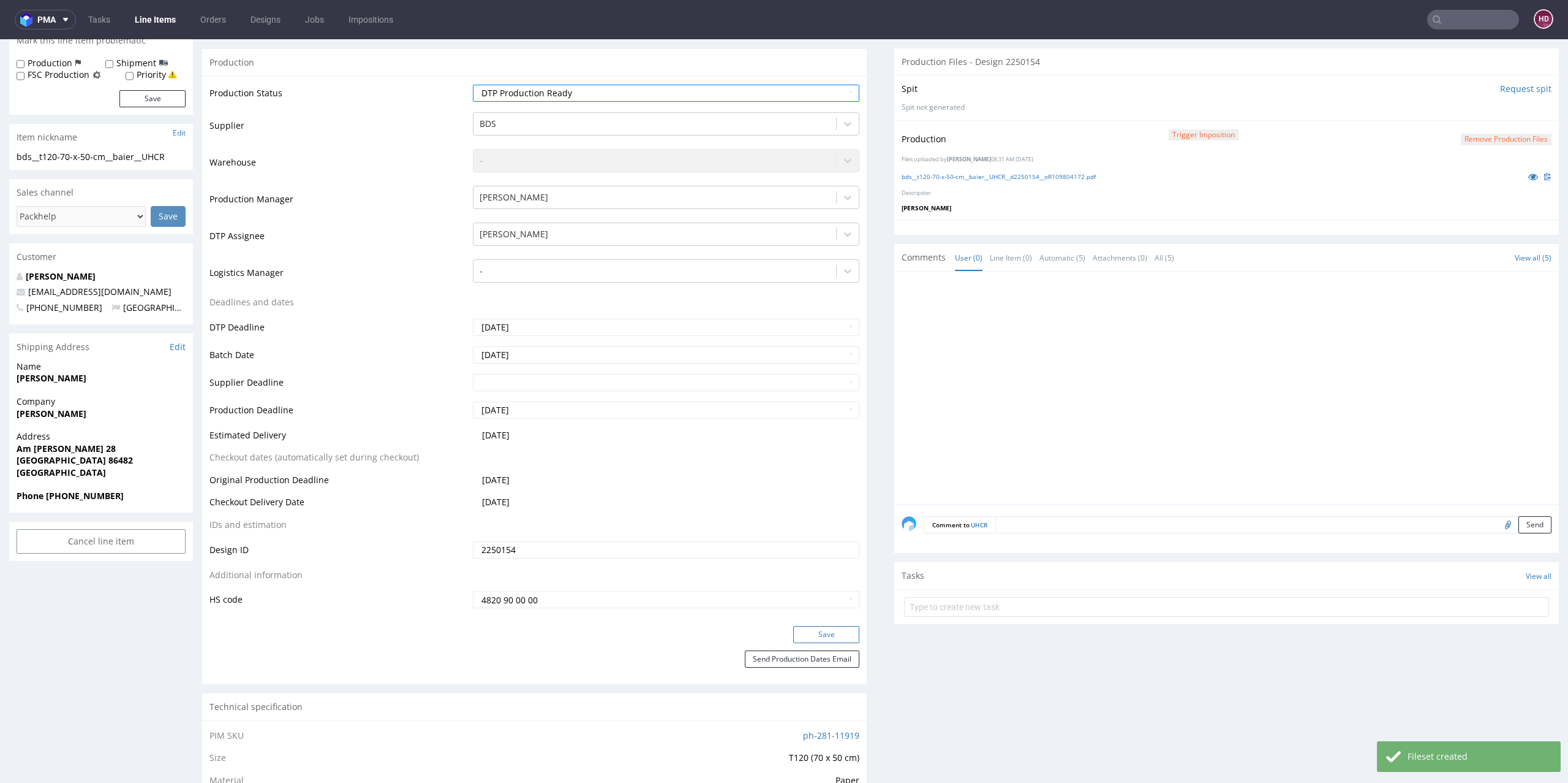
click at [813, 636] on button "Save" at bounding box center [827, 634] width 66 height 17
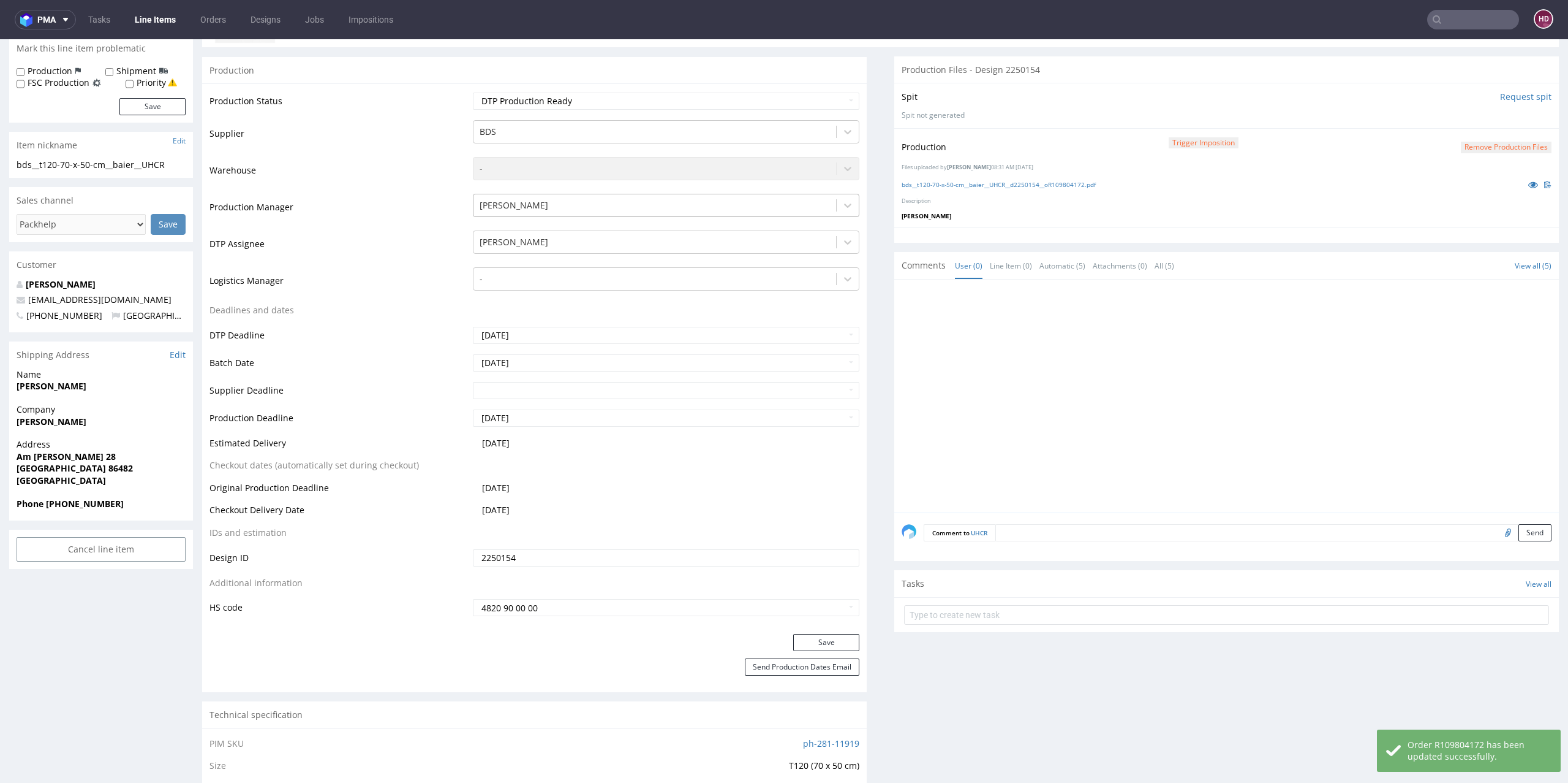
scroll to position [0, 0]
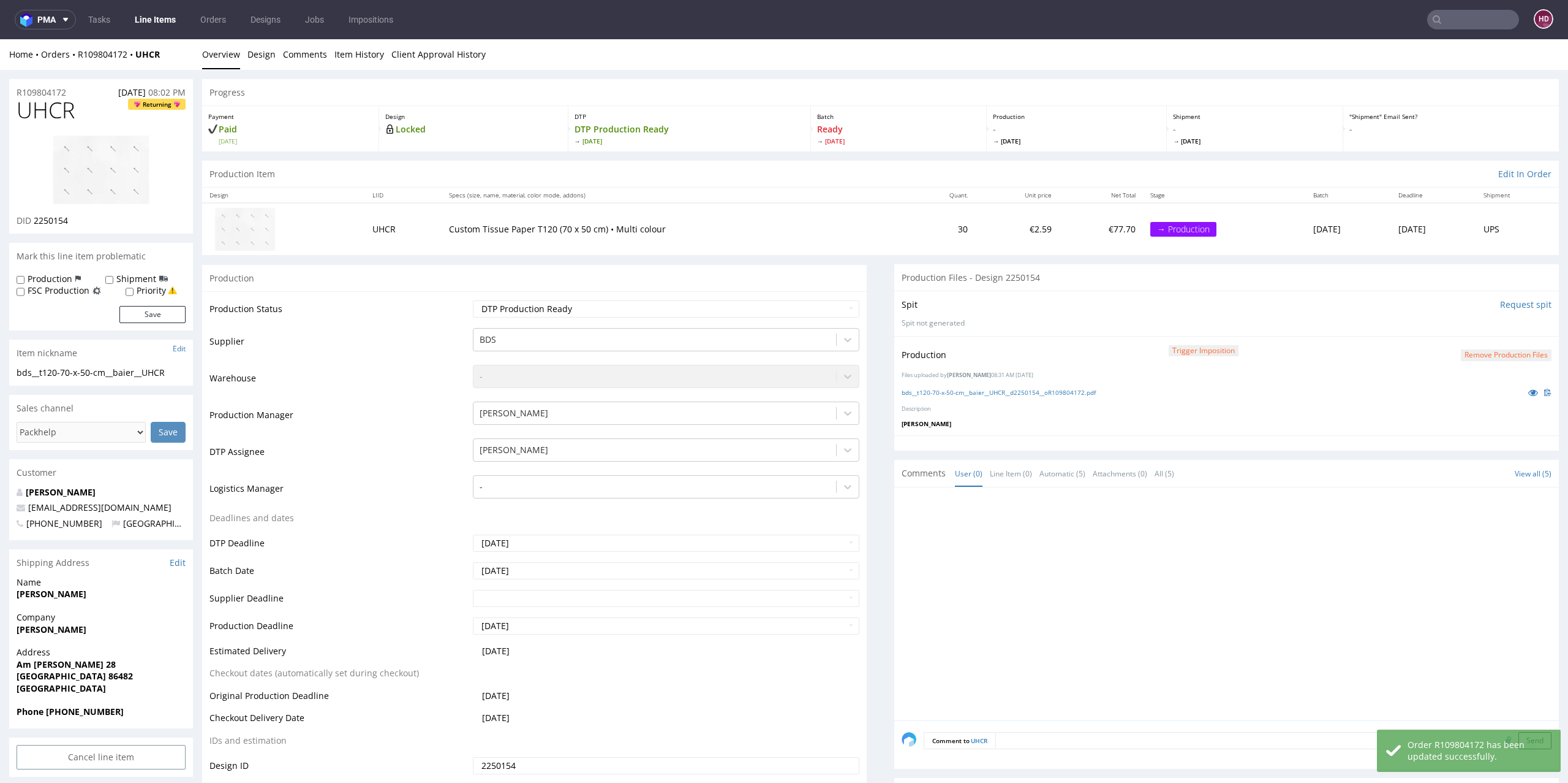
click at [150, 21] on link "Line Items" at bounding box center [156, 20] width 56 height 20
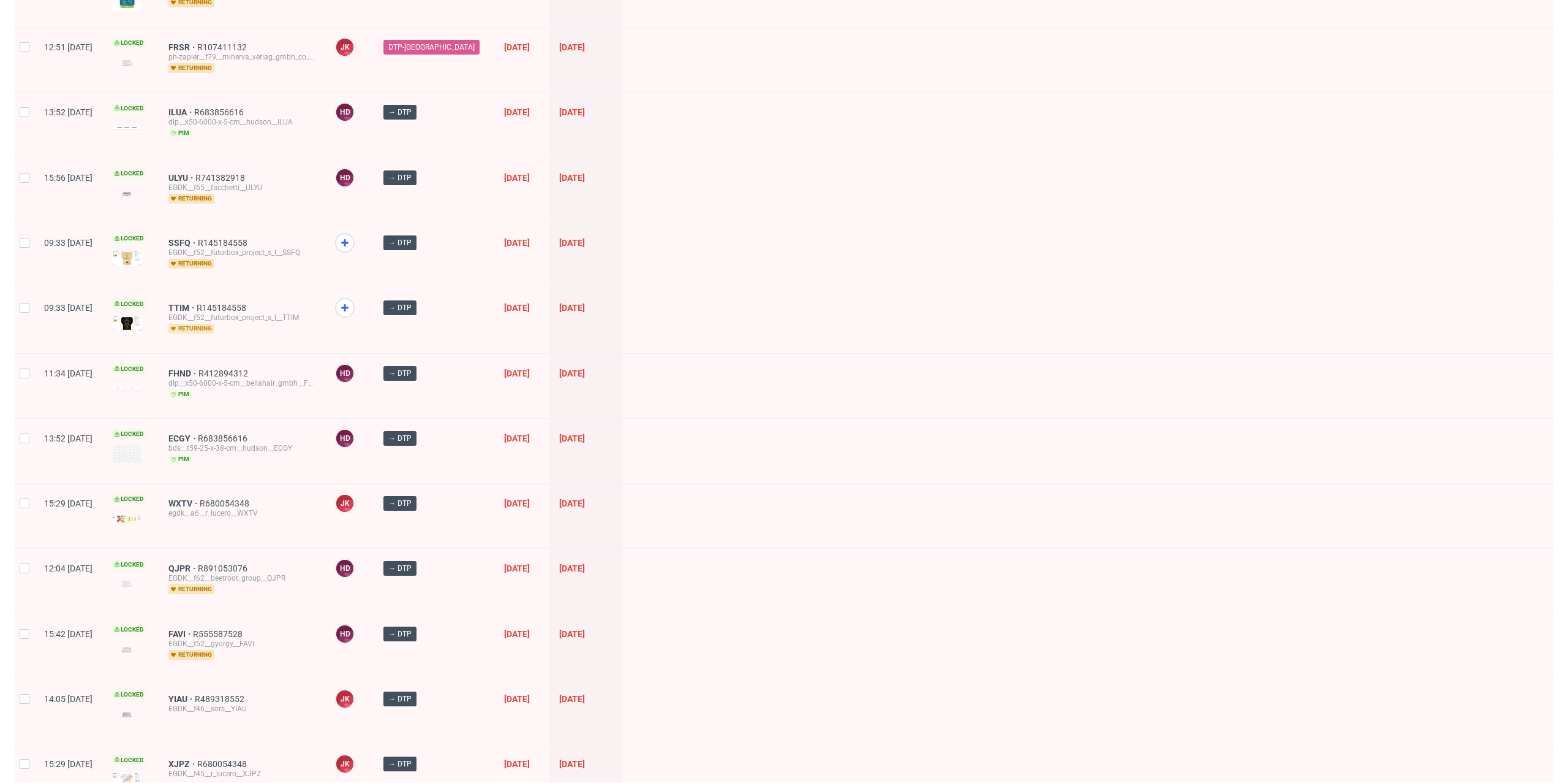
scroll to position [298, 0]
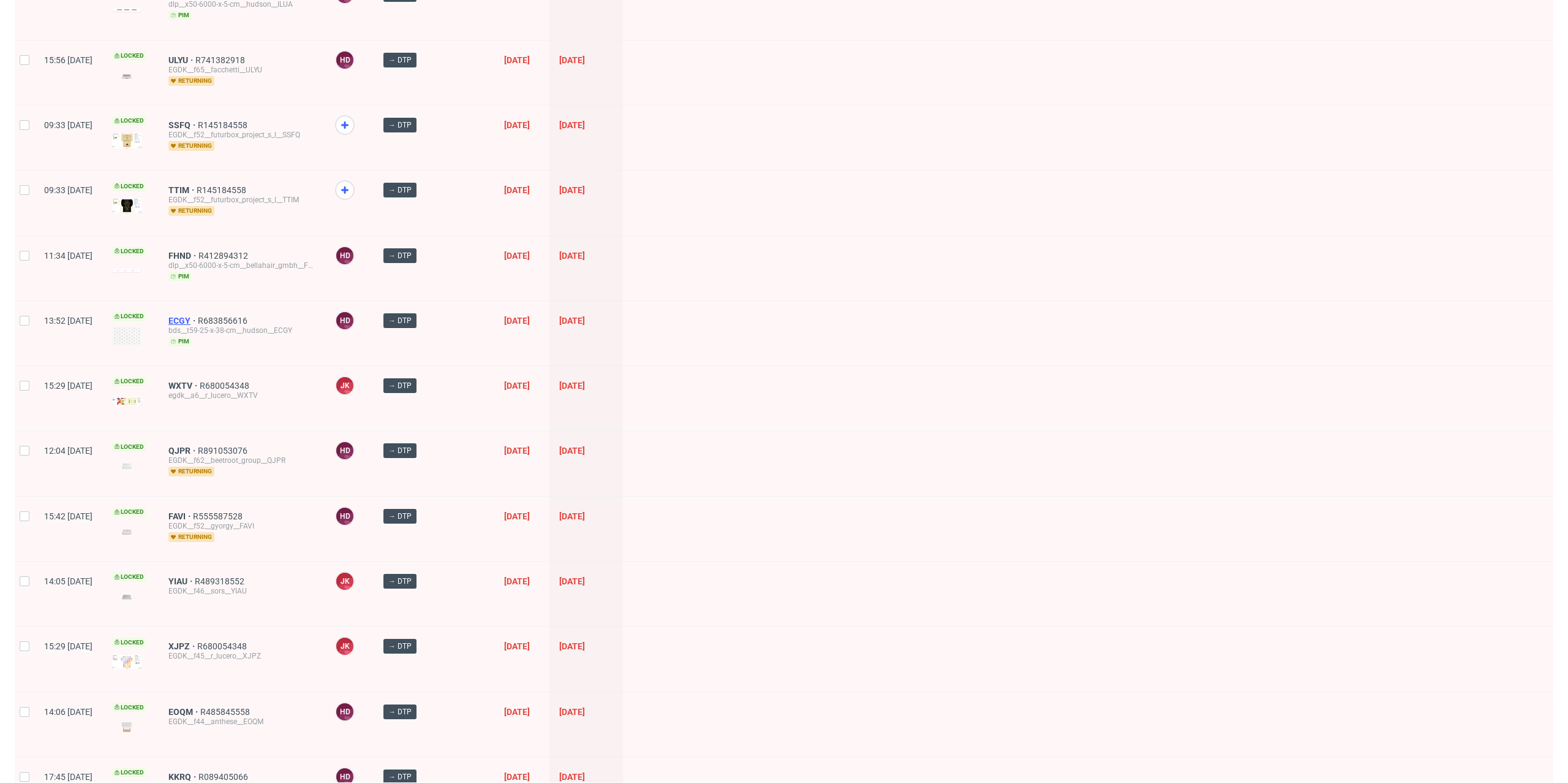
click at [198, 316] on span "ECGY" at bounding box center [183, 321] width 30 height 10
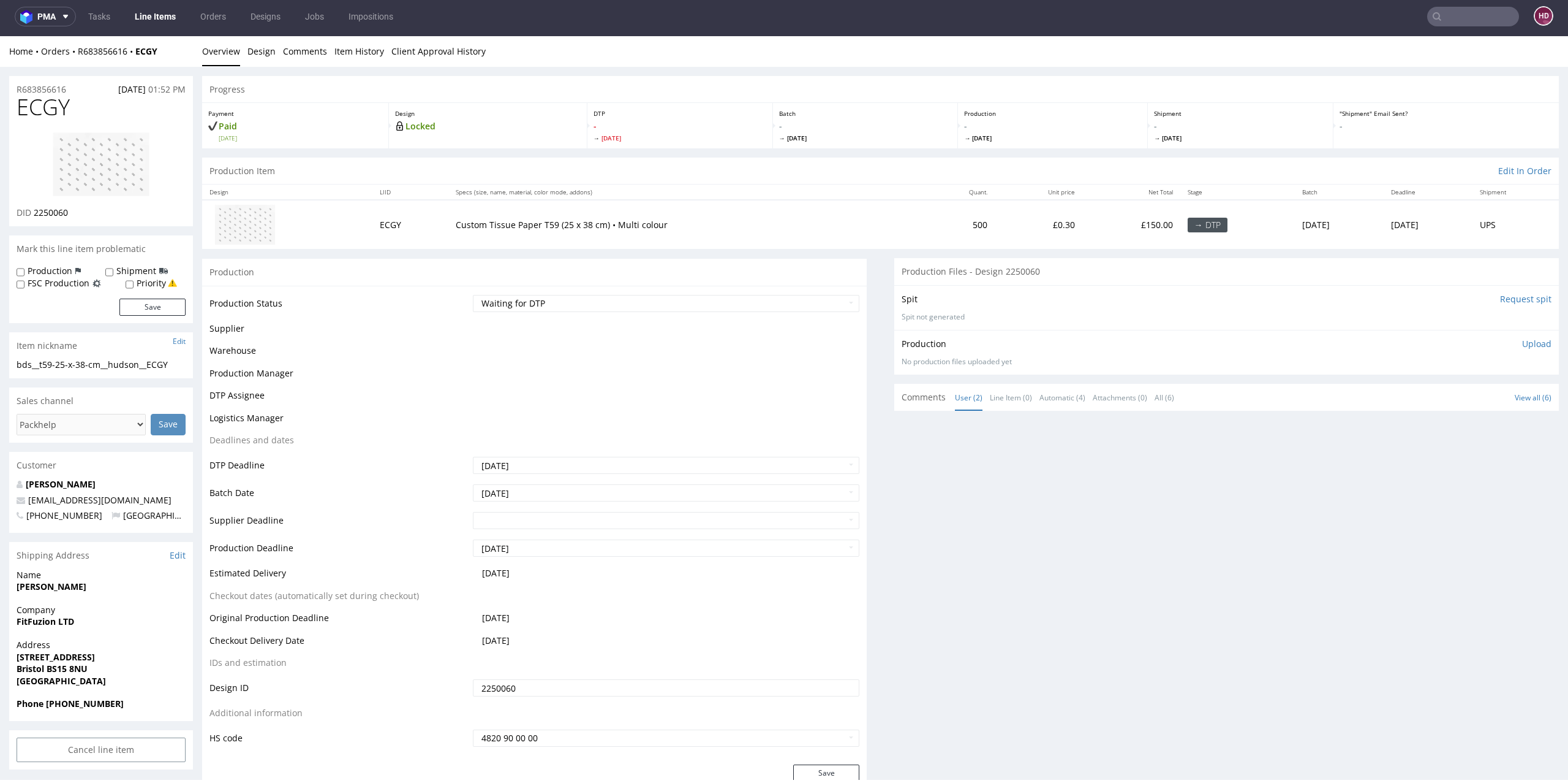
scroll to position [3, 0]
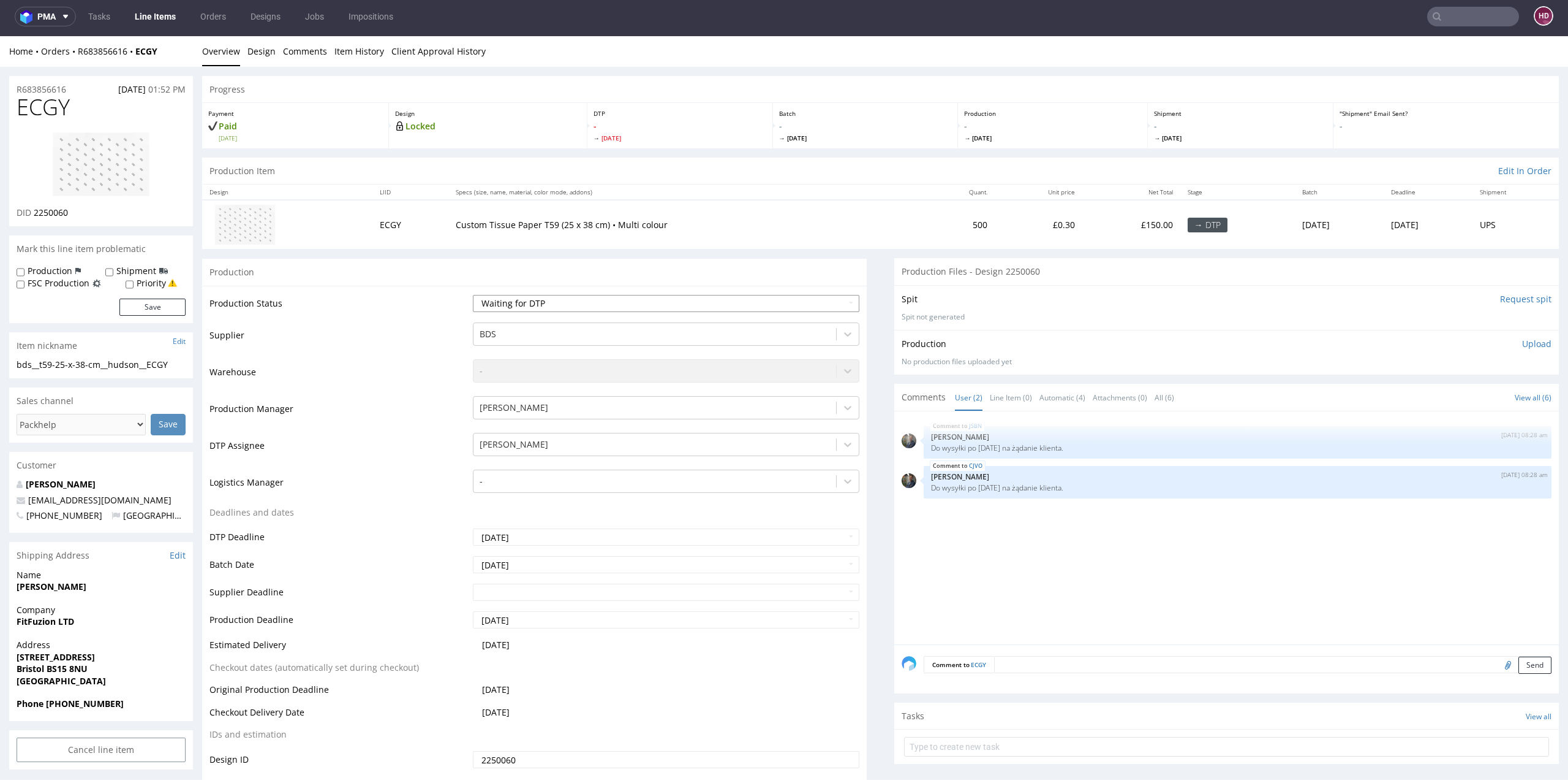
click at [509, 300] on select "Waiting for Artwork Waiting for Diecut Waiting for Mockup Waiting for DTP Waiti…" at bounding box center [666, 303] width 387 height 17
select select "dtp_in_process"
click at [473, 294] on select "Waiting for Artwork Waiting for Diecut Waiting for Mockup Waiting for DTP Waiti…" at bounding box center [666, 303] width 387 height 17
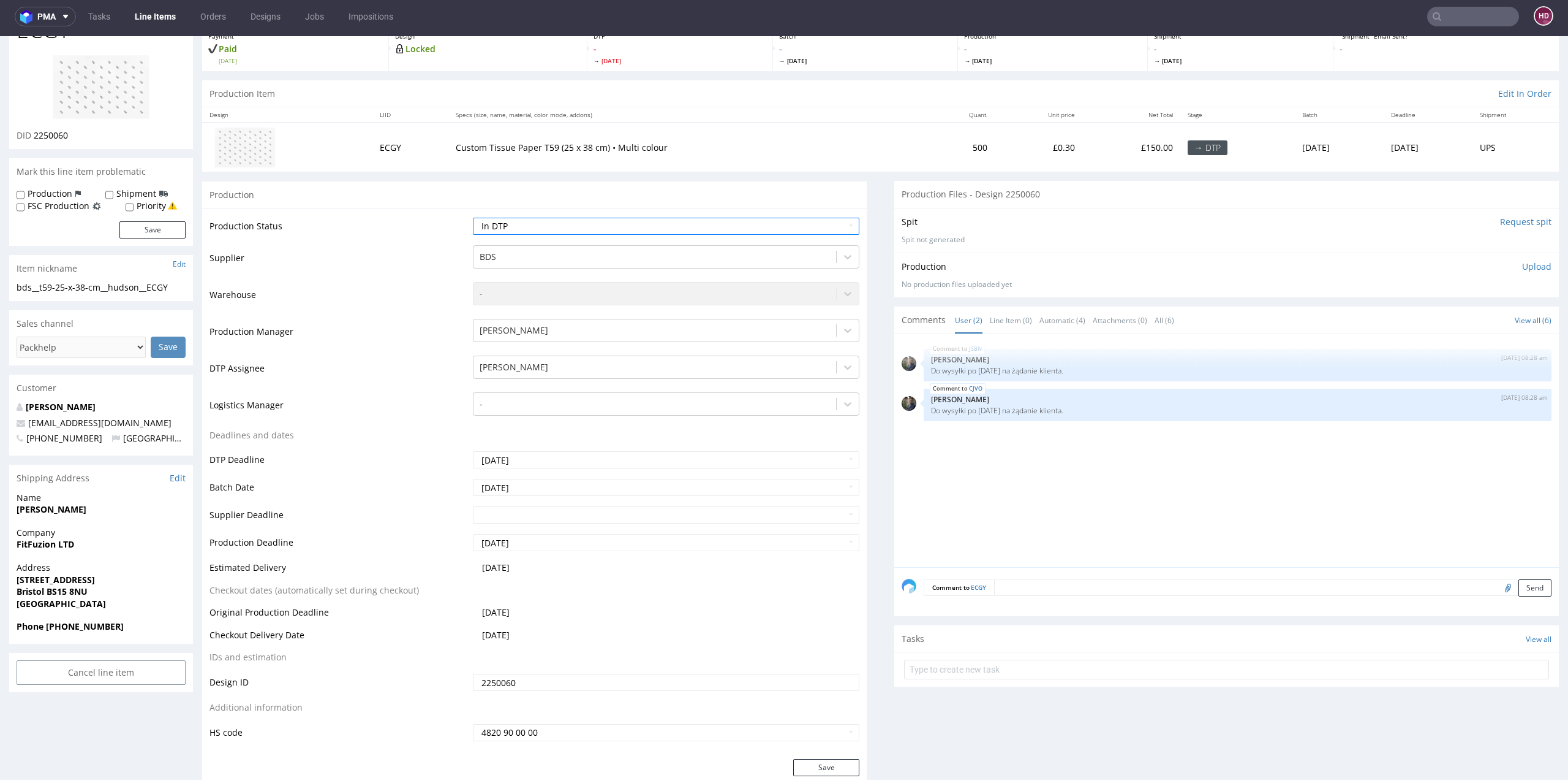
scroll to position [153, 0]
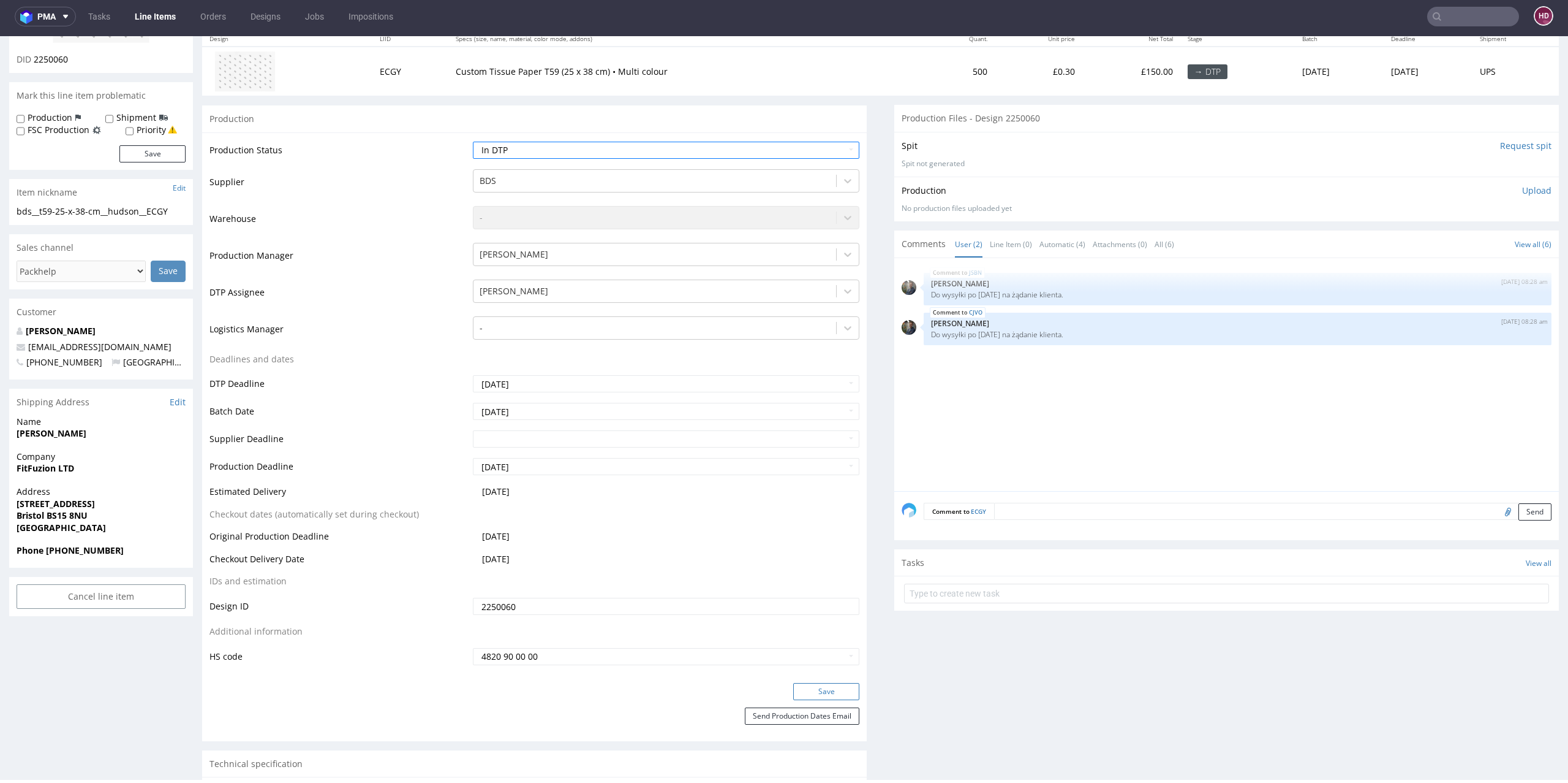
click at [833, 694] on button "Save" at bounding box center [827, 691] width 66 height 17
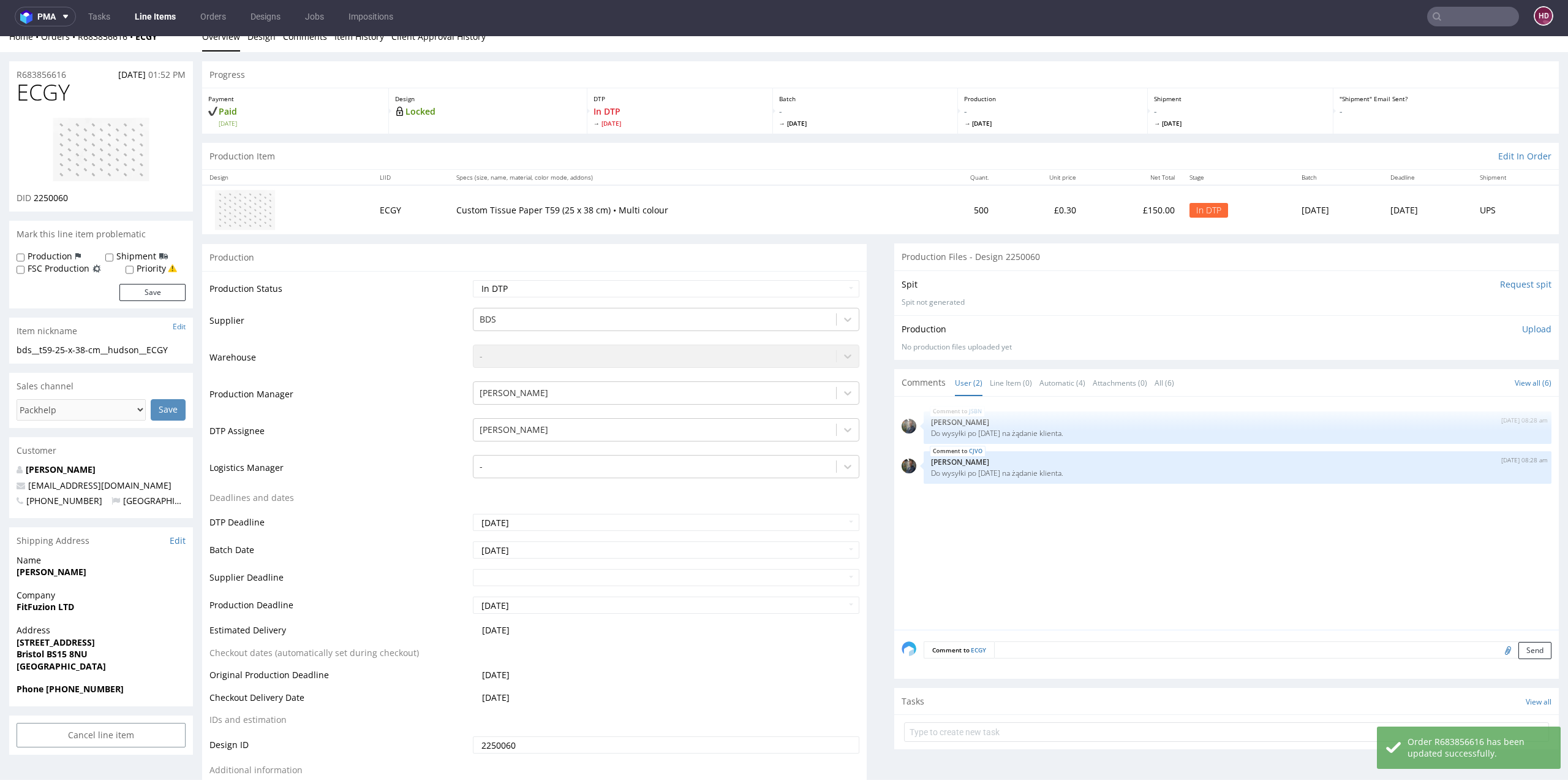
scroll to position [0, 0]
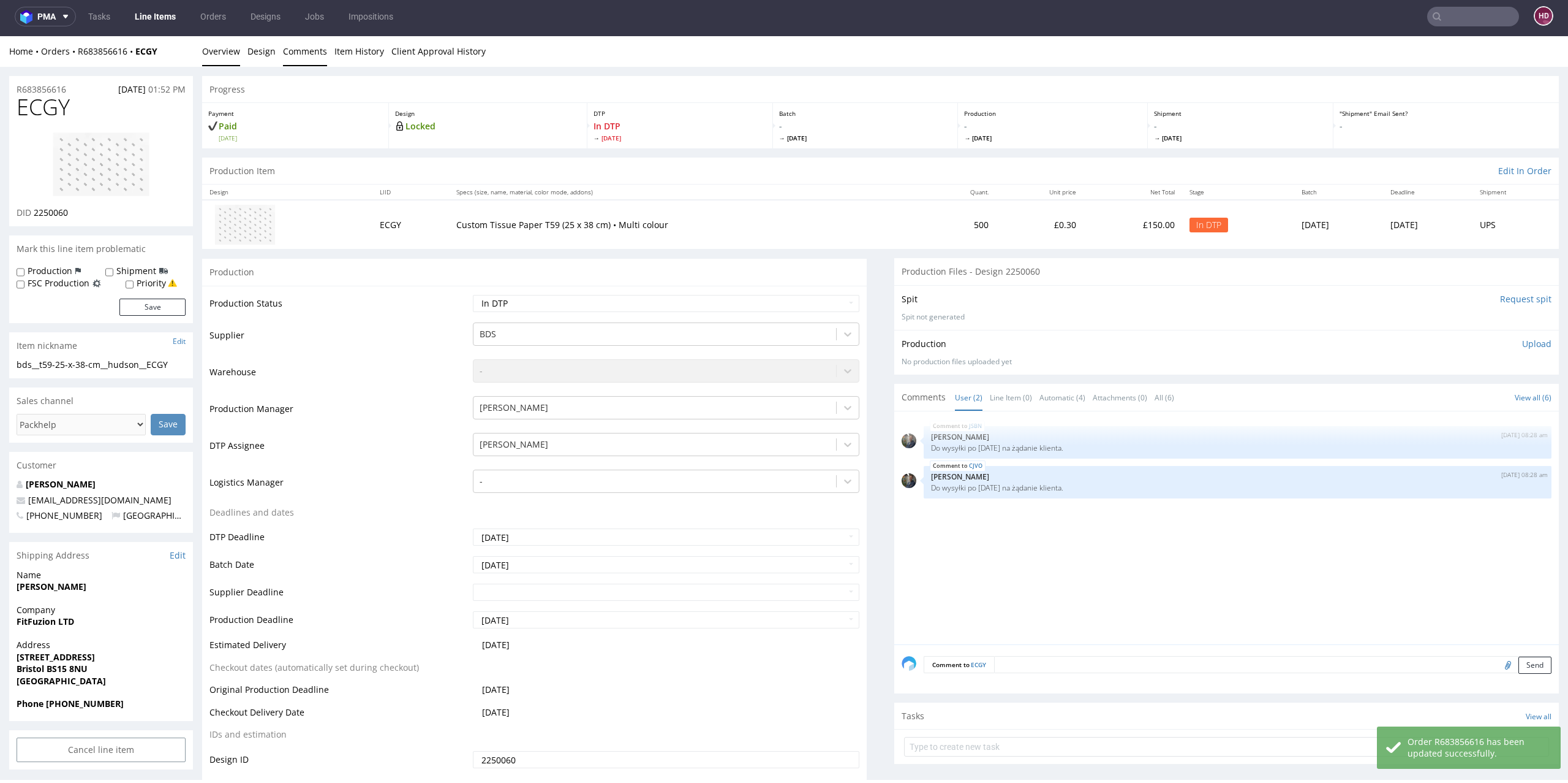
click at [283, 56] on link "Comments" at bounding box center [305, 50] width 44 height 30
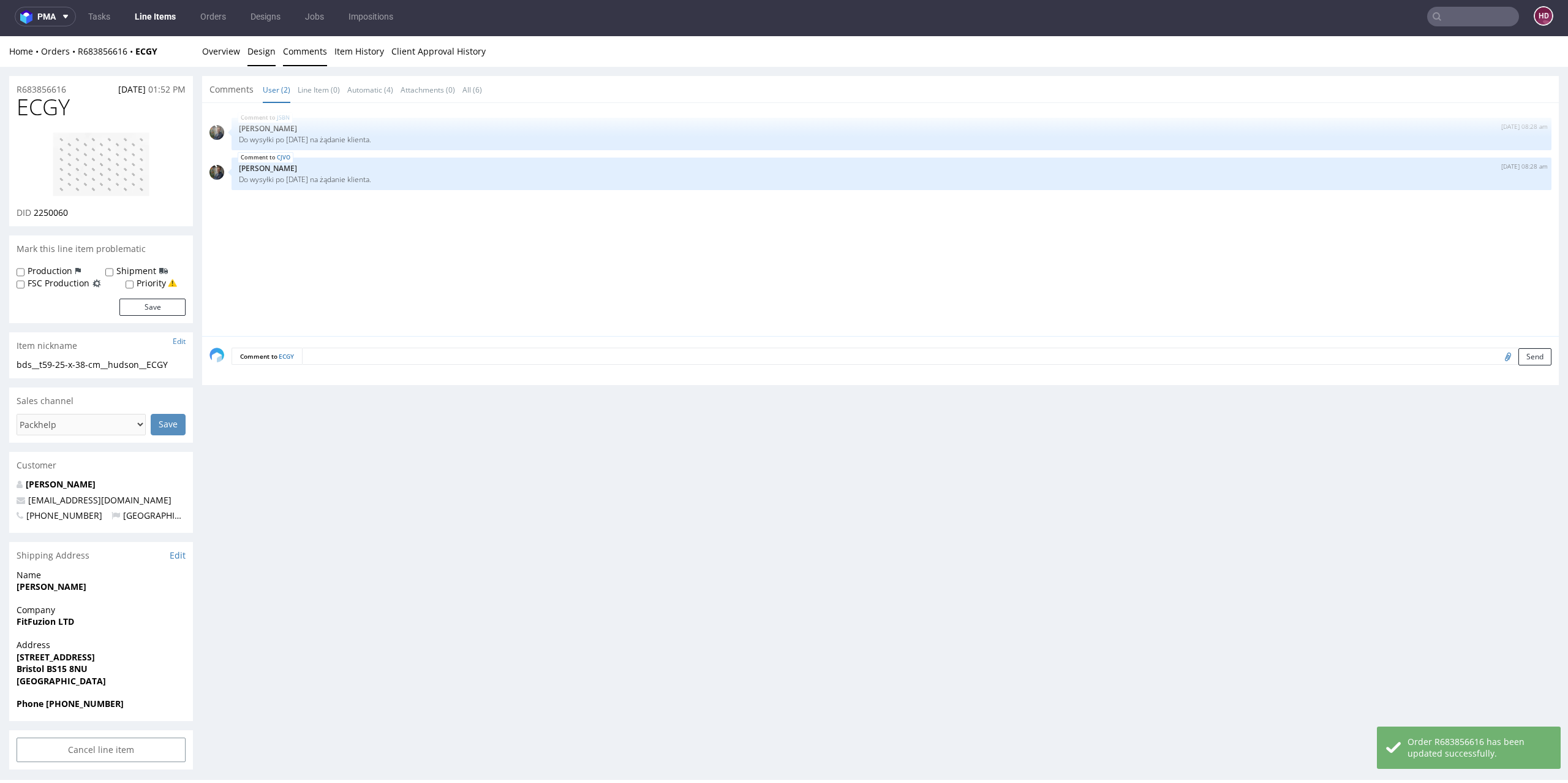
click at [271, 56] on link "Design" at bounding box center [261, 50] width 28 height 30
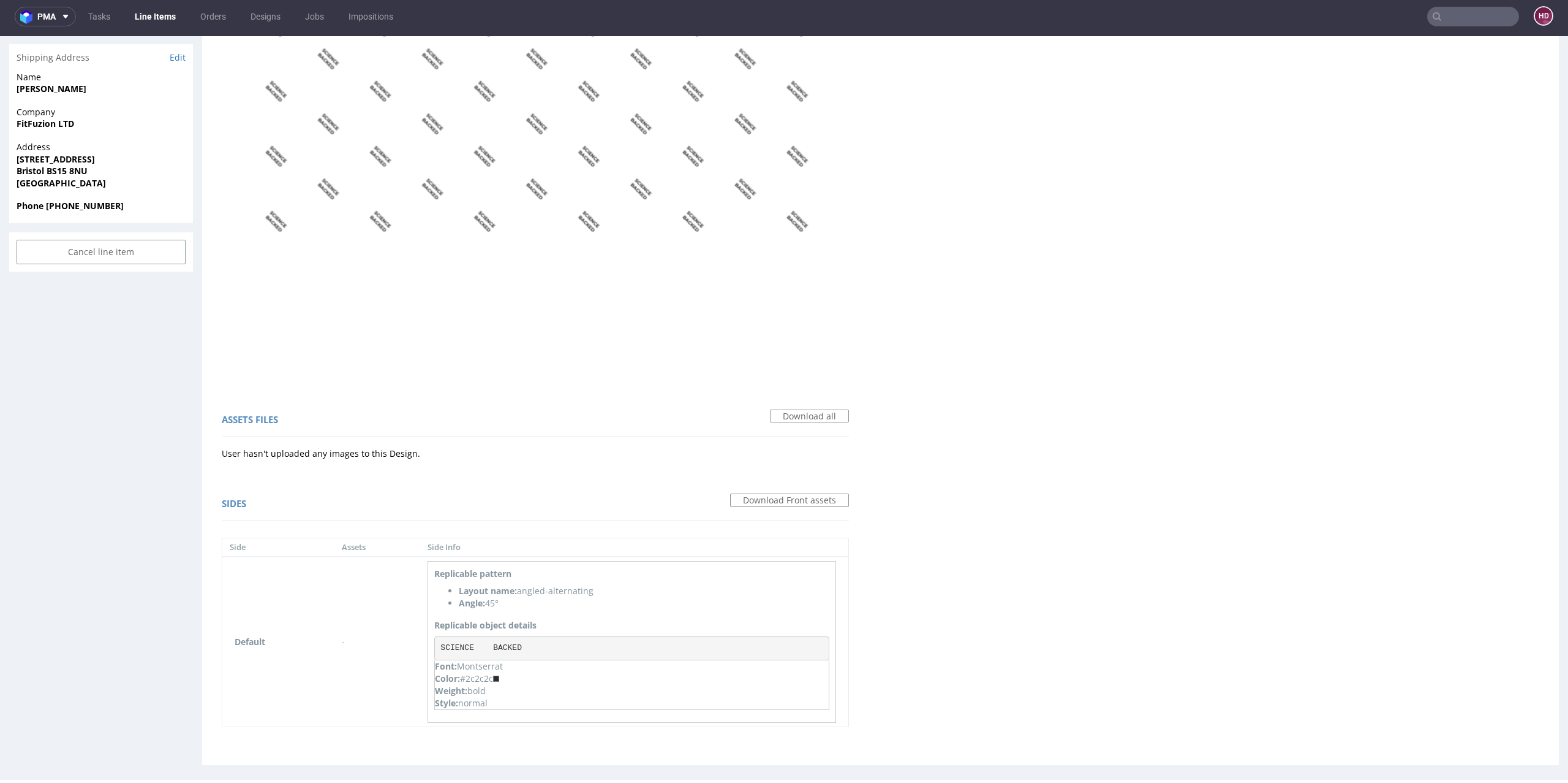
scroll to position [517, 0]
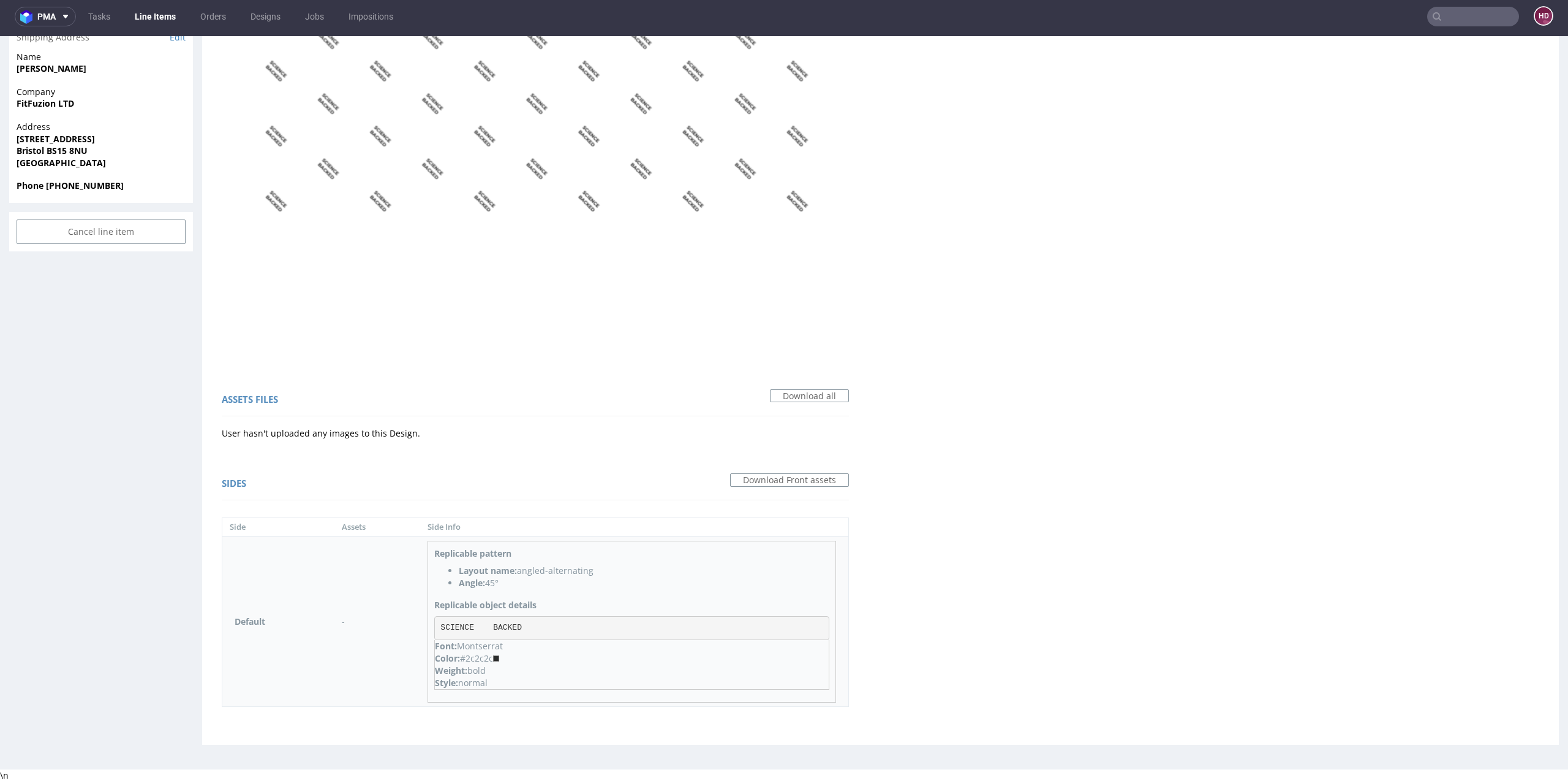
drag, startPoint x: 556, startPoint y: 626, endPoint x: 451, endPoint y: 624, distance: 105.0
click at [451, 624] on pre "SCIENCE BACKED" at bounding box center [632, 628] width 395 height 25
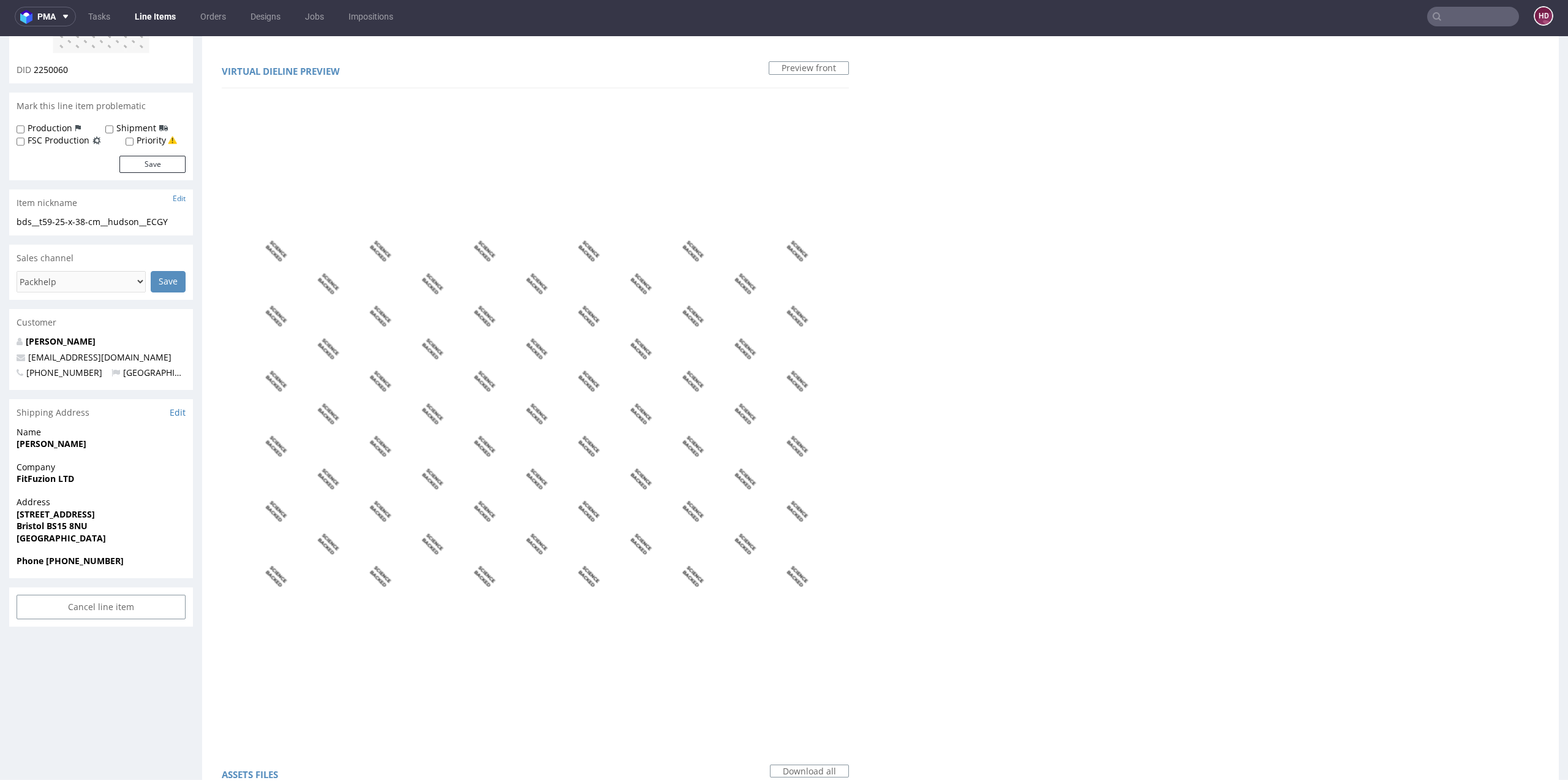
scroll to position [89, 0]
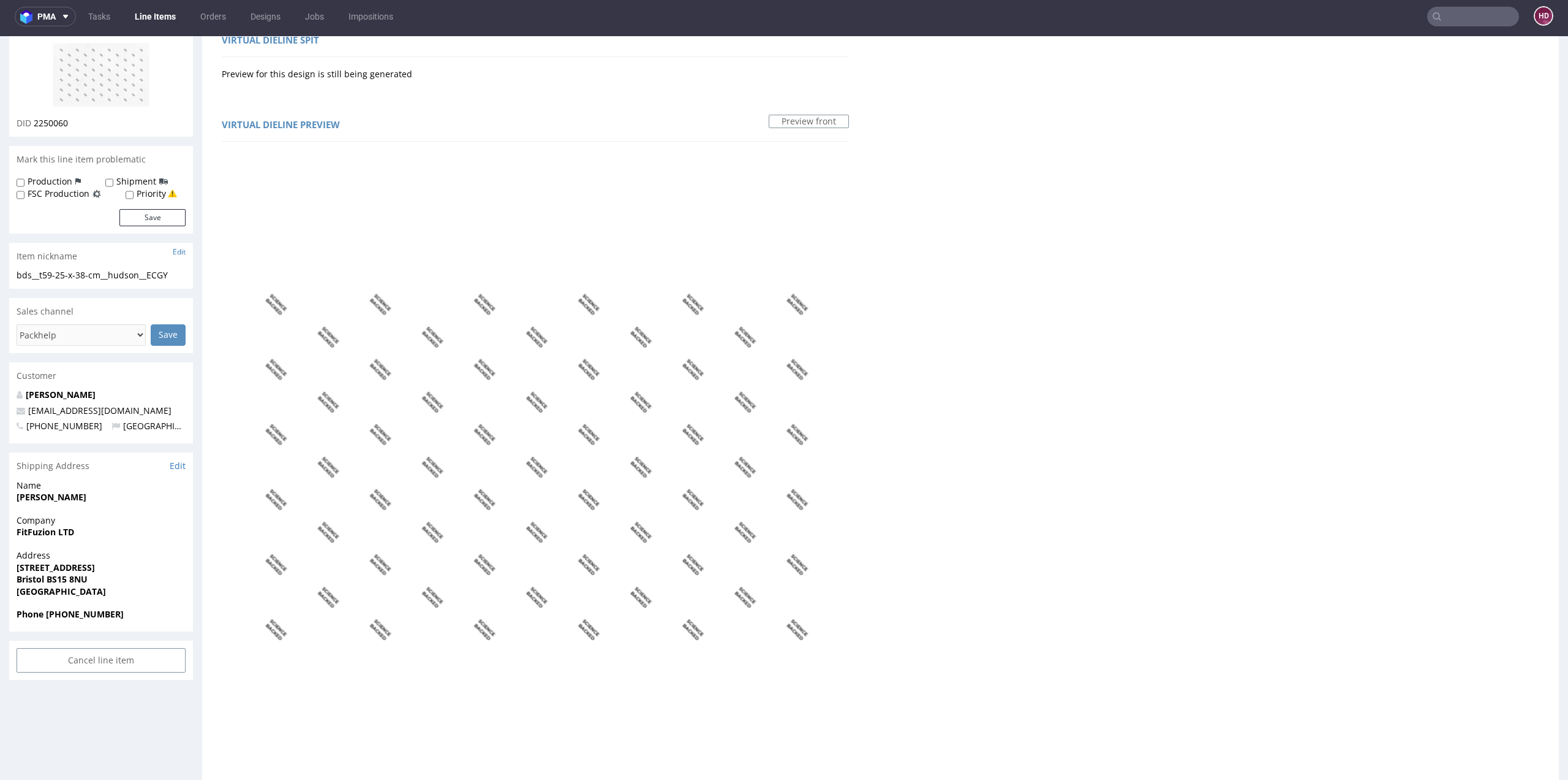
click at [84, 95] on img at bounding box center [100, 75] width 98 height 65
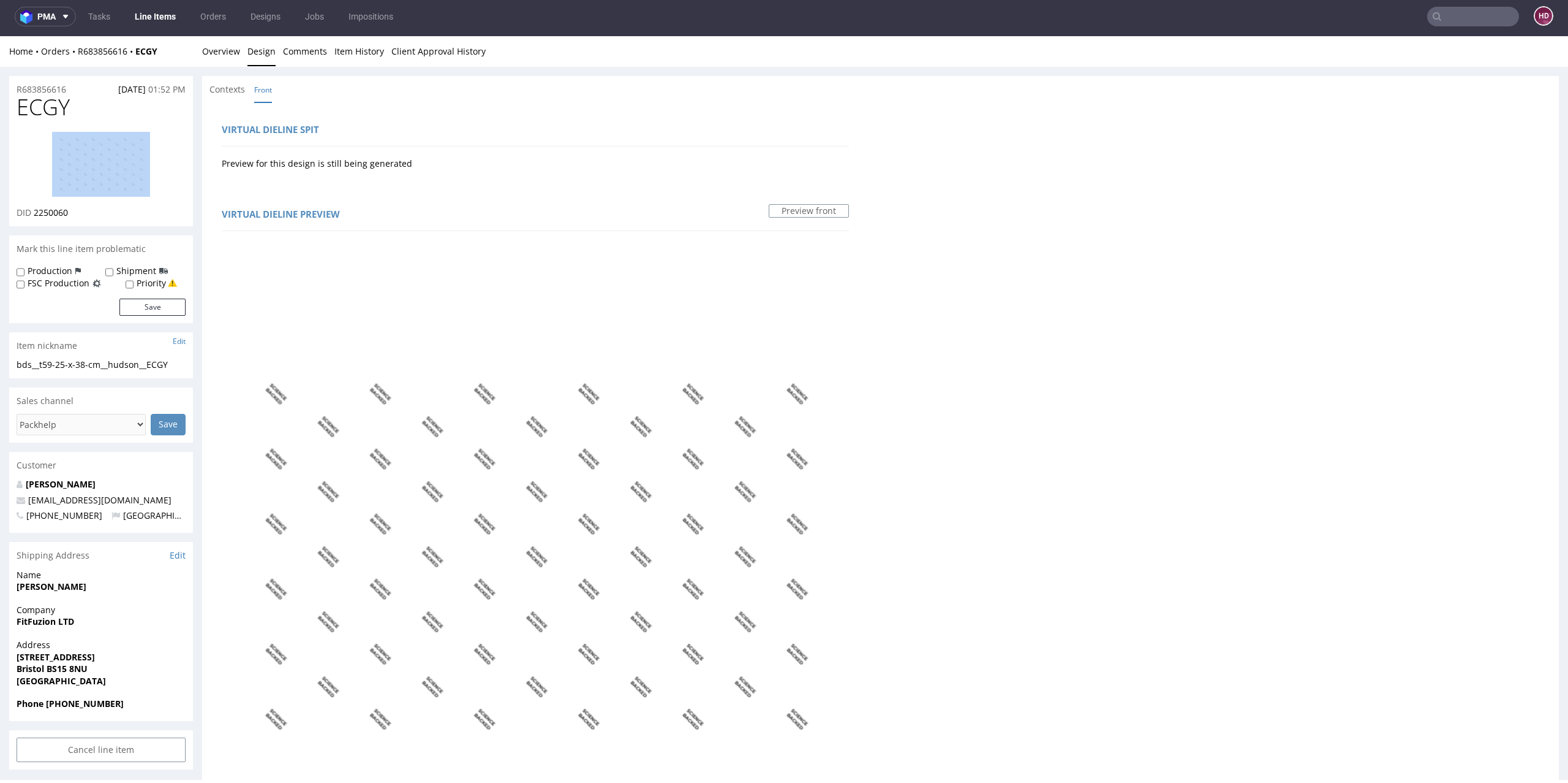
drag, startPoint x: 71, startPoint y: 108, endPoint x: 0, endPoint y: 120, distance: 72.0
click at [0, 119] on div "R683856616 17.08.2025 01:52 PM ECGY DID 2250060 Mark this line item problematic…" at bounding box center [784, 673] width 1568 height 1215
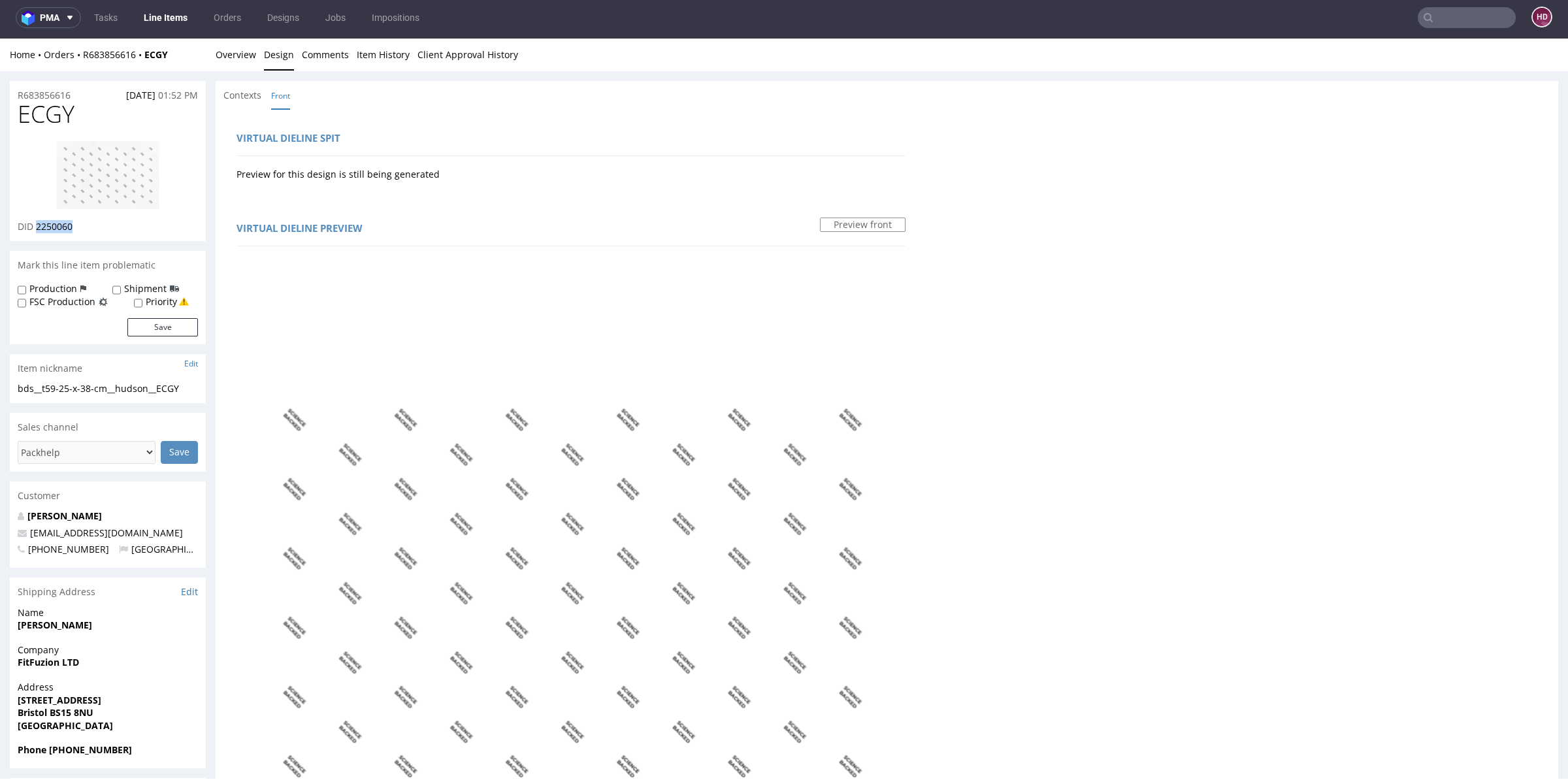
drag, startPoint x: 36, startPoint y: 228, endPoint x: 106, endPoint y: 229, distance: 70.0
click at [106, 228] on div "DID 2250060" at bounding box center [107, 227] width 181 height 13
click at [18, 107] on span "ECGY" at bounding box center [45, 114] width 57 height 26
drag, startPoint x: 93, startPoint y: 116, endPoint x: 20, endPoint y: 120, distance: 73.1
click at [20, 120] on h1 "ECGY" at bounding box center [107, 114] width 181 height 26
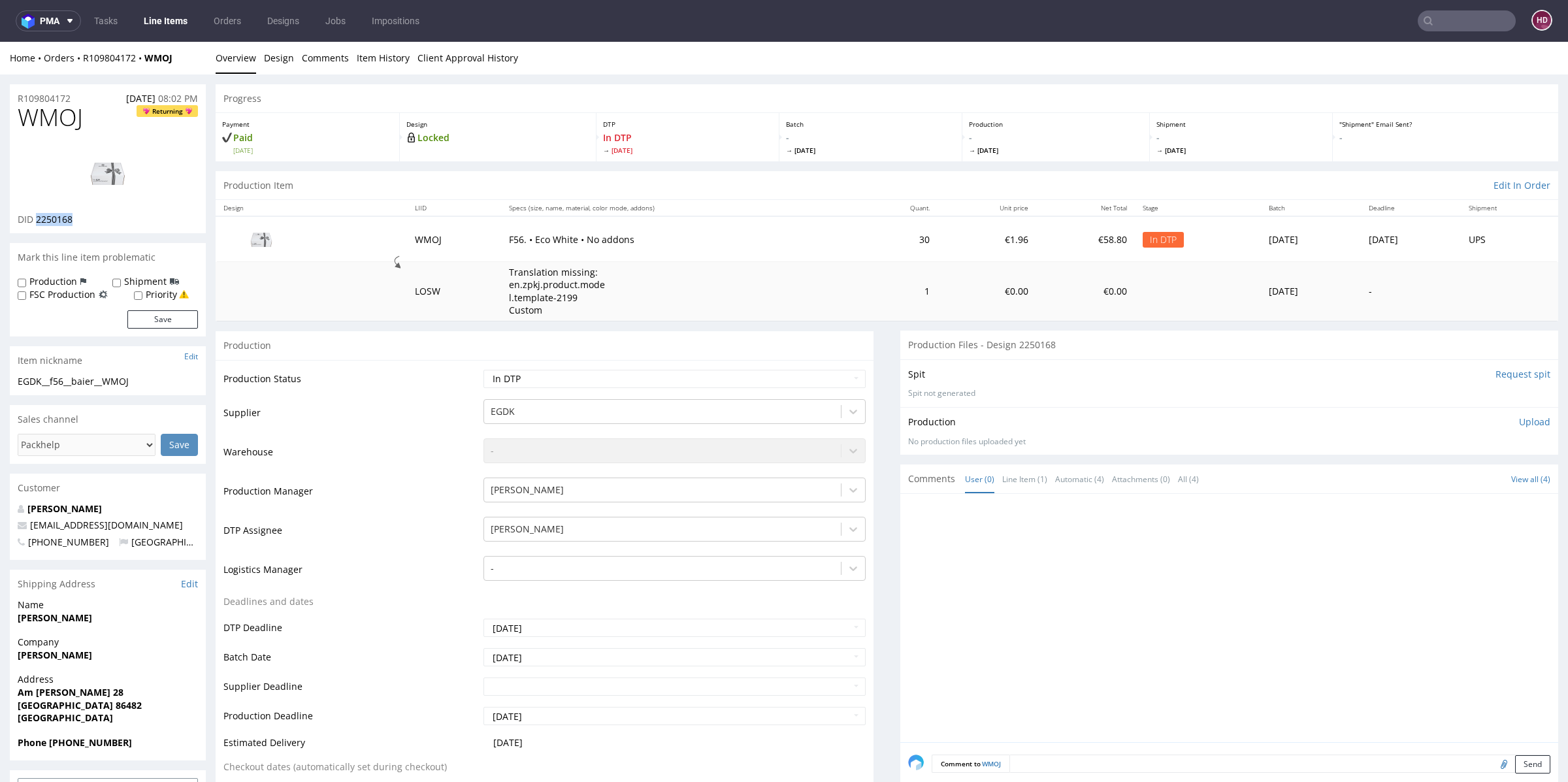
scroll to position [256, 0]
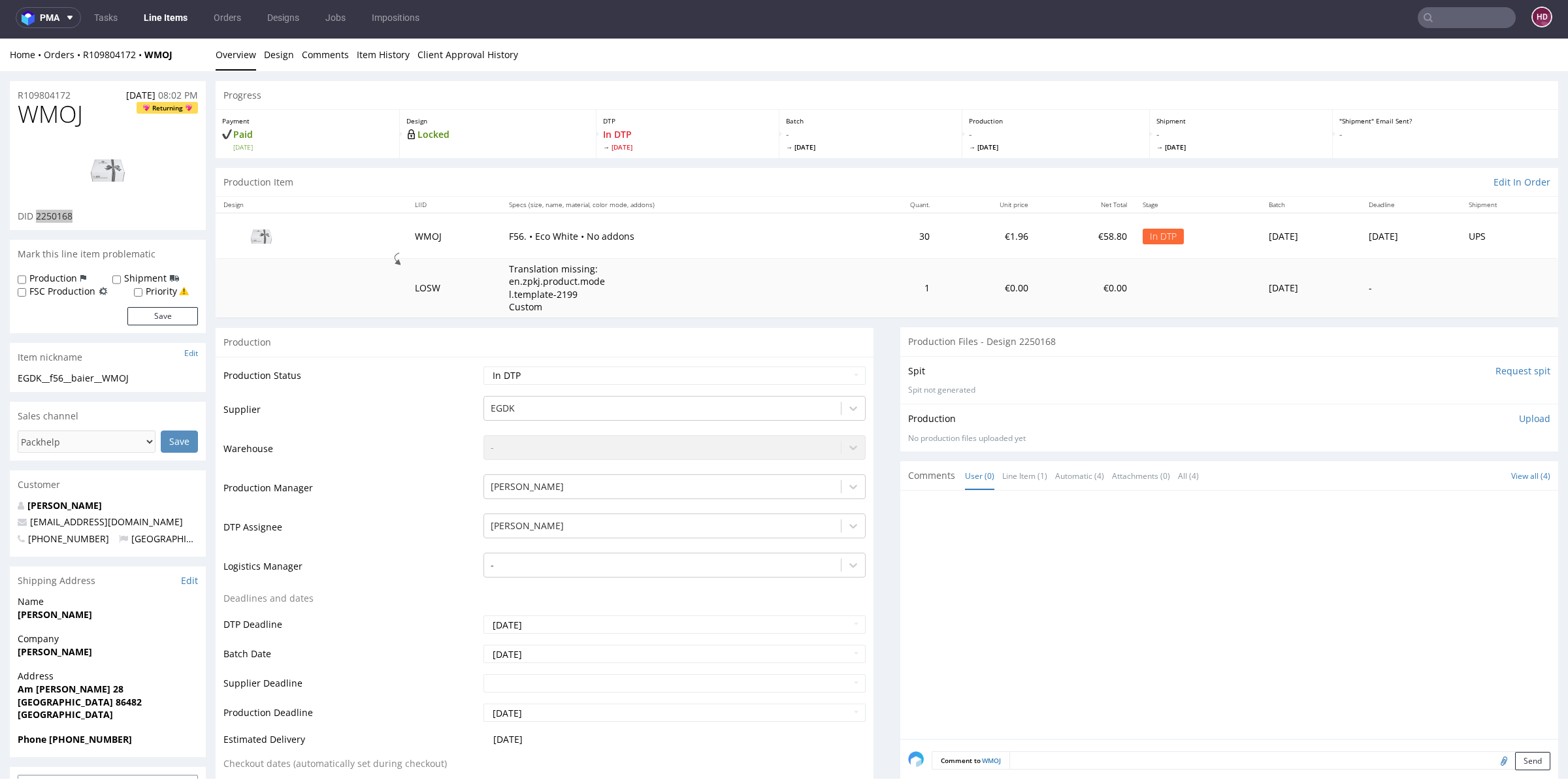
click at [193, 24] on ul "Tasks Line Items Orders Designs Jobs Impositions" at bounding box center [256, 17] width 351 height 21
click at [156, 11] on link "Line Items" at bounding box center [166, 17] width 60 height 21
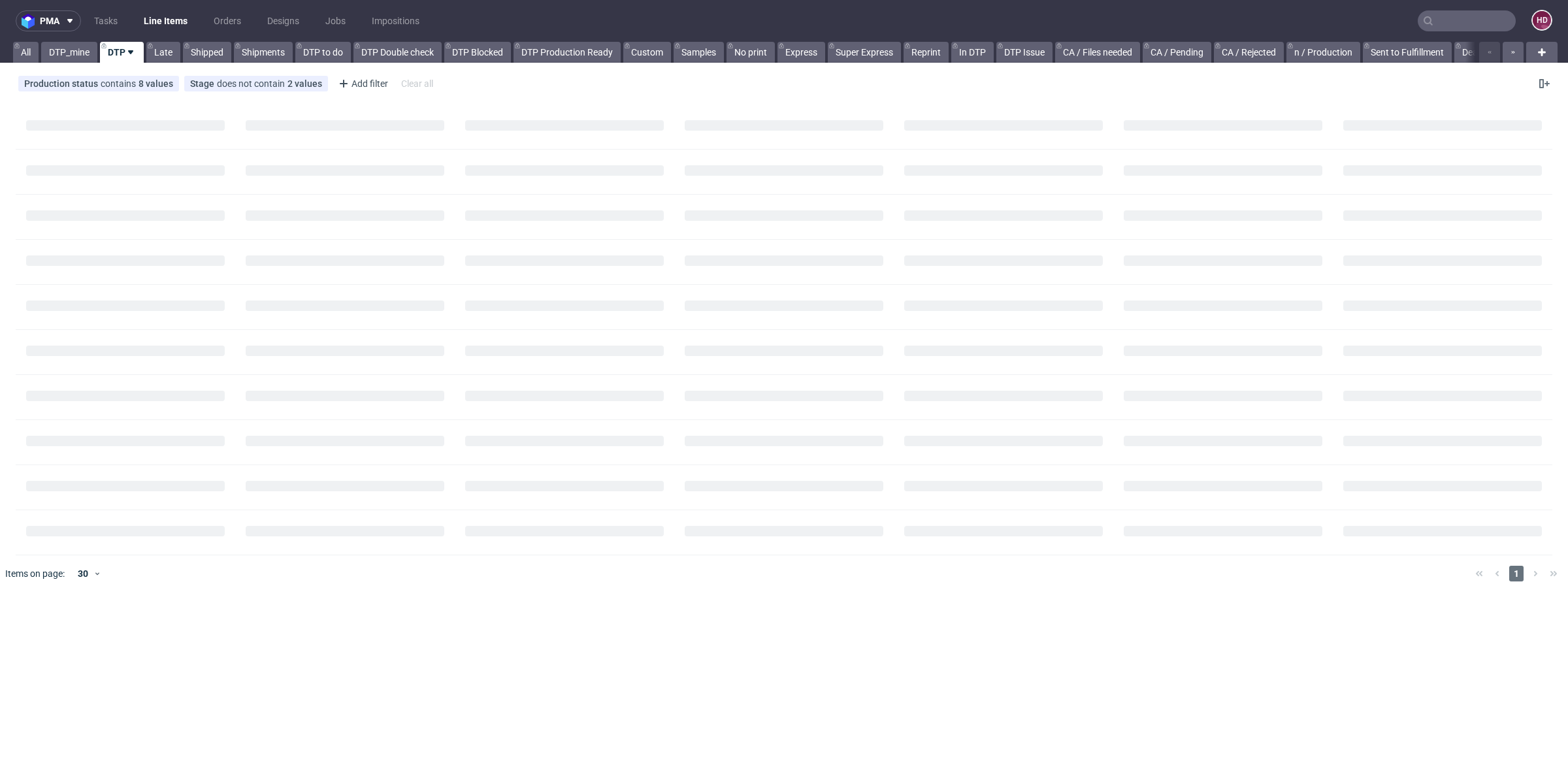
click at [156, 17] on link "Line Items" at bounding box center [166, 21] width 60 height 21
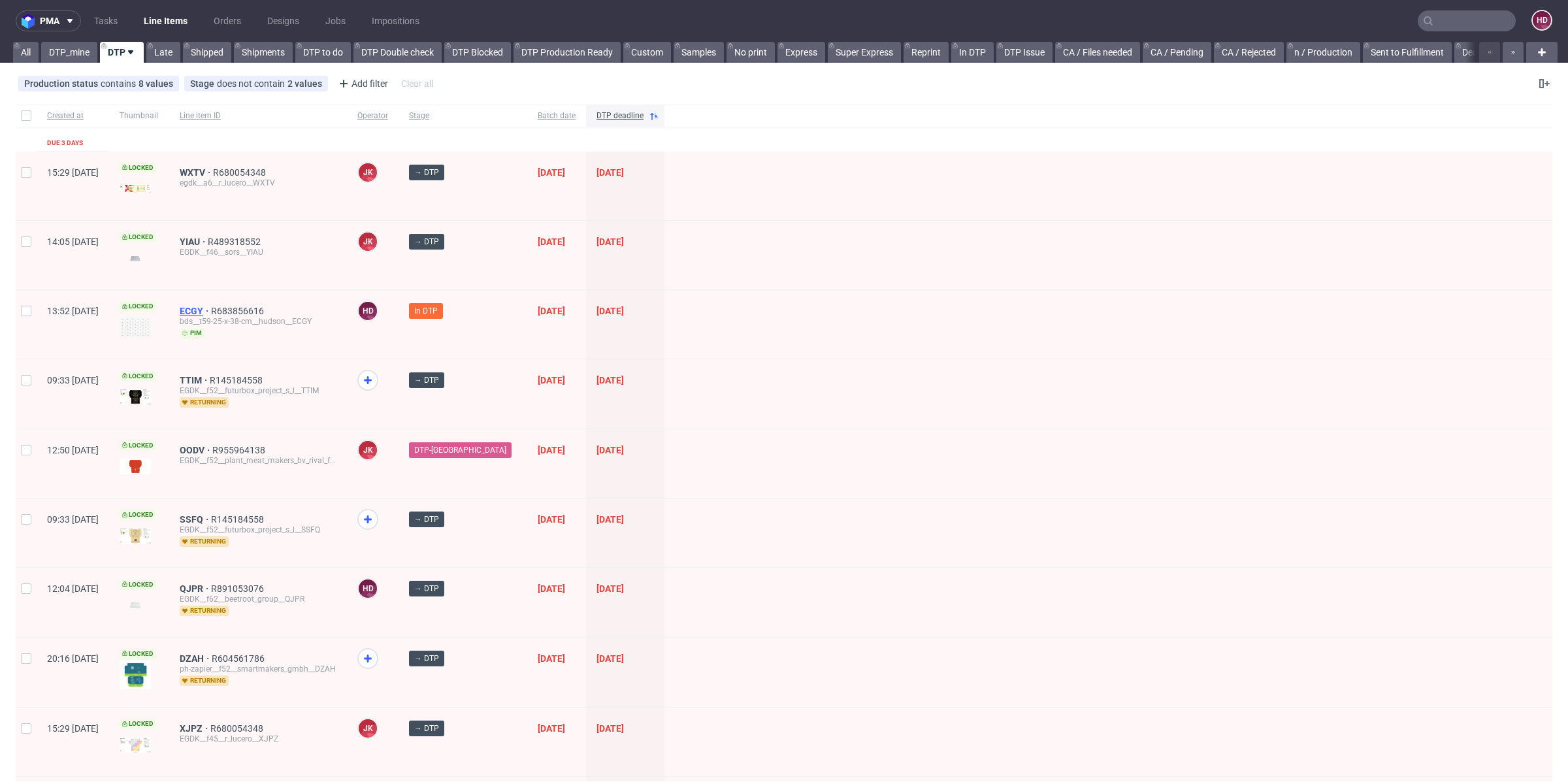
click at [211, 307] on span "ECGY" at bounding box center [195, 311] width 32 height 11
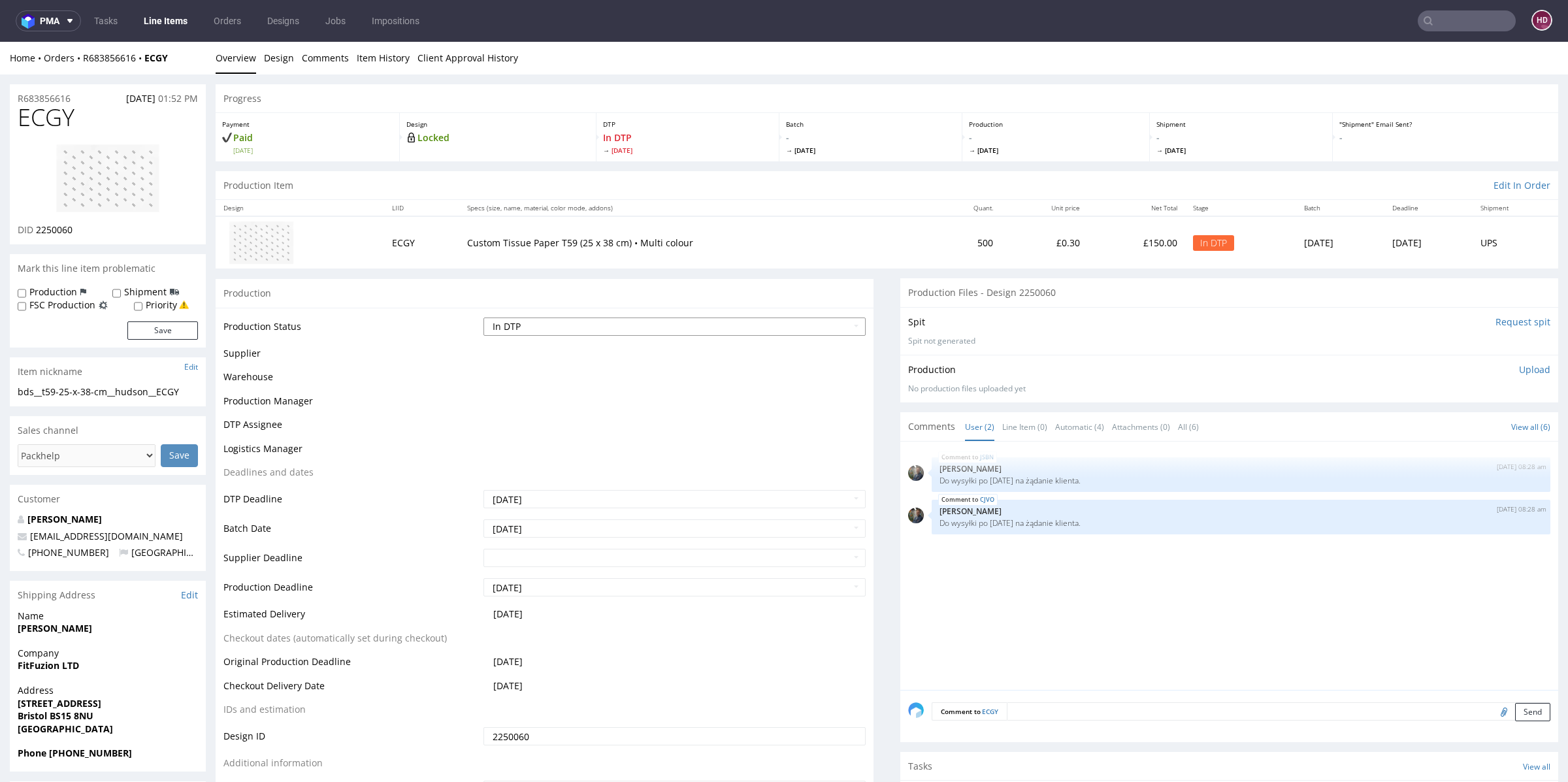
click at [584, 318] on select "Waiting for Artwork Waiting for Diecut Waiting for Mockup Waiting for DTP Waiti…" at bounding box center [674, 327] width 382 height 18
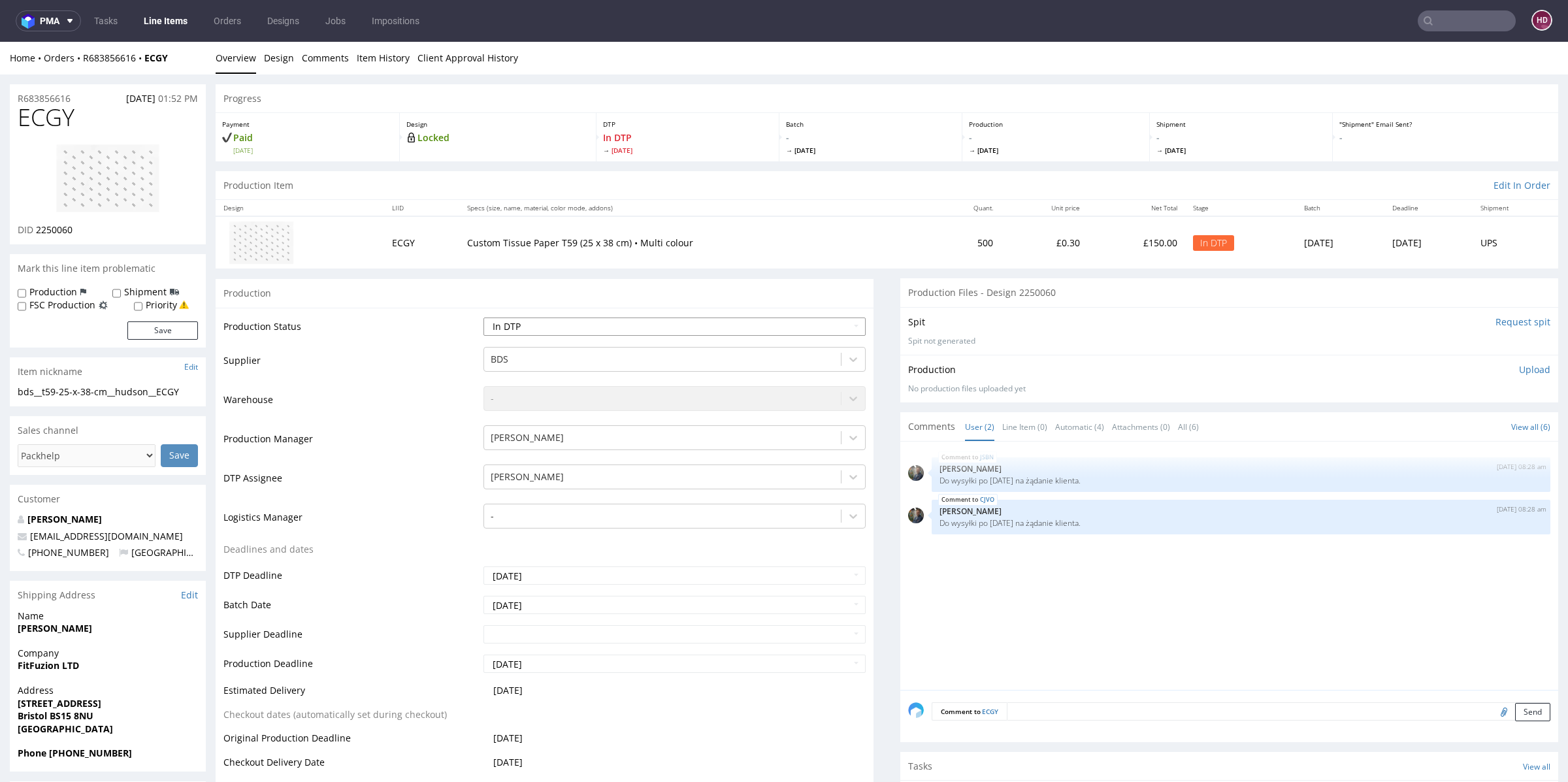
select select "dtp_production_ready"
click at [484, 318] on select "Waiting for Artwork Waiting for Diecut Waiting for Mockup Waiting for DTP Waiti…" at bounding box center [674, 327] width 382 height 18
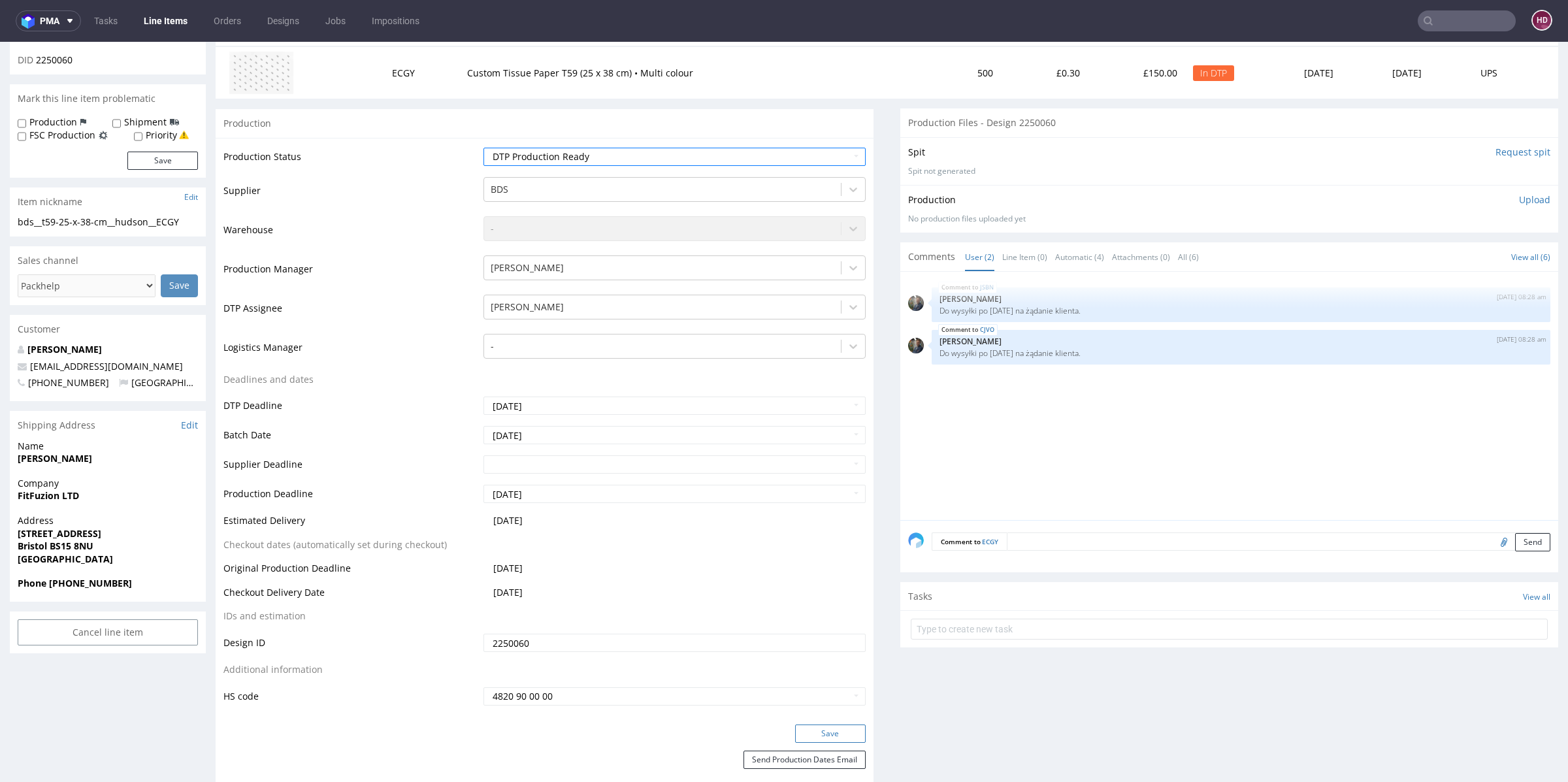
click at [842, 725] on button "Save" at bounding box center [830, 734] width 71 height 18
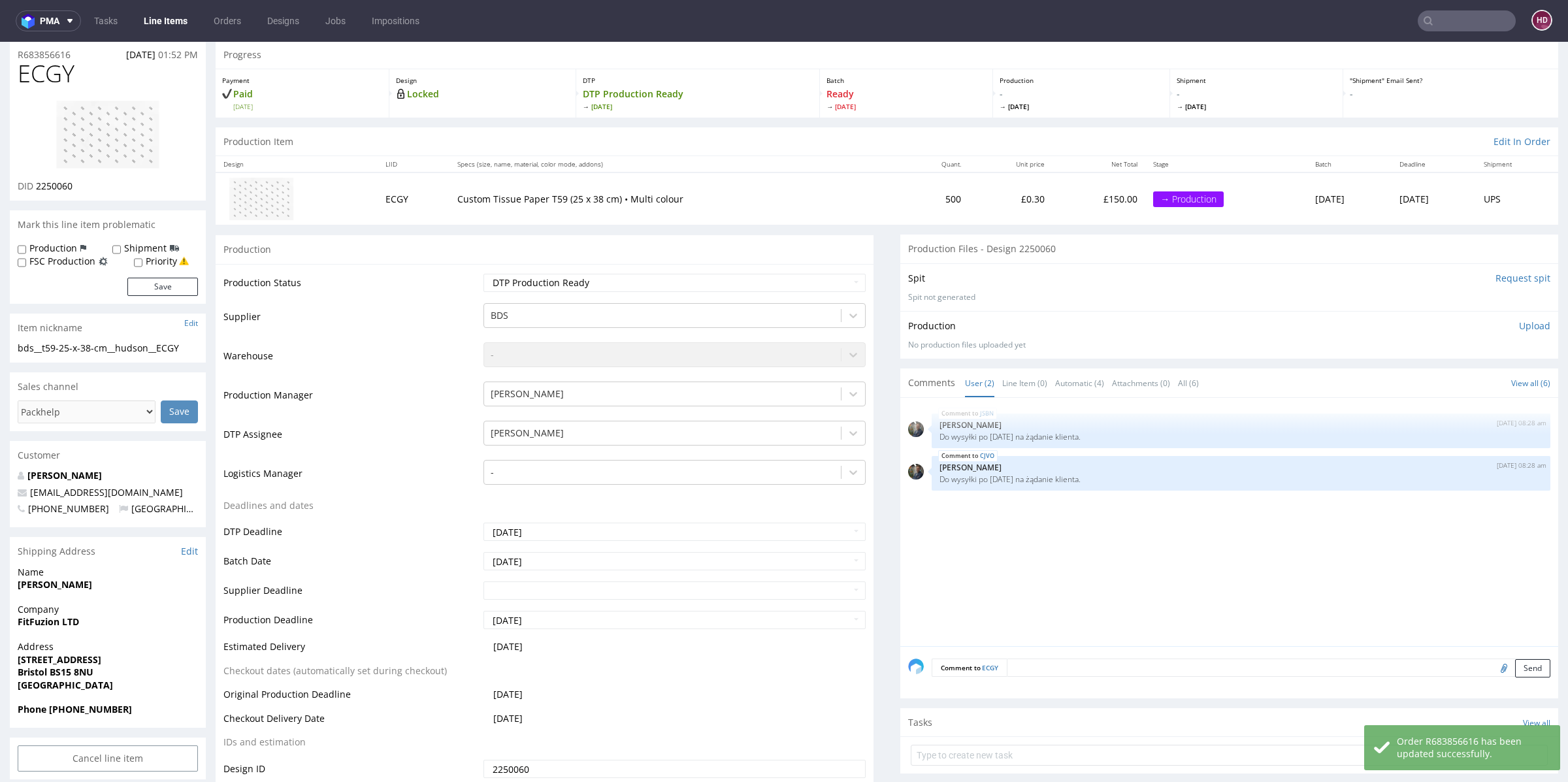
scroll to position [0, 0]
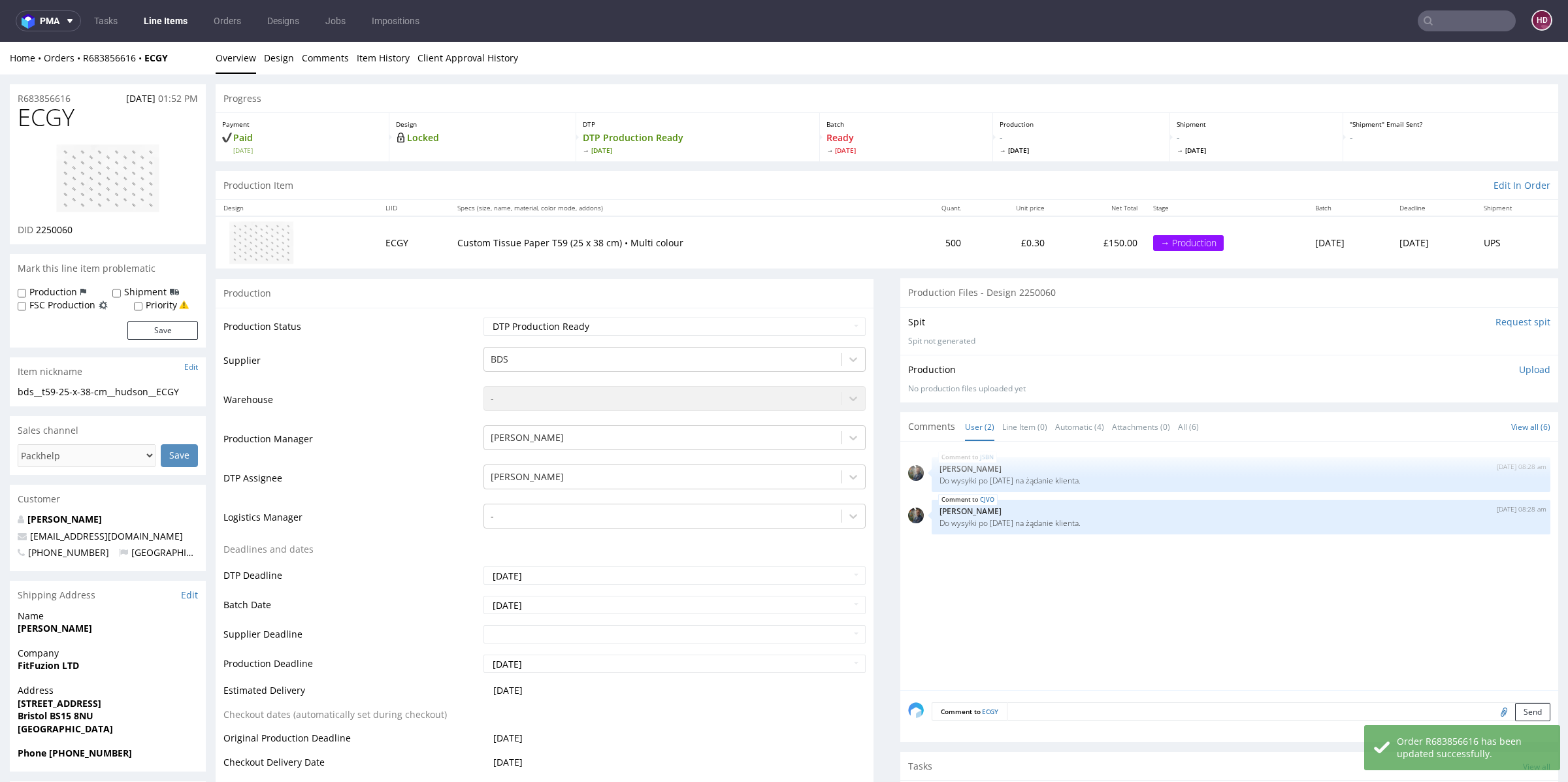
click at [181, 24] on link "Line Items" at bounding box center [166, 21] width 60 height 21
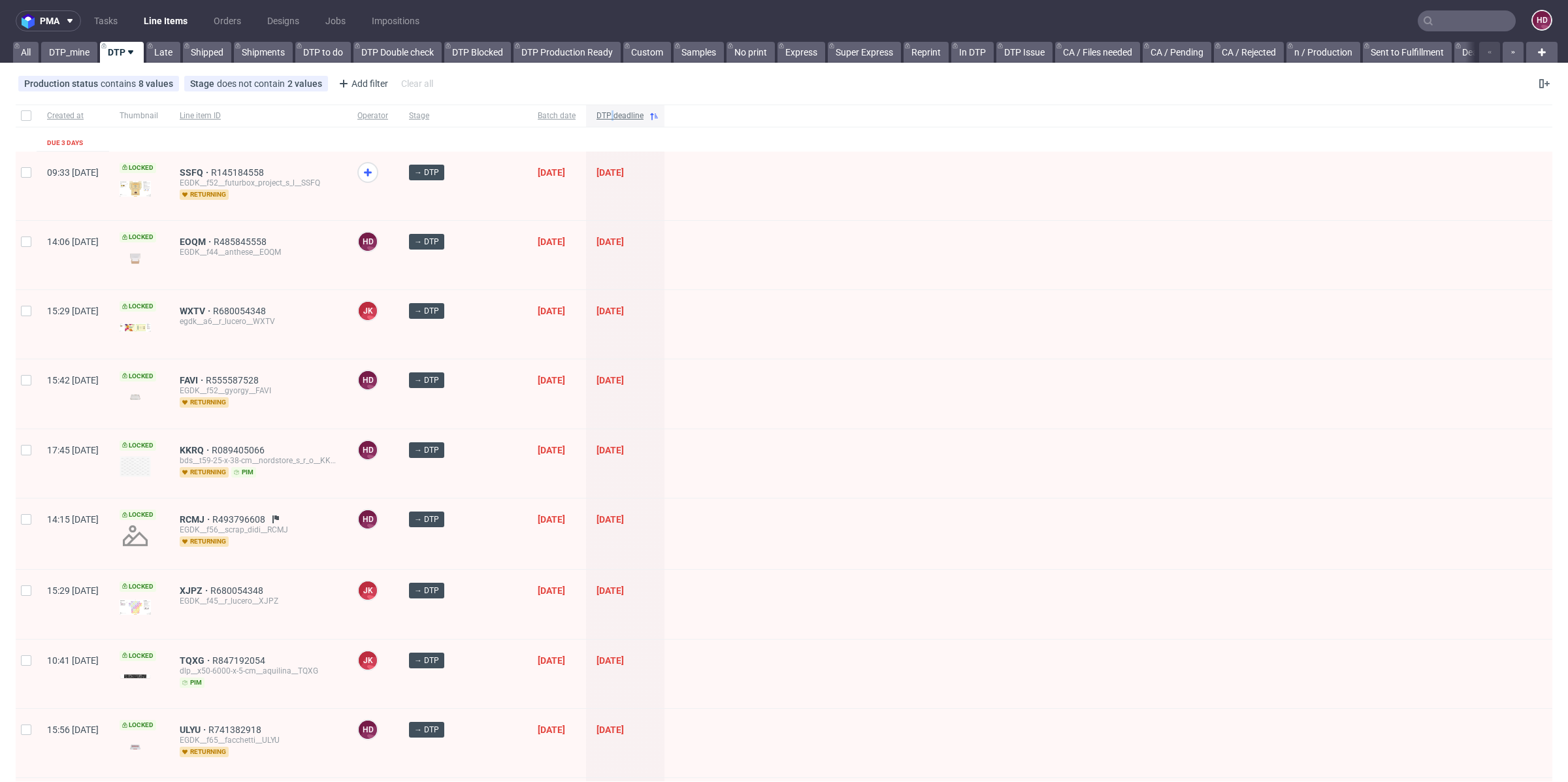
click at [596, 116] on span "DTP deadline" at bounding box center [620, 116] width 47 height 11
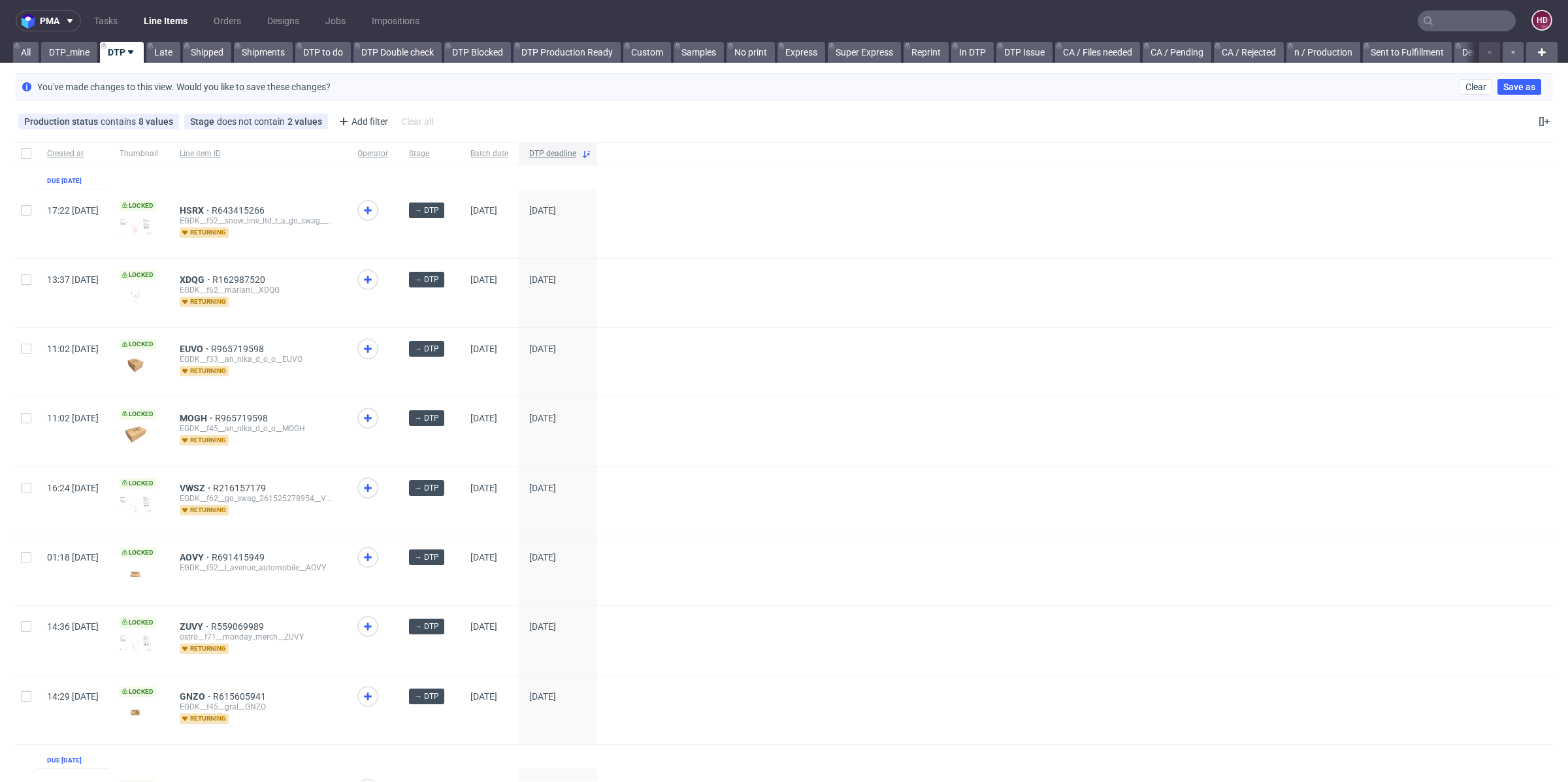
click at [576, 151] on span "DTP deadline" at bounding box center [553, 153] width 47 height 11
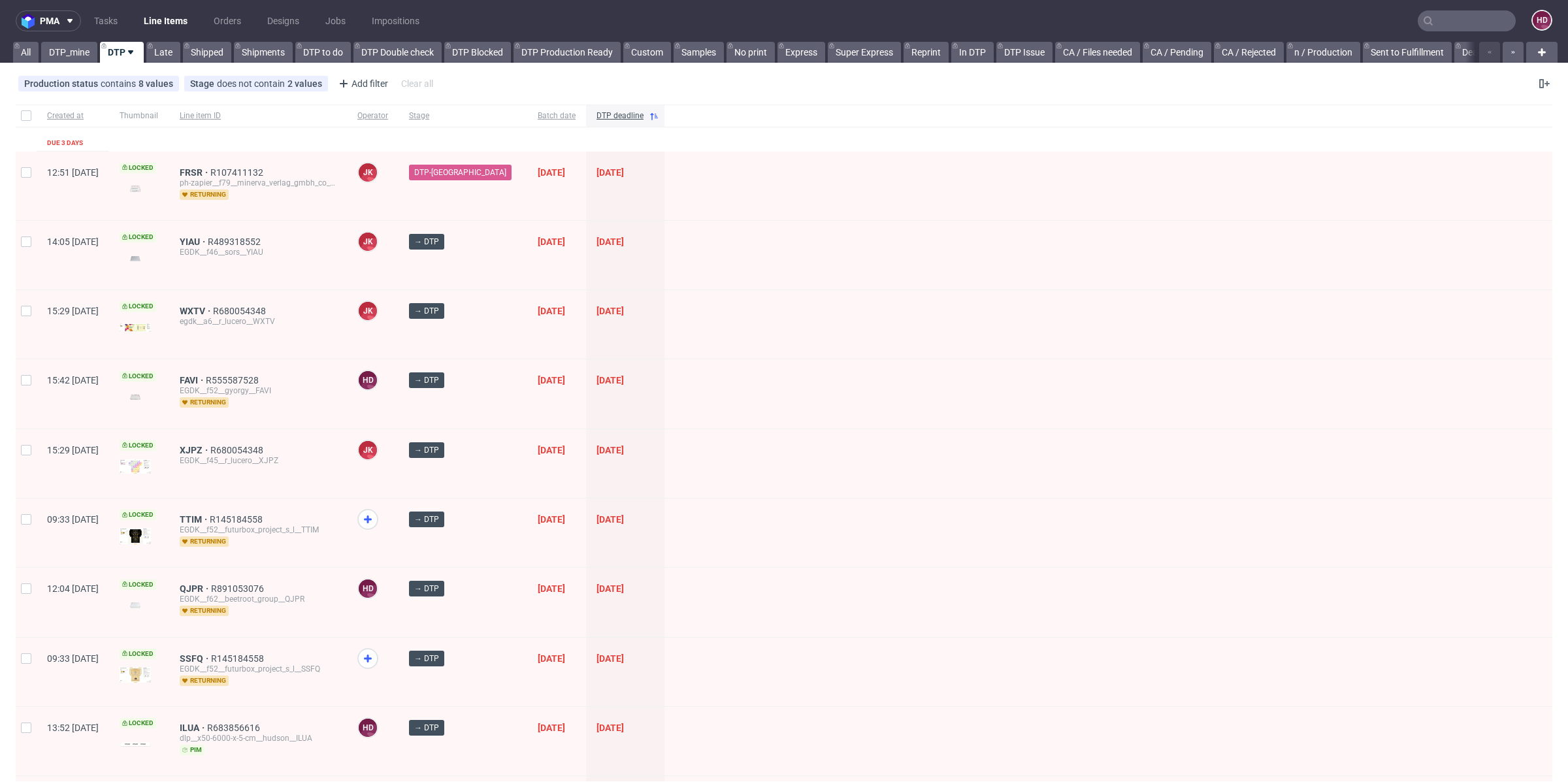
click at [1468, 20] on input "text" at bounding box center [1467, 21] width 98 height 21
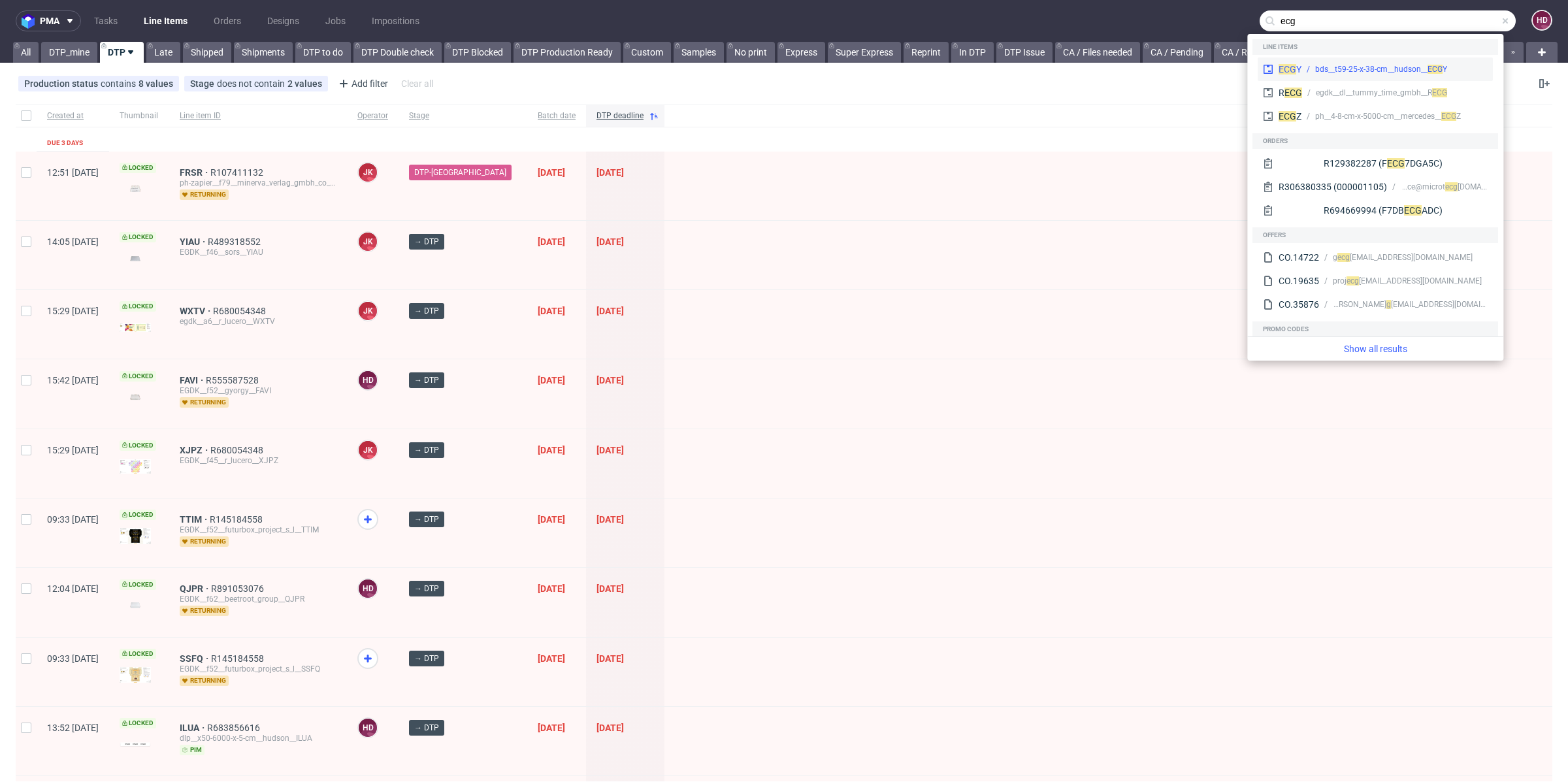
type input "ecg"
click at [1445, 71] on div "G Y" at bounding box center [1442, 69] width 10 height 12
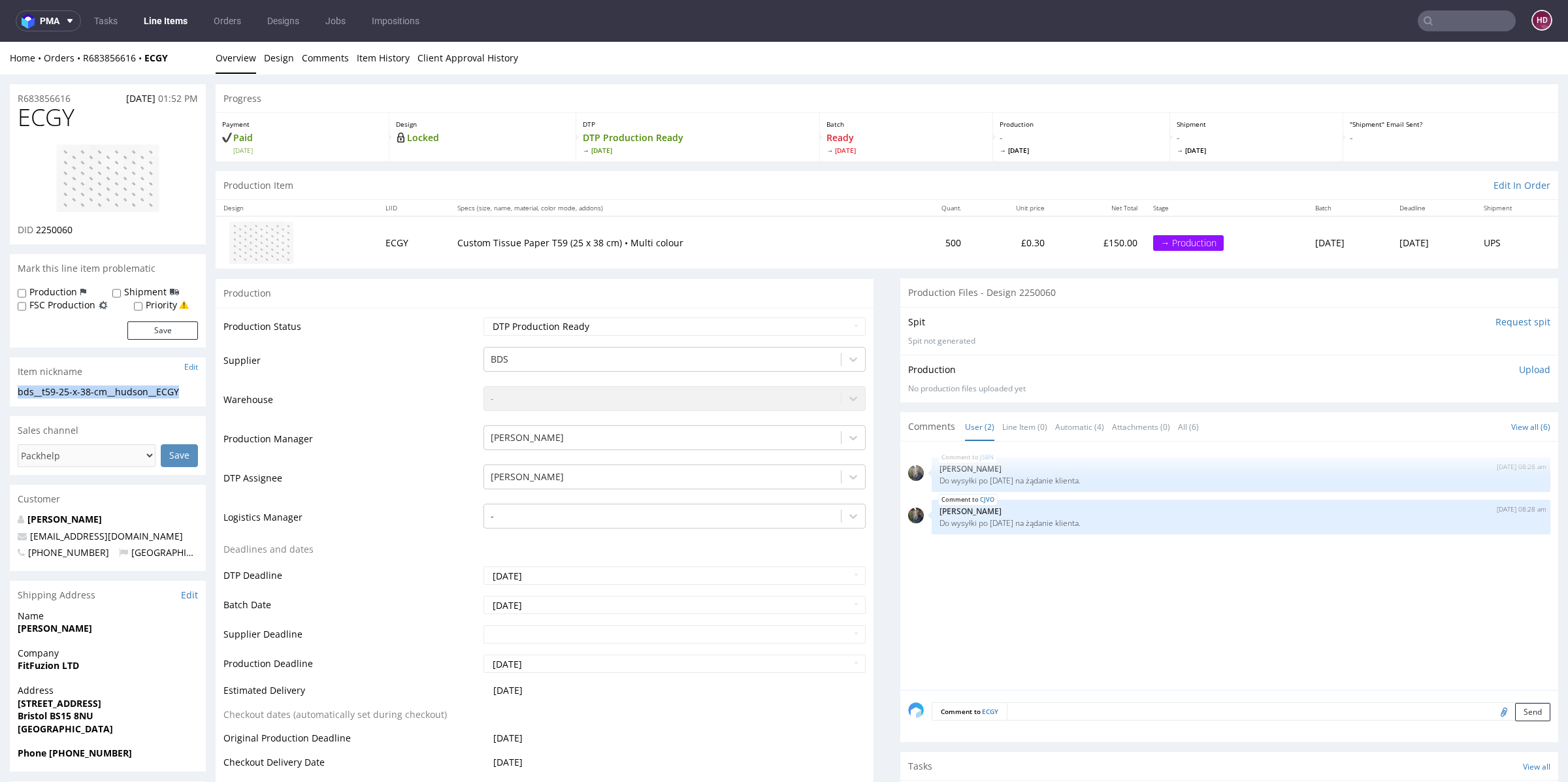
drag, startPoint x: 201, startPoint y: 387, endPoint x: 0, endPoint y: 389, distance: 201.0
copy div "bds__t59-25-x-38-cm__hudson__ECGY"
drag, startPoint x: 81, startPoint y: 99, endPoint x: 0, endPoint y: 98, distance: 81.0
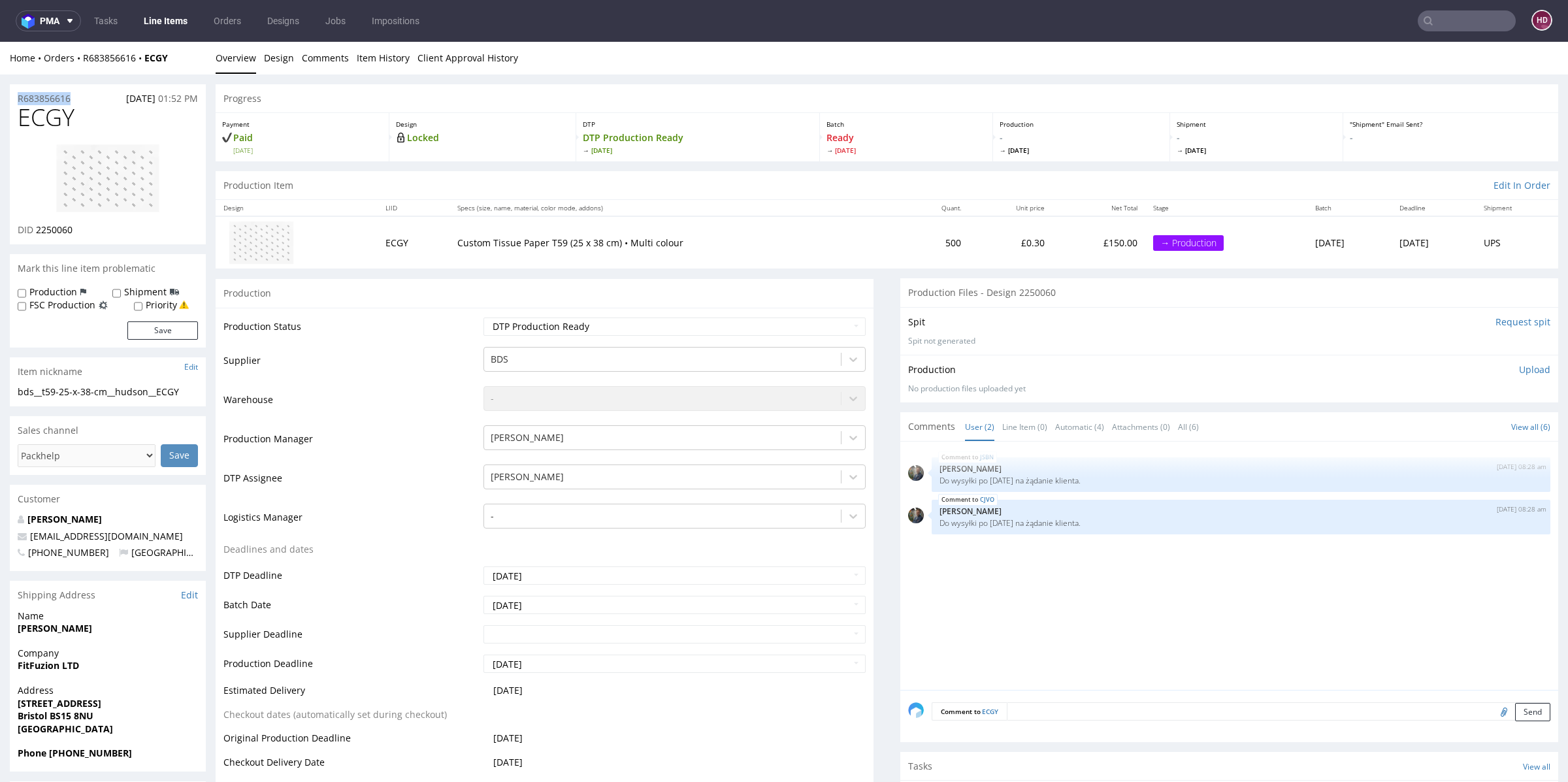
copy p "R683856616"
drag, startPoint x: 57, startPoint y: 227, endPoint x: 34, endPoint y: 225, distance: 23.1
click at [34, 225] on div "DID 2250060" at bounding box center [107, 230] width 181 height 13
copy span "2250060"
click at [1519, 369] on p "Upload" at bounding box center [1534, 369] width 32 height 13
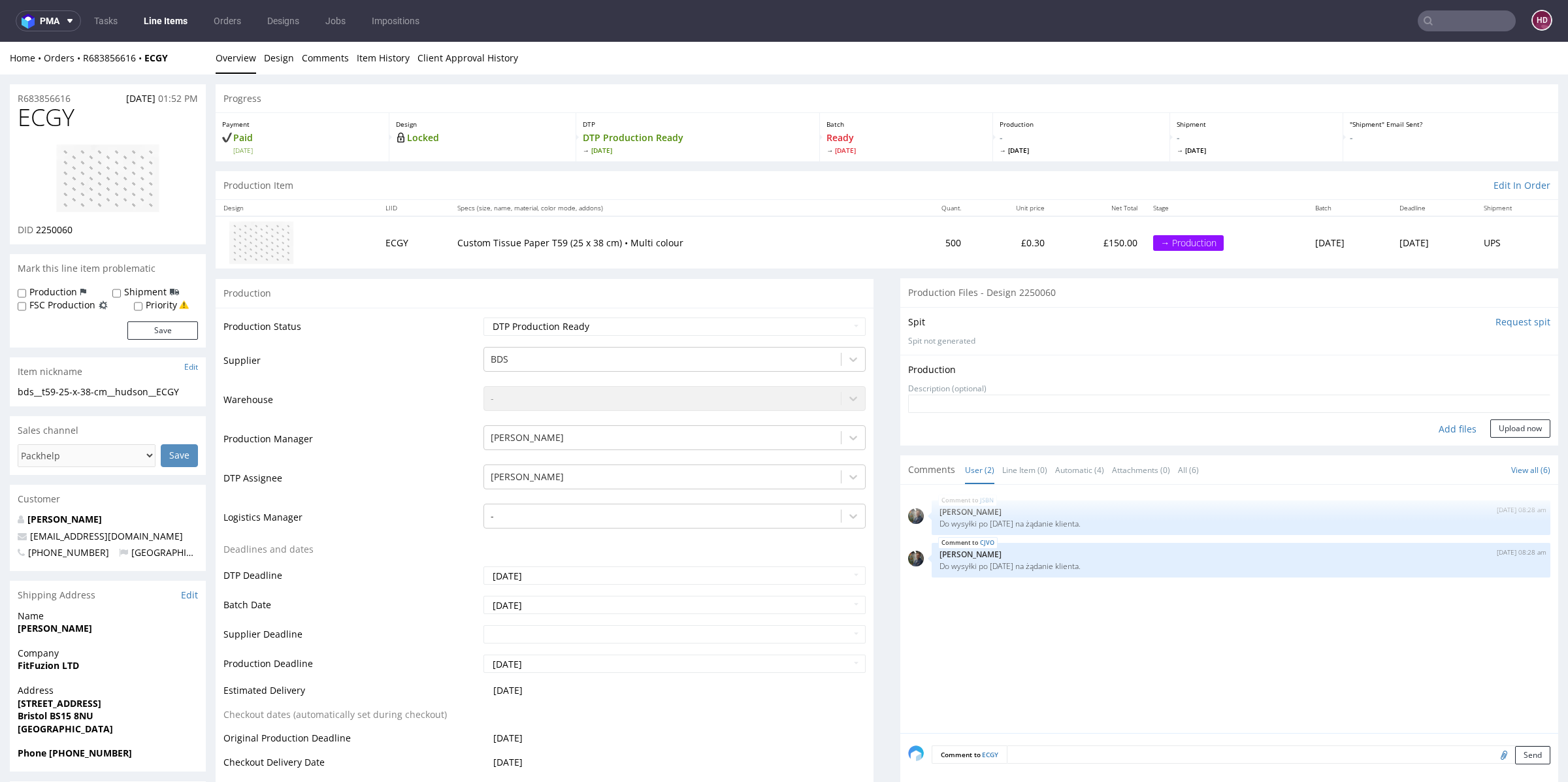
click at [1426, 433] on div "Add files" at bounding box center [1458, 429] width 65 height 20
type input "C:\fakepath\bds__t59-25-x-38-cm__hudson__ECGY__d2250060__oR683856616.pdf"
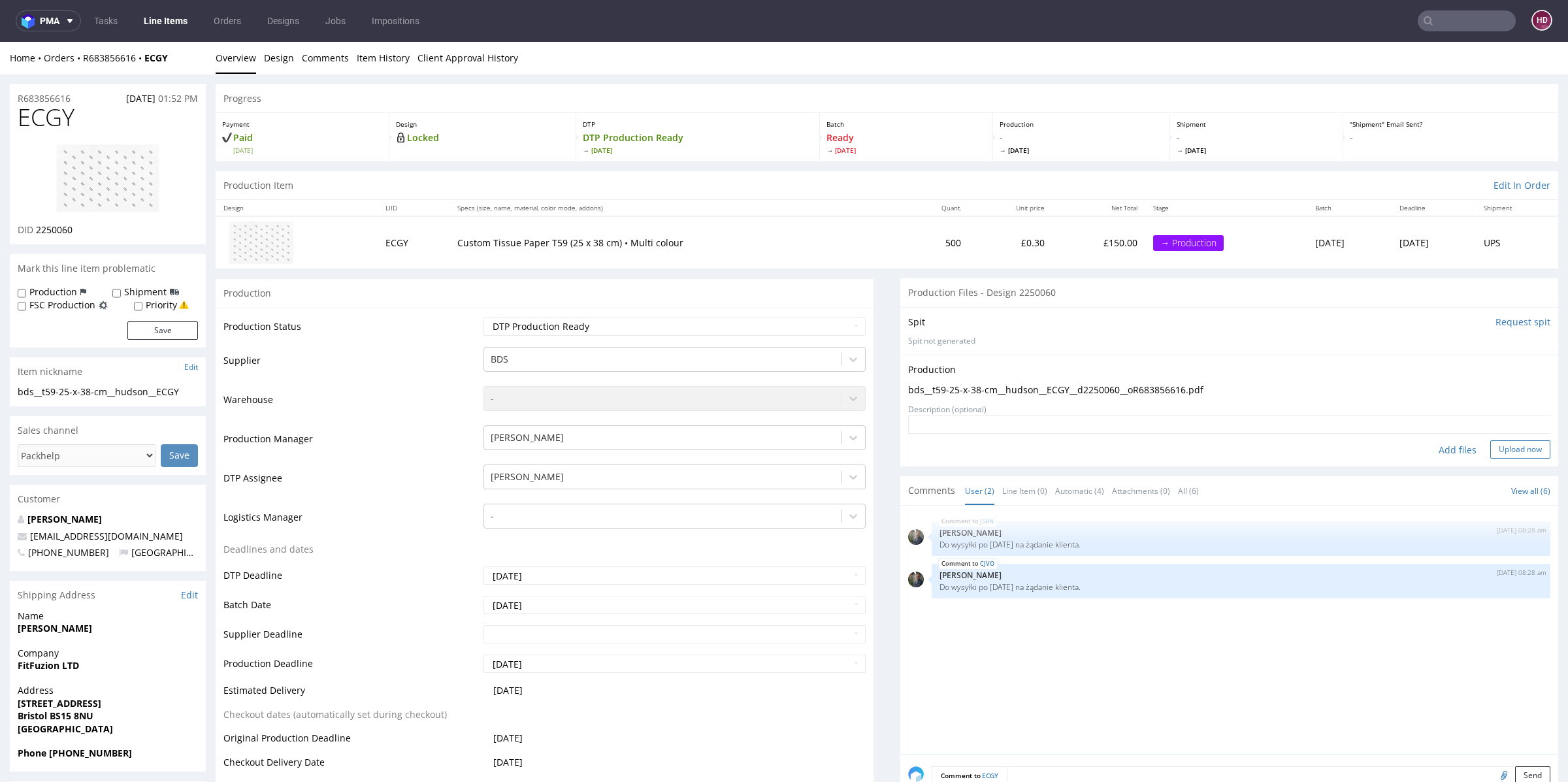
click at [1498, 445] on button "Upload now" at bounding box center [1521, 449] width 60 height 18
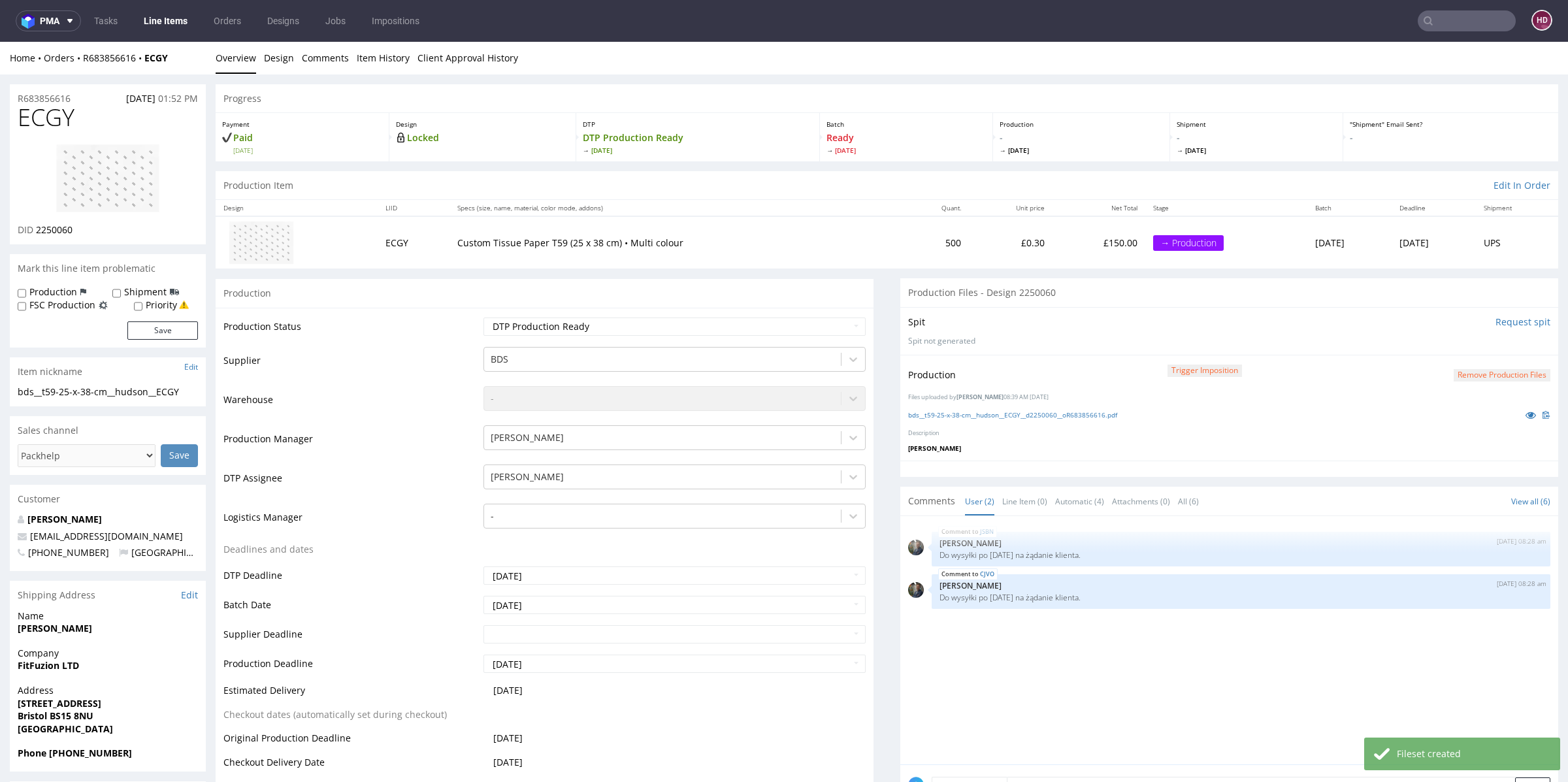
click at [583, 332] on select "Waiting for Artwork Waiting for Diecut Waiting for Mockup Waiting for DTP Waiti…" at bounding box center [674, 327] width 382 height 18
click at [484, 318] on select "Waiting for Artwork Waiting for Diecut Waiting for Mockup Waiting for DTP Waiti…" at bounding box center [674, 327] width 382 height 18
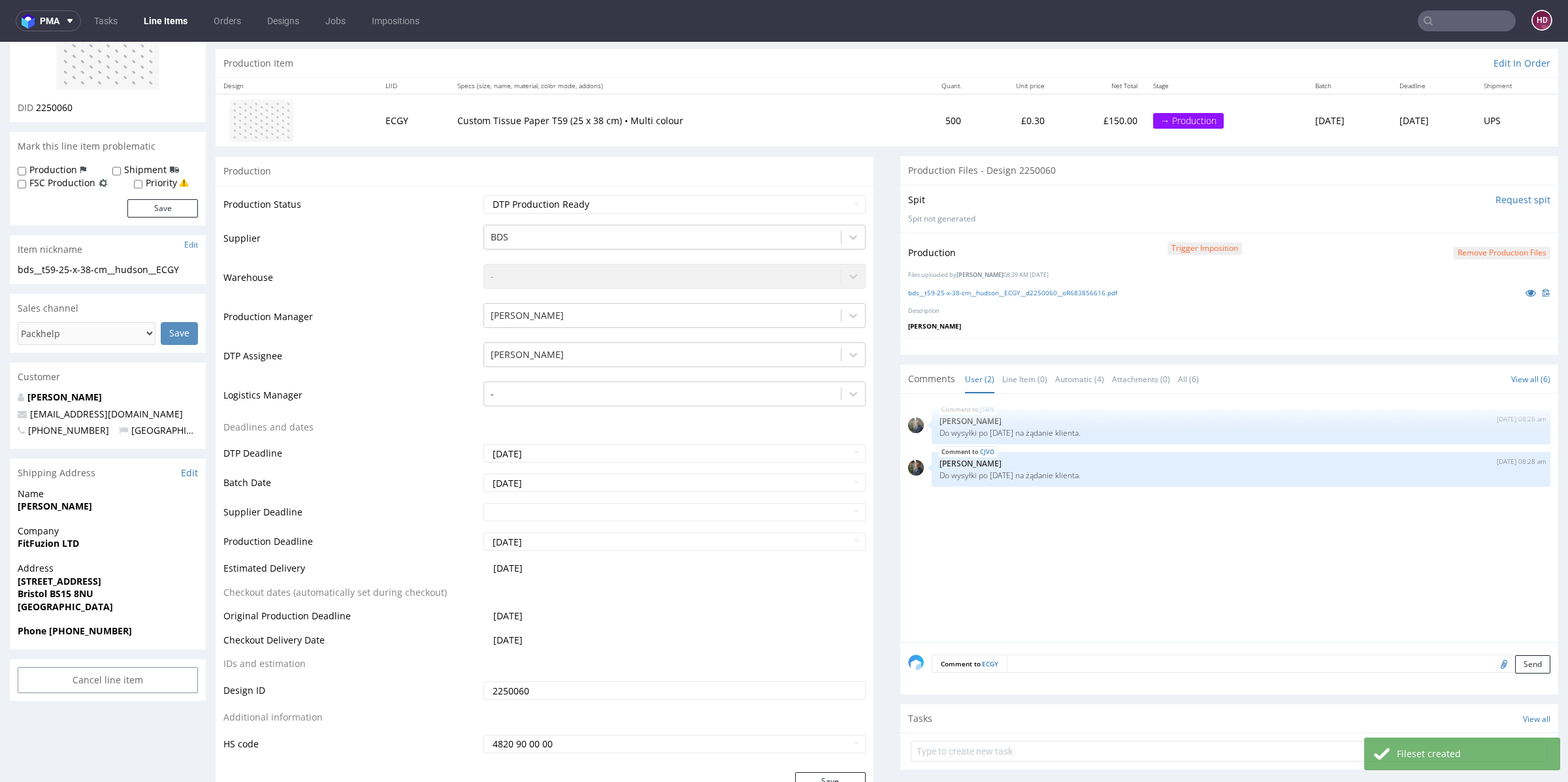
scroll to position [241, 0]
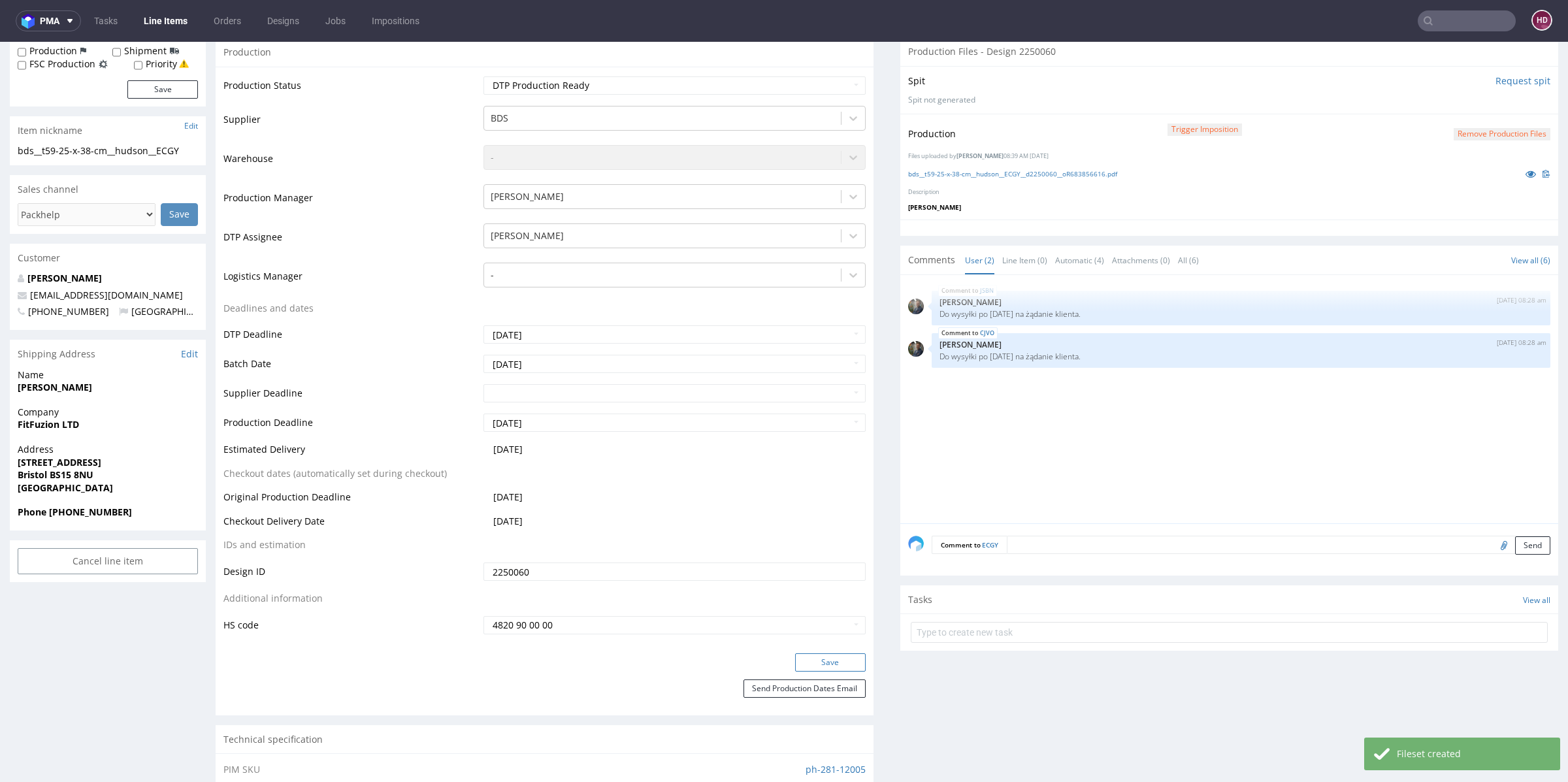
click at [844, 664] on button "Save" at bounding box center [830, 662] width 71 height 18
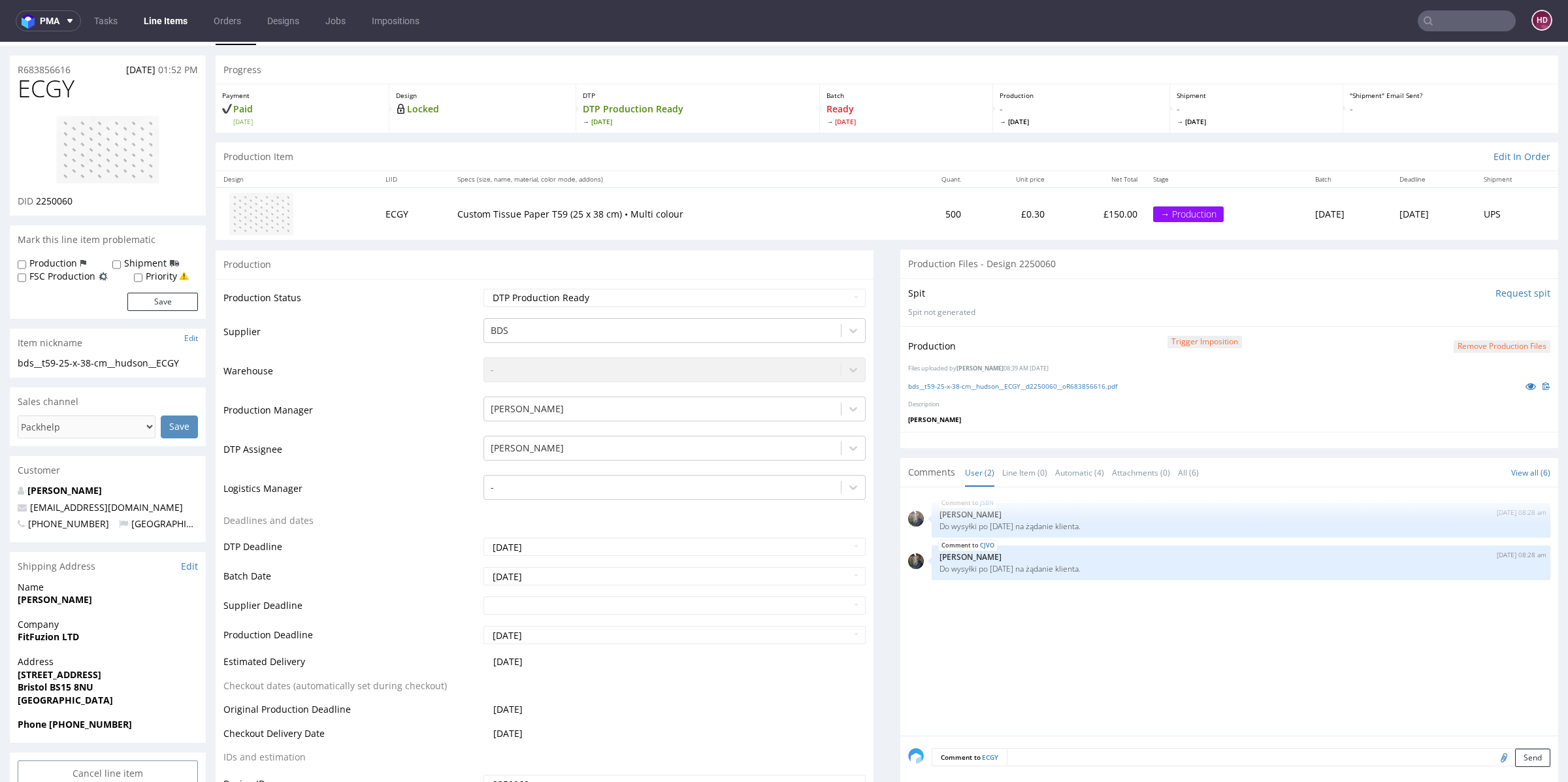
scroll to position [0, 0]
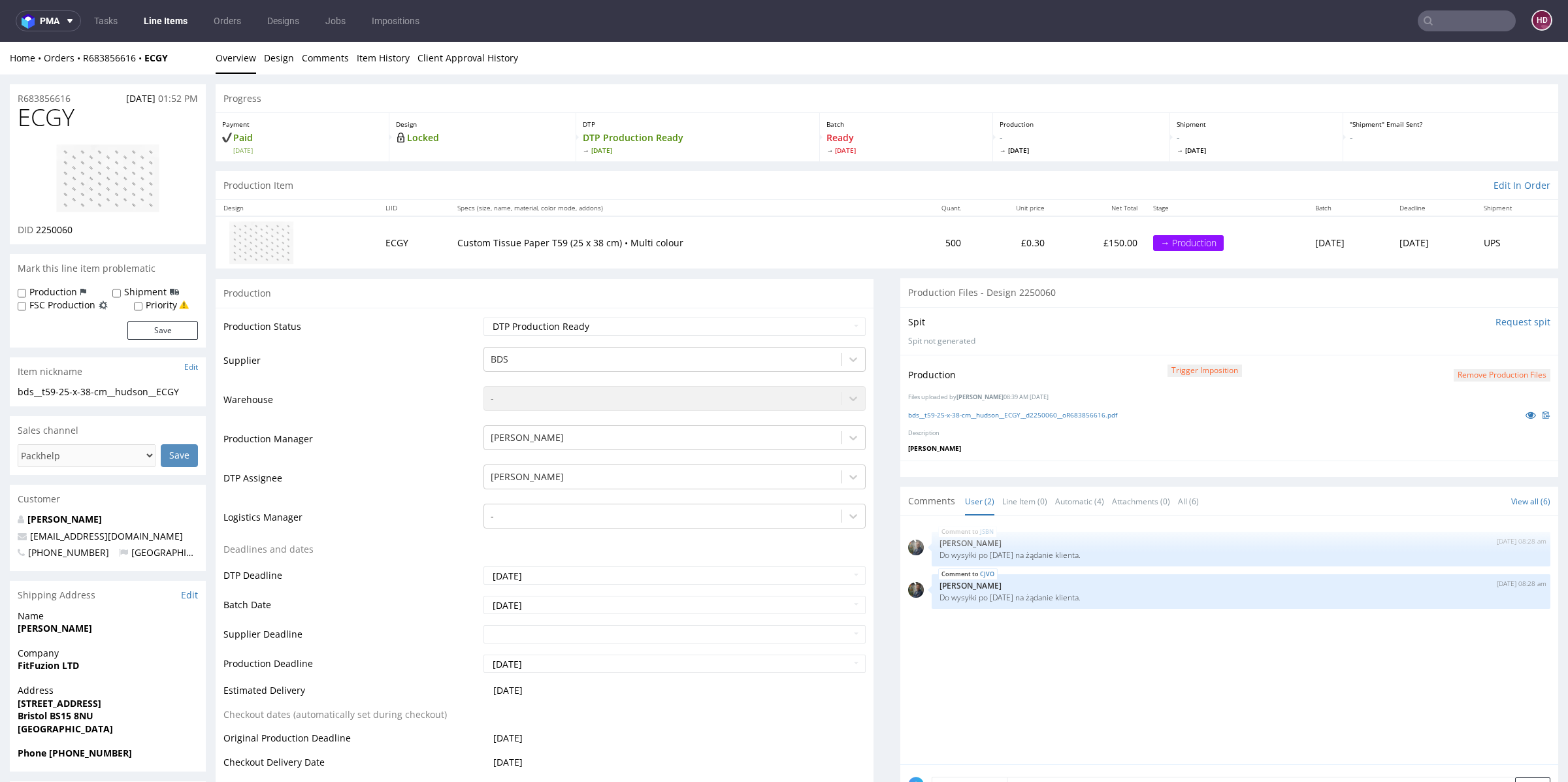
click at [165, 20] on link "Line Items" at bounding box center [166, 21] width 60 height 21
